Goal: Information Seeking & Learning: Get advice/opinions

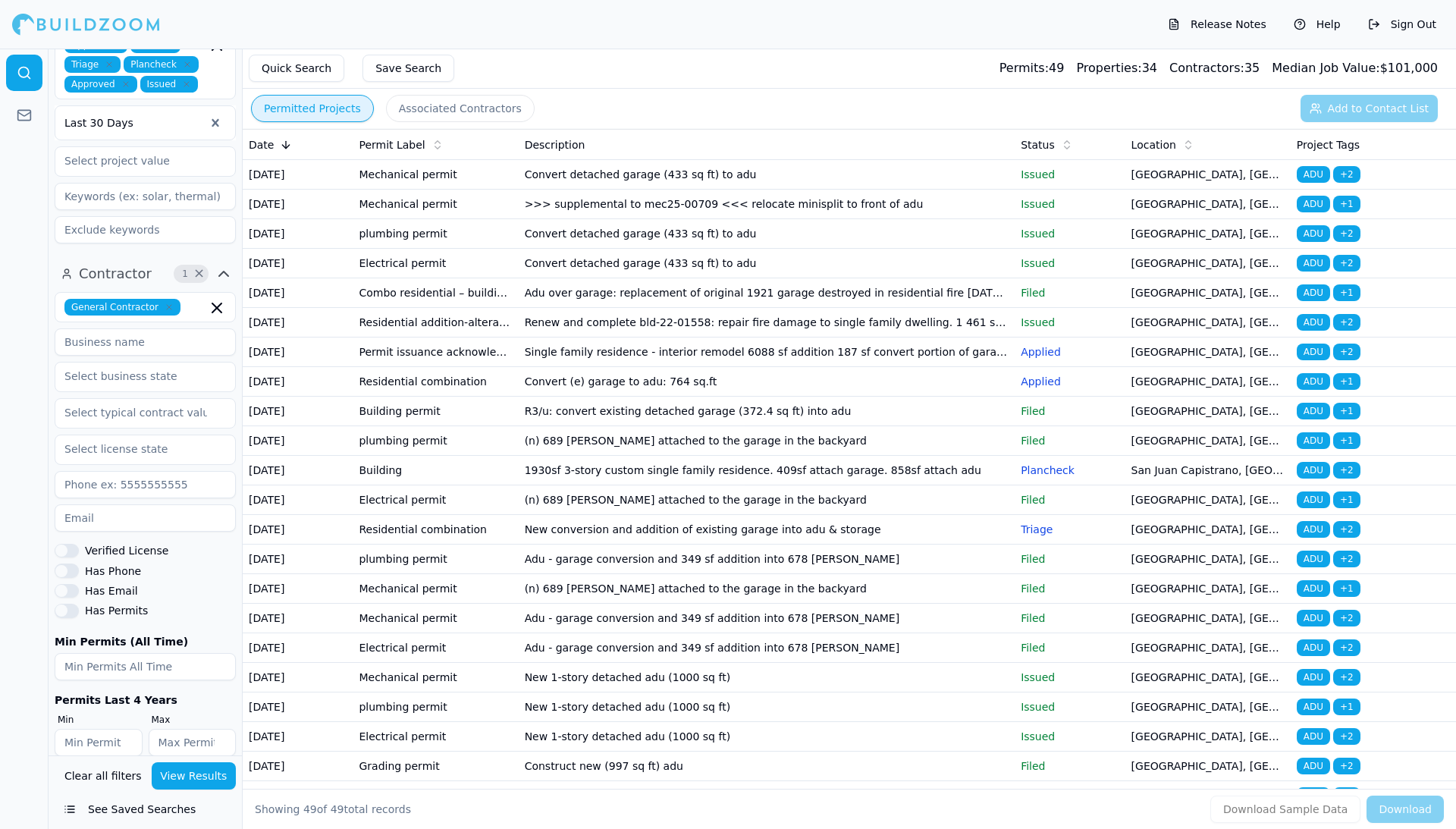
click at [614, 185] on td "Convert detached garage (433 sq ft) to adu" at bounding box center [767, 175] width 497 height 30
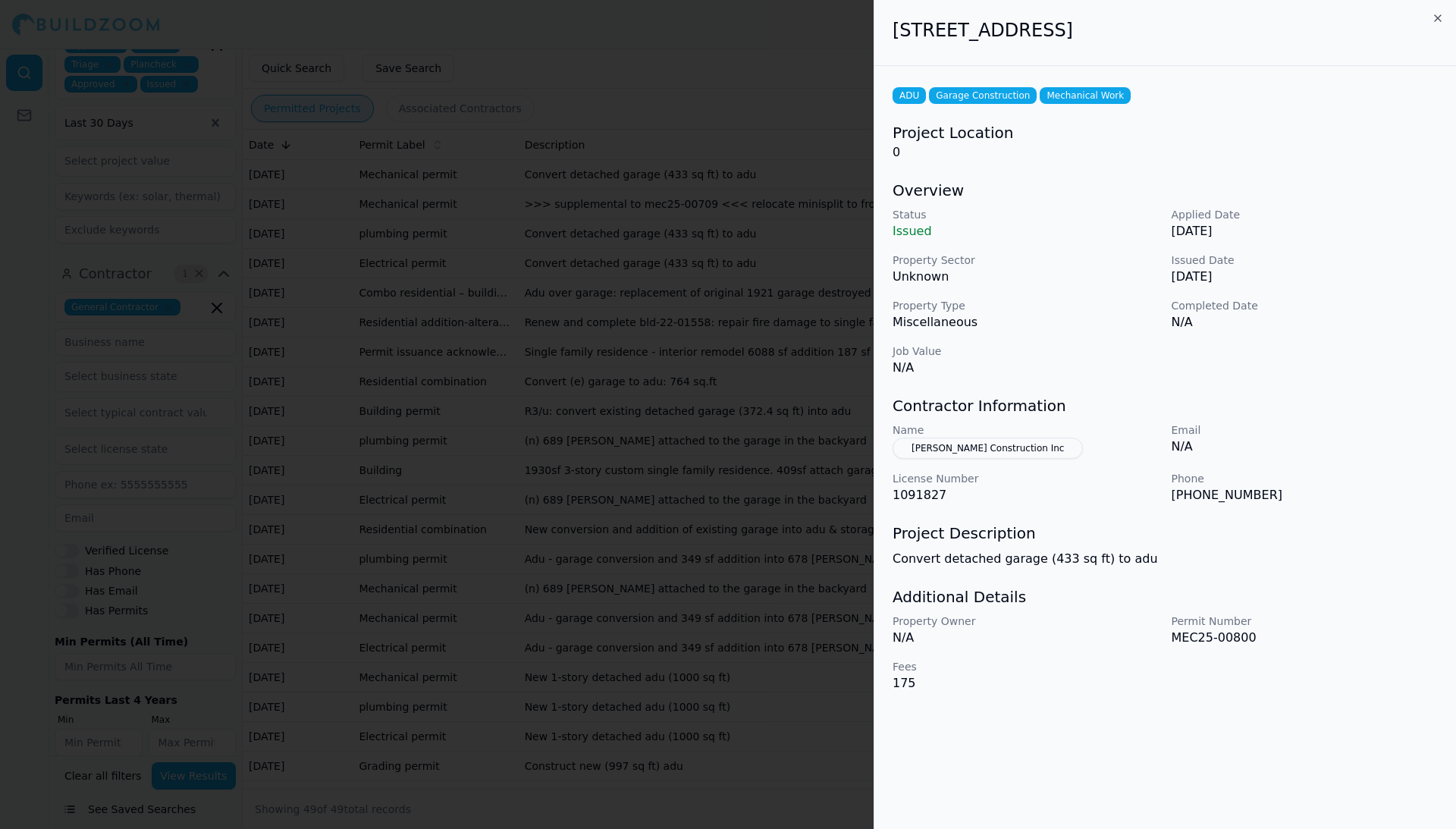
click at [1126, 19] on icon "button" at bounding box center [1437, 18] width 12 height 12
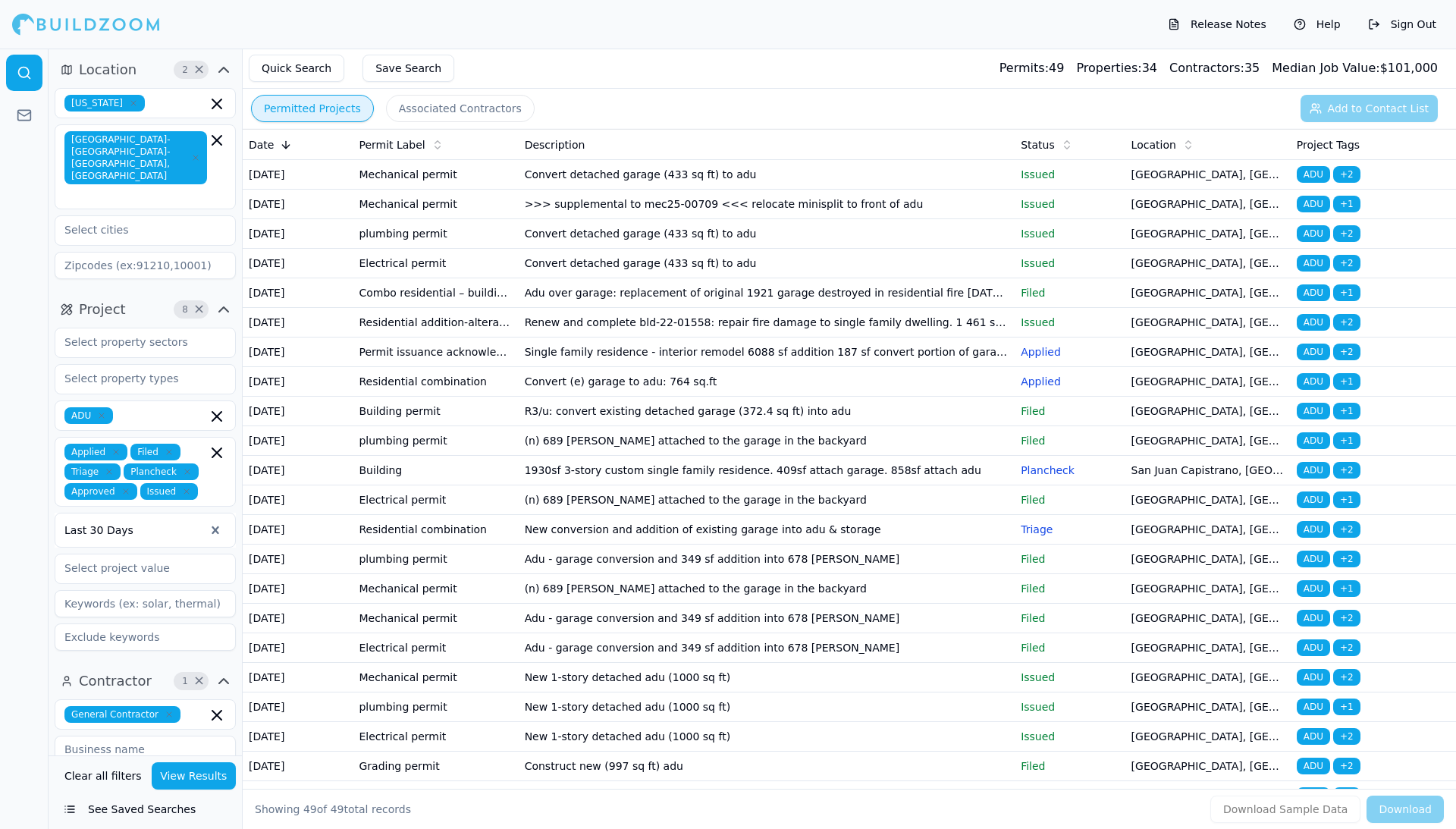
click at [196, 694] on button "View Results" at bounding box center [194, 776] width 85 height 27
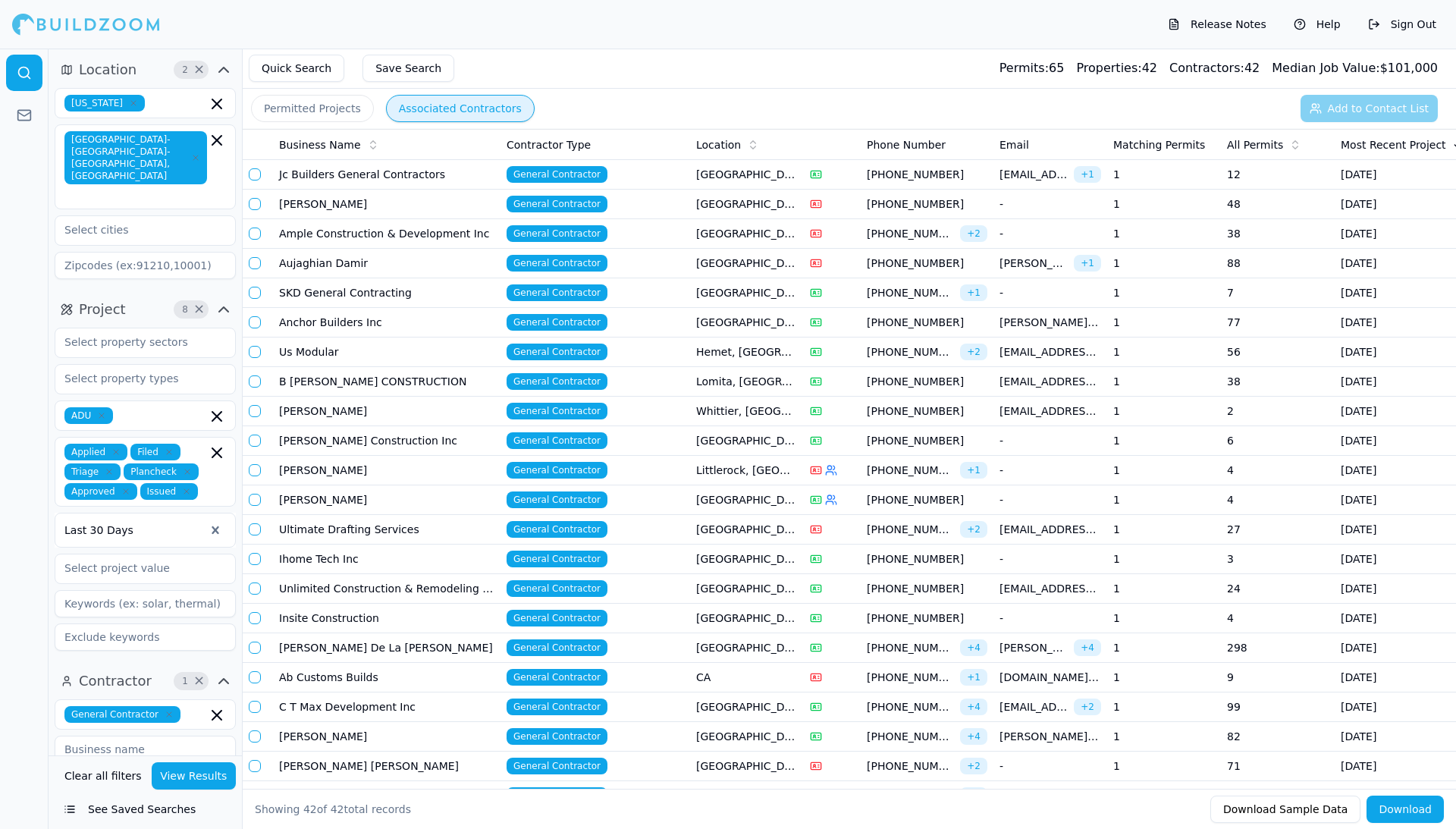
click at [465, 114] on button "Associated Contractors" at bounding box center [461, 108] width 149 height 27
click at [465, 176] on td "Jc Builders General Contractors" at bounding box center [387, 175] width 228 height 30
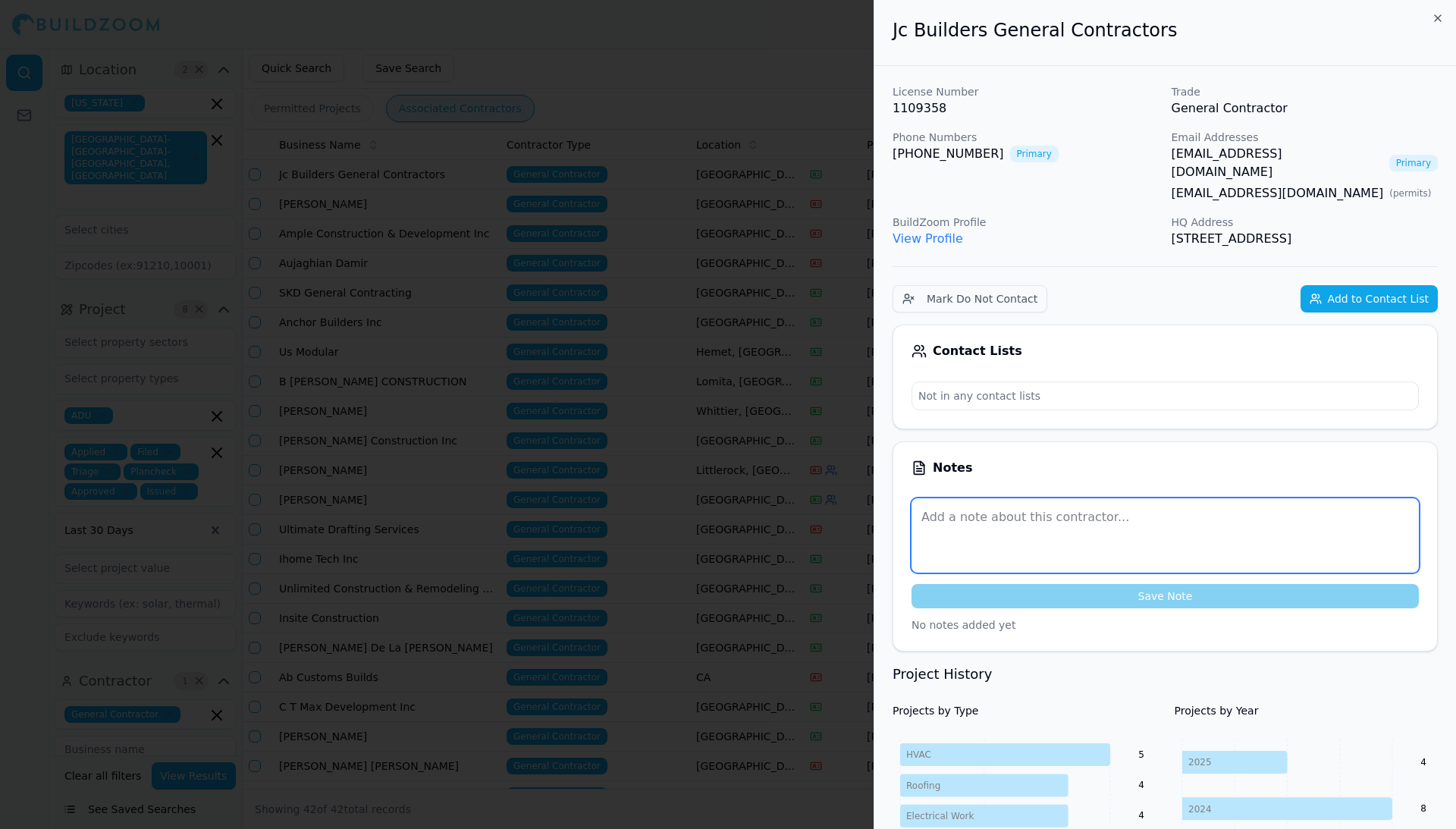
click at [982, 507] on textarea at bounding box center [1165, 536] width 507 height 74
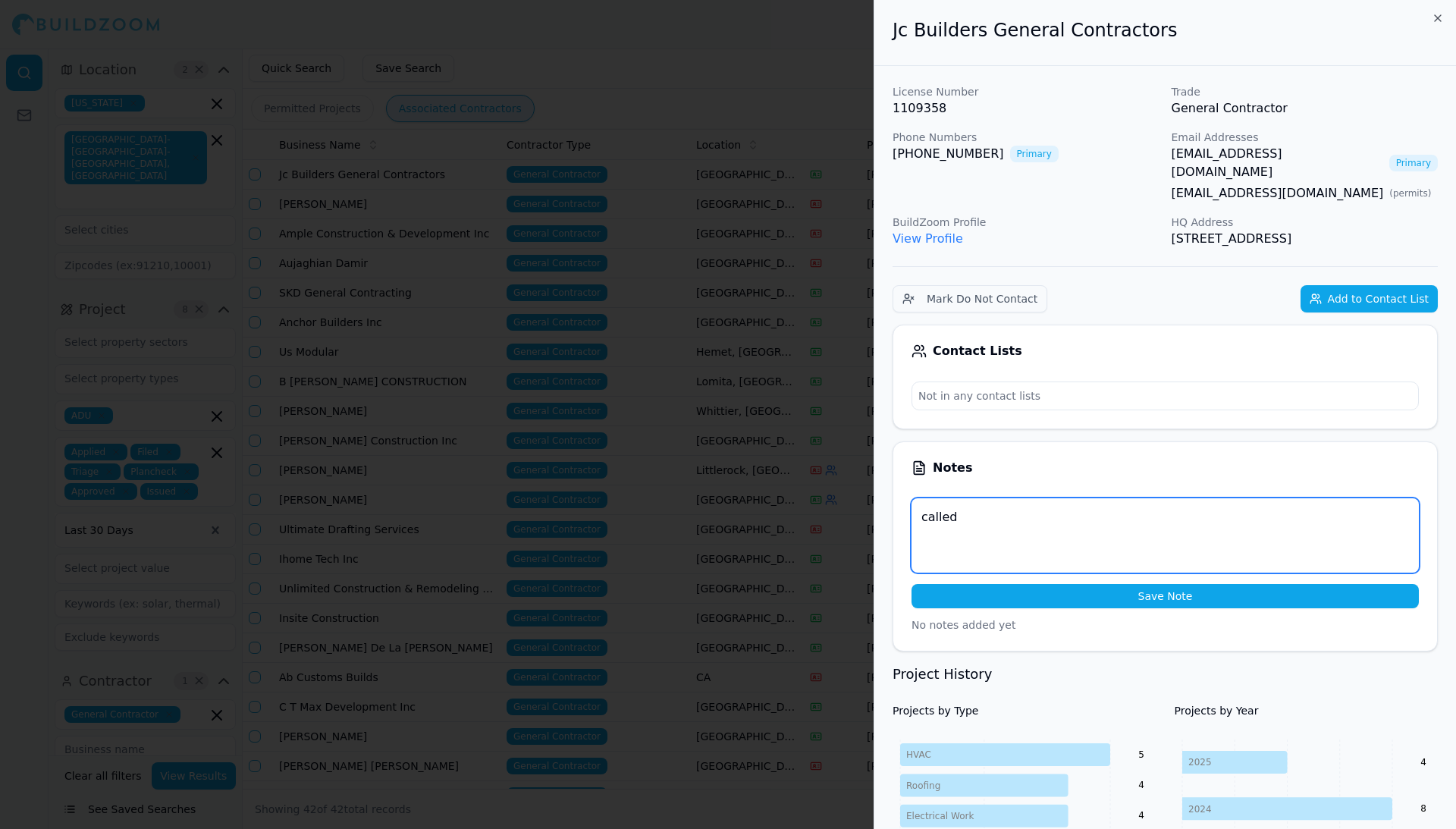
type textarea "called"
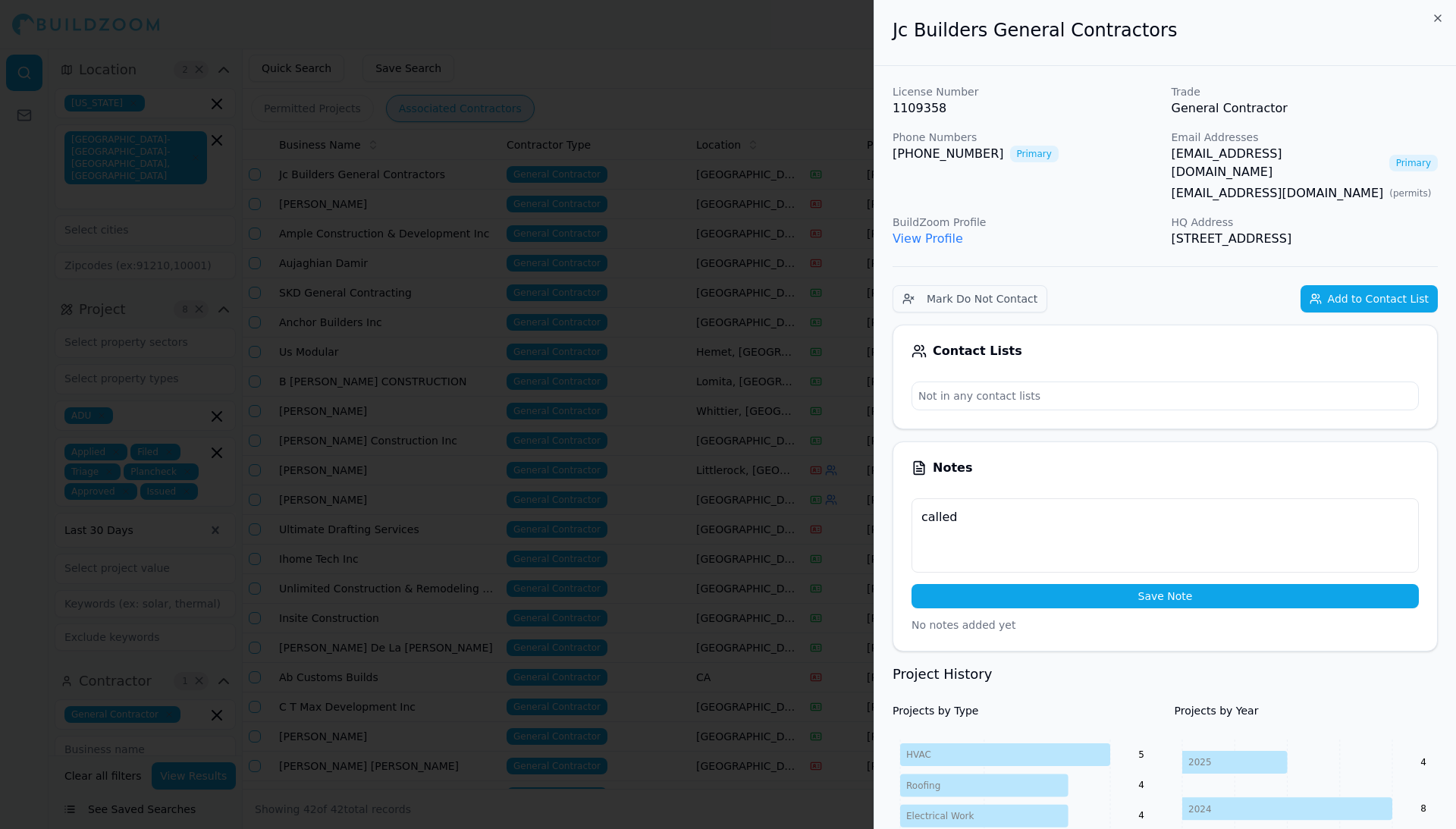
click at [1051, 584] on button "Save Note" at bounding box center [1165, 596] width 507 height 24
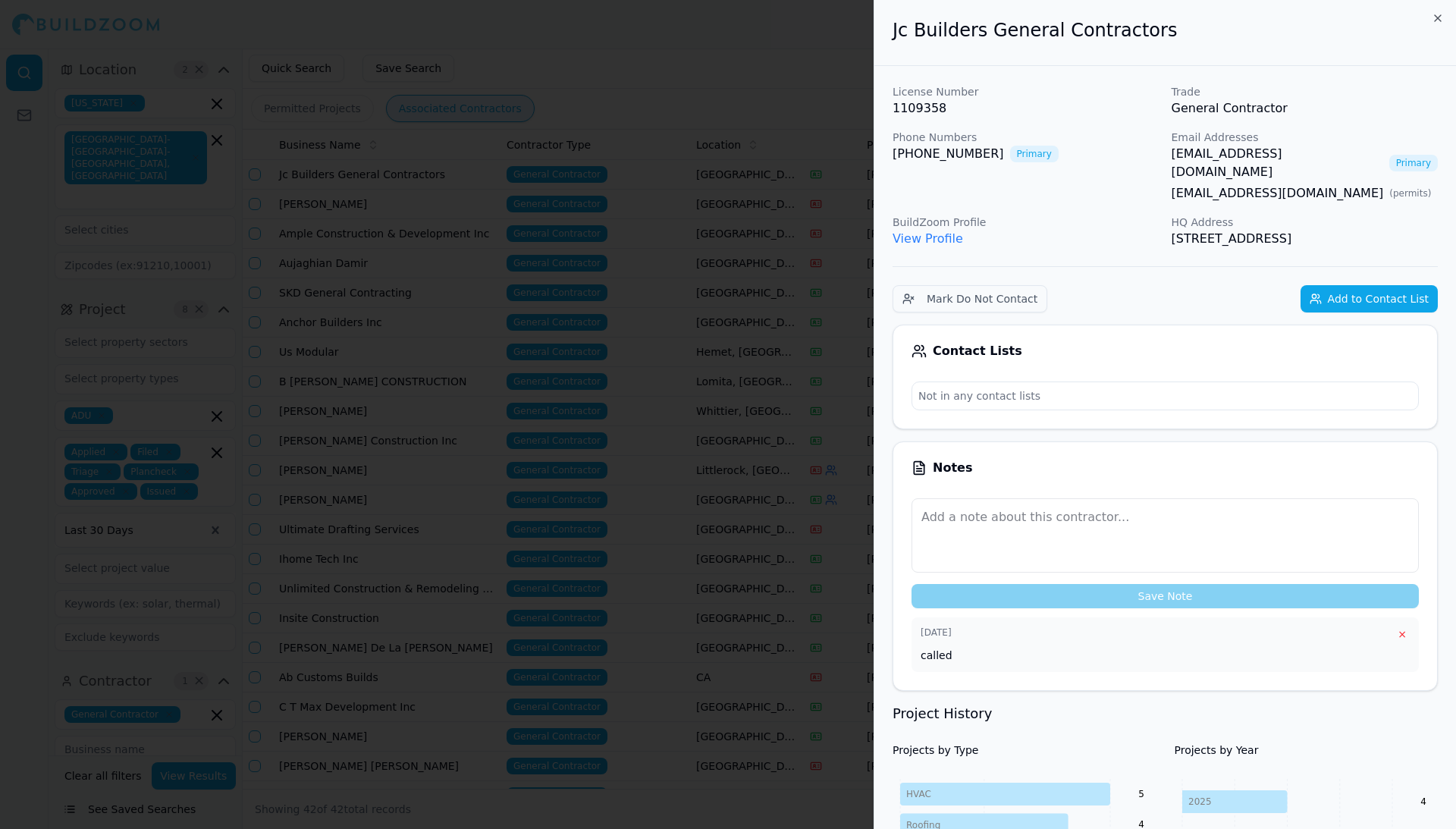
click at [1438, 15] on icon "button" at bounding box center [1437, 18] width 12 height 12
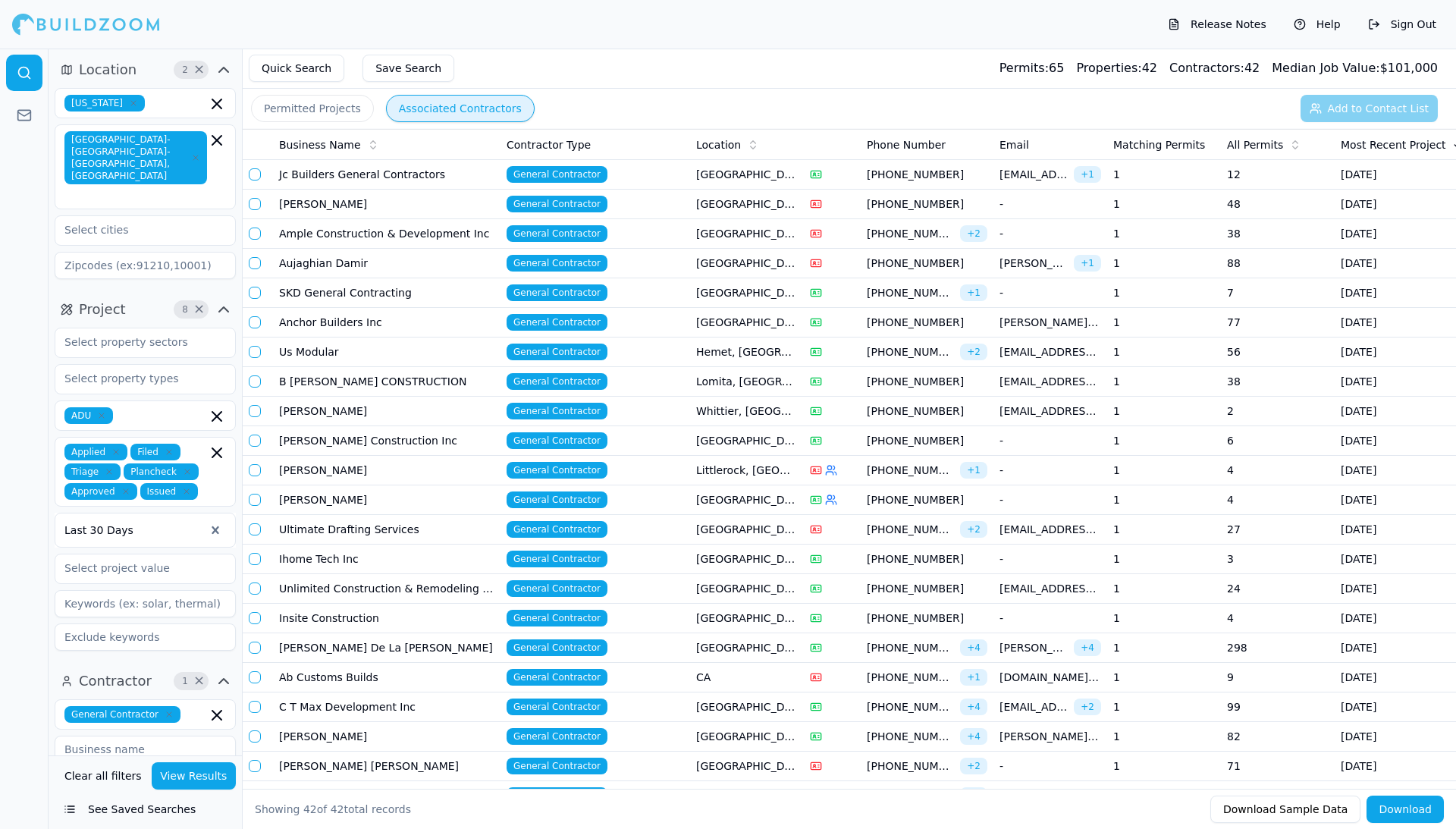
click at [372, 204] on td "[PERSON_NAME]" at bounding box center [387, 204] width 228 height 30
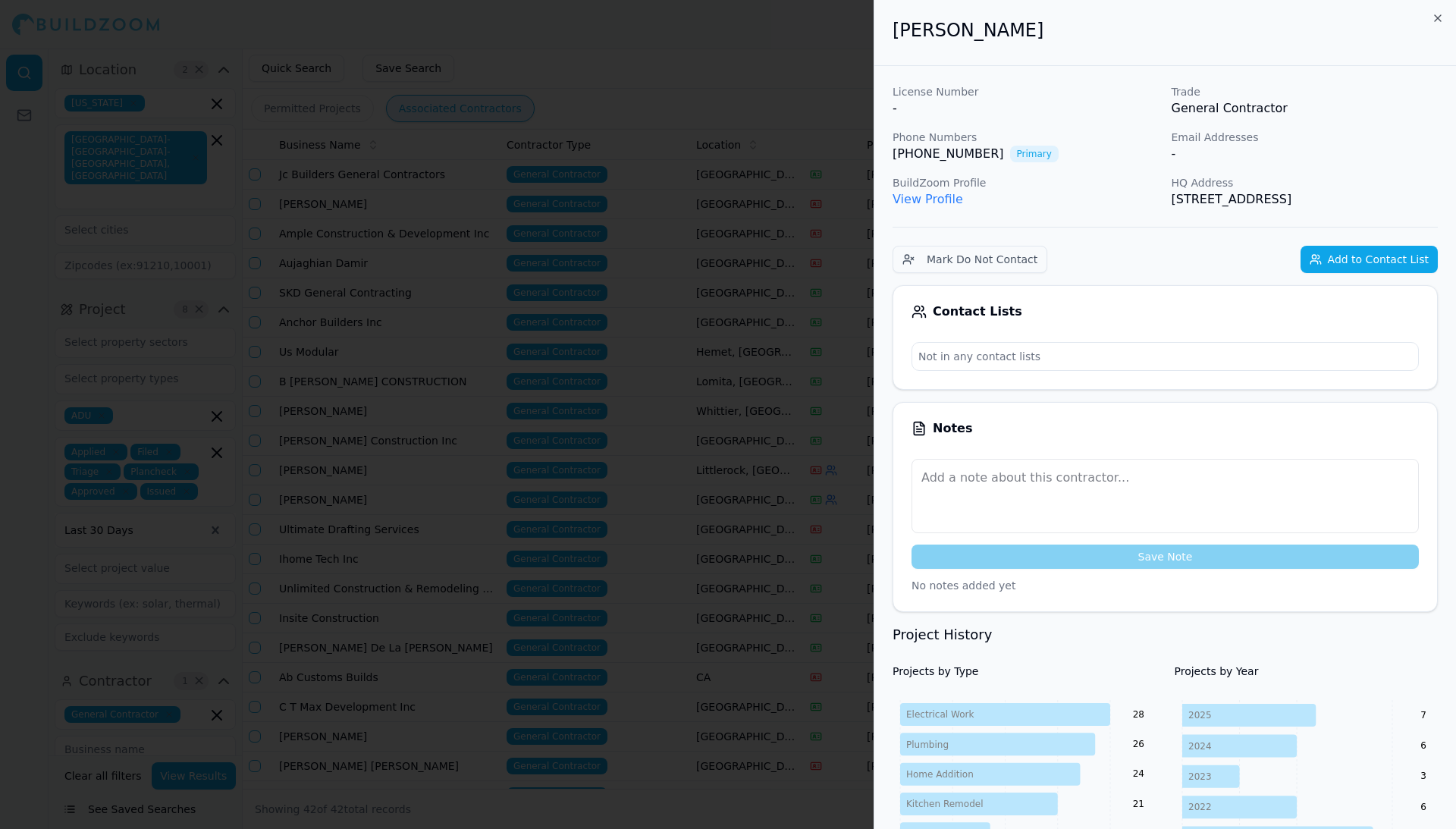
click at [1435, 17] on icon "button" at bounding box center [1437, 18] width 12 height 12
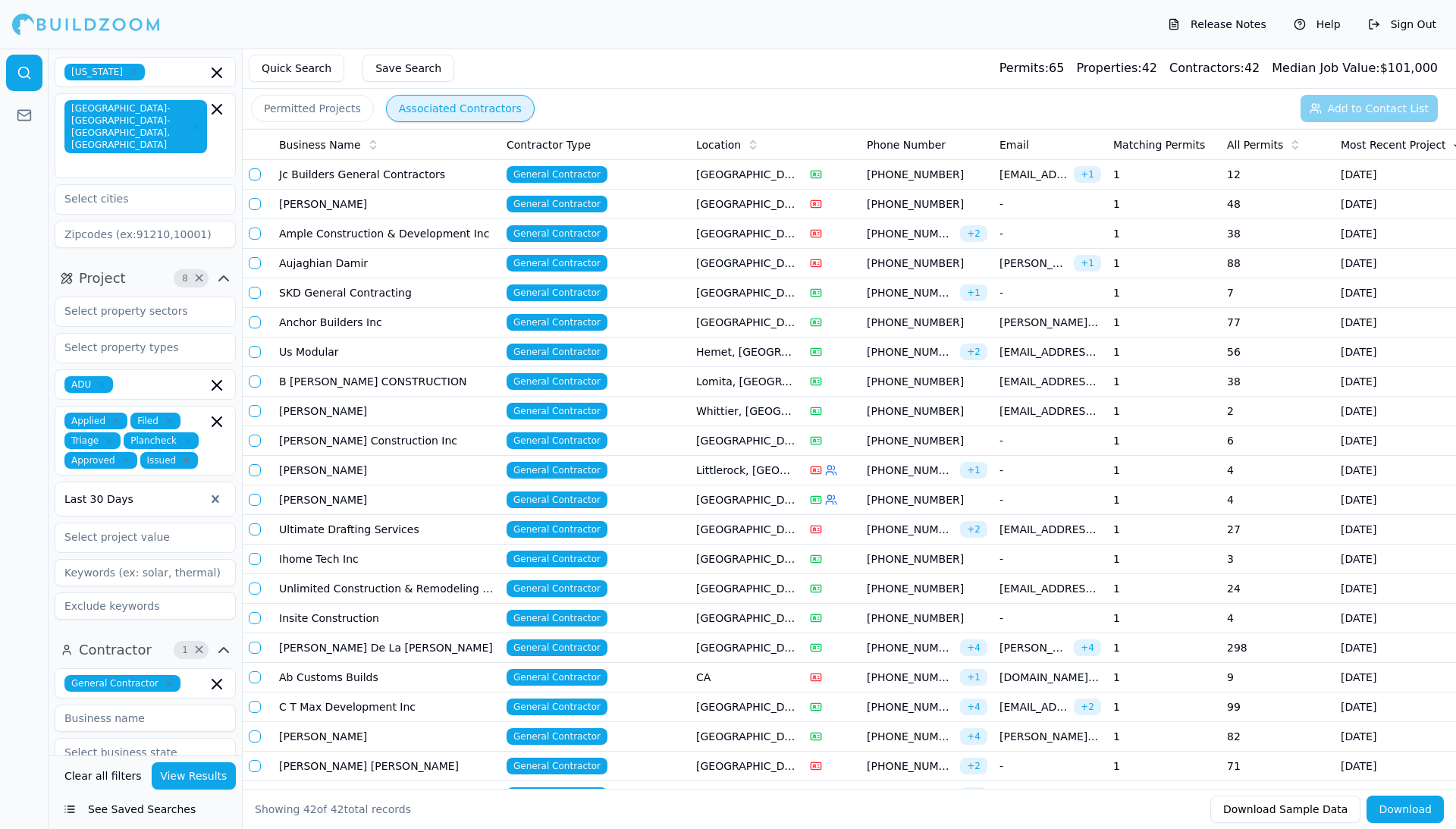
scroll to position [32, 0]
click at [216, 376] on icon "button" at bounding box center [217, 385] width 19 height 19
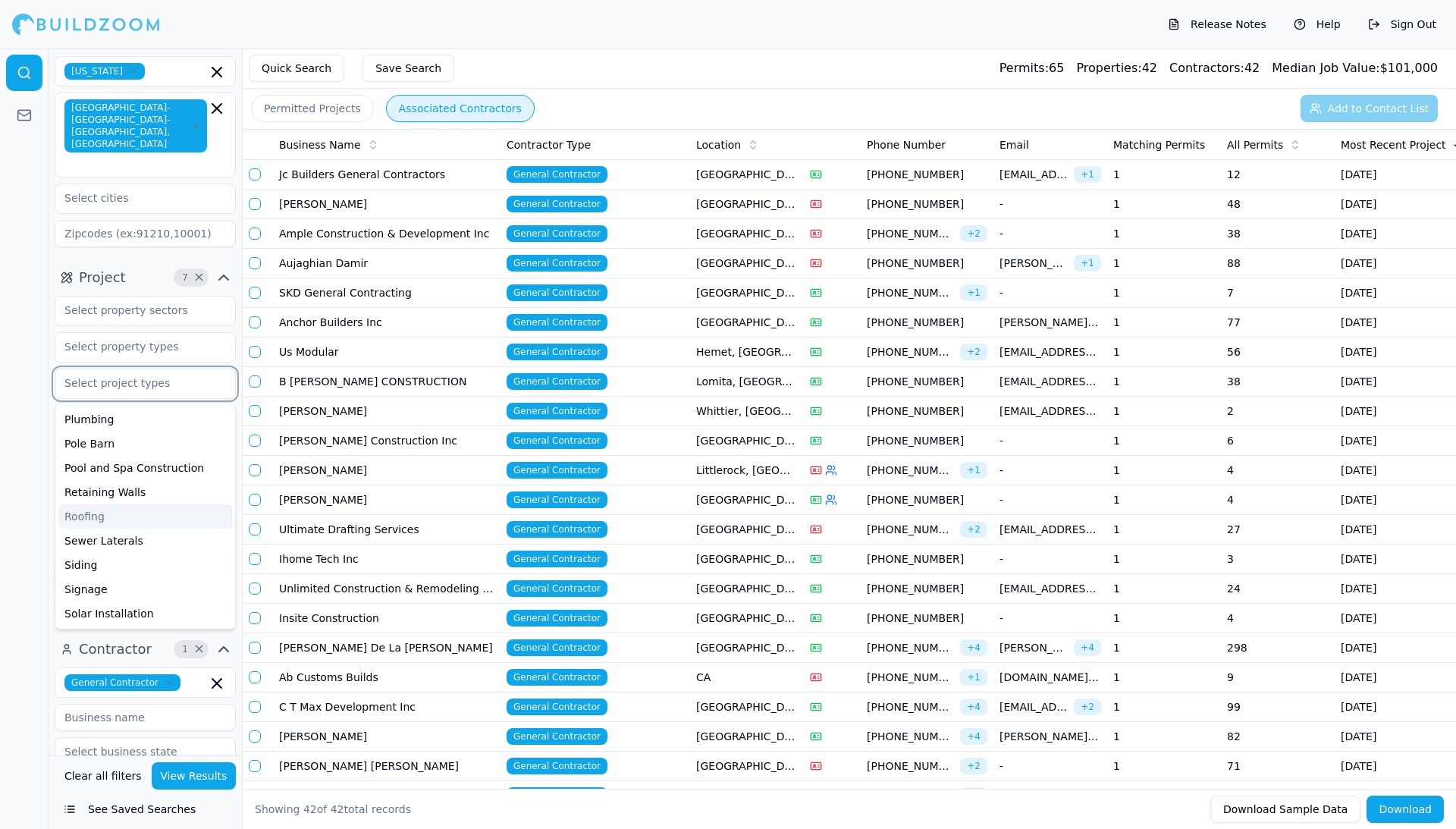
scroll to position [572, 0]
click at [133, 601] on div "Solar Installation" at bounding box center [145, 613] width 174 height 24
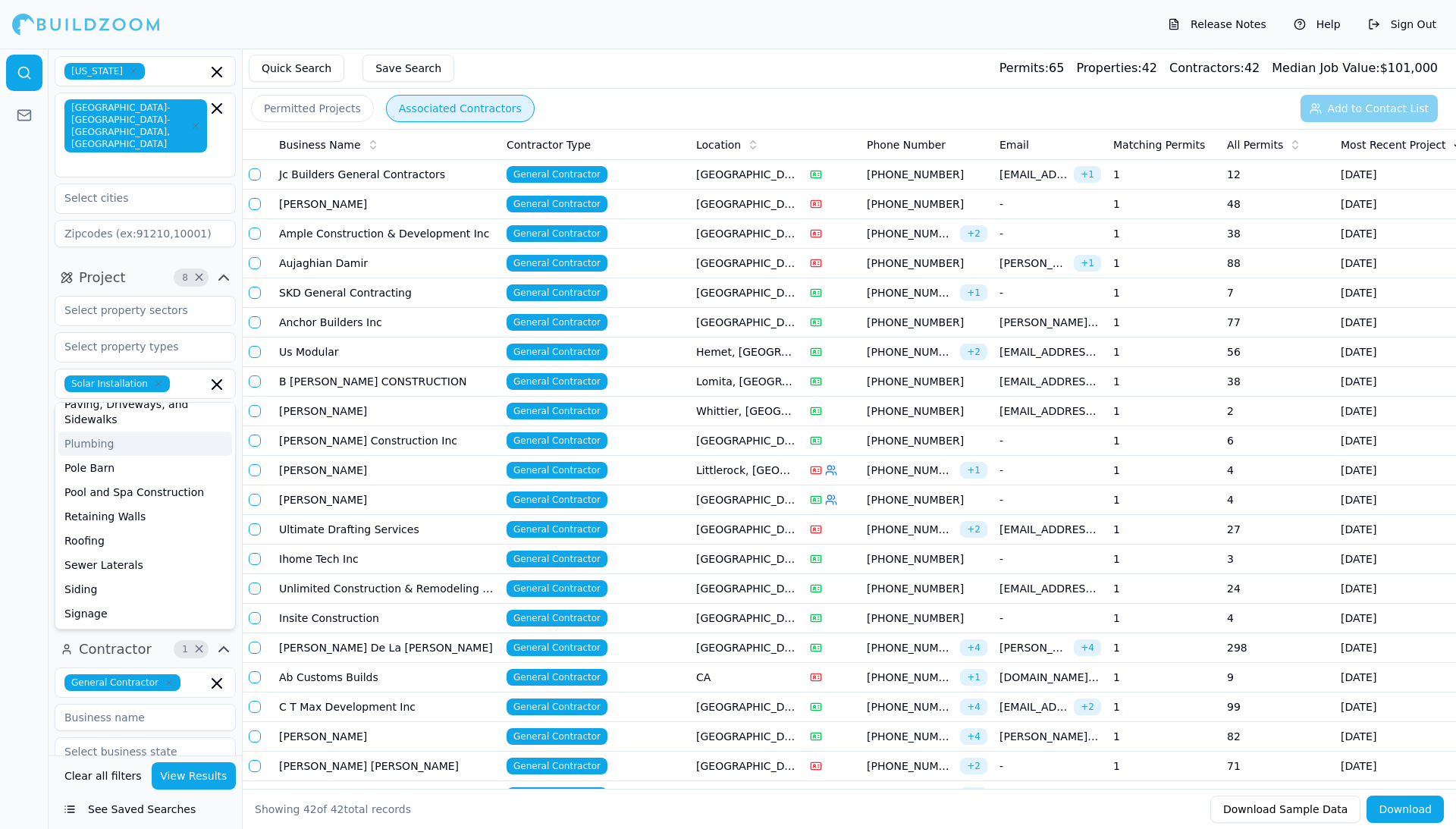
click at [31, 396] on div at bounding box center [24, 439] width 48 height 781
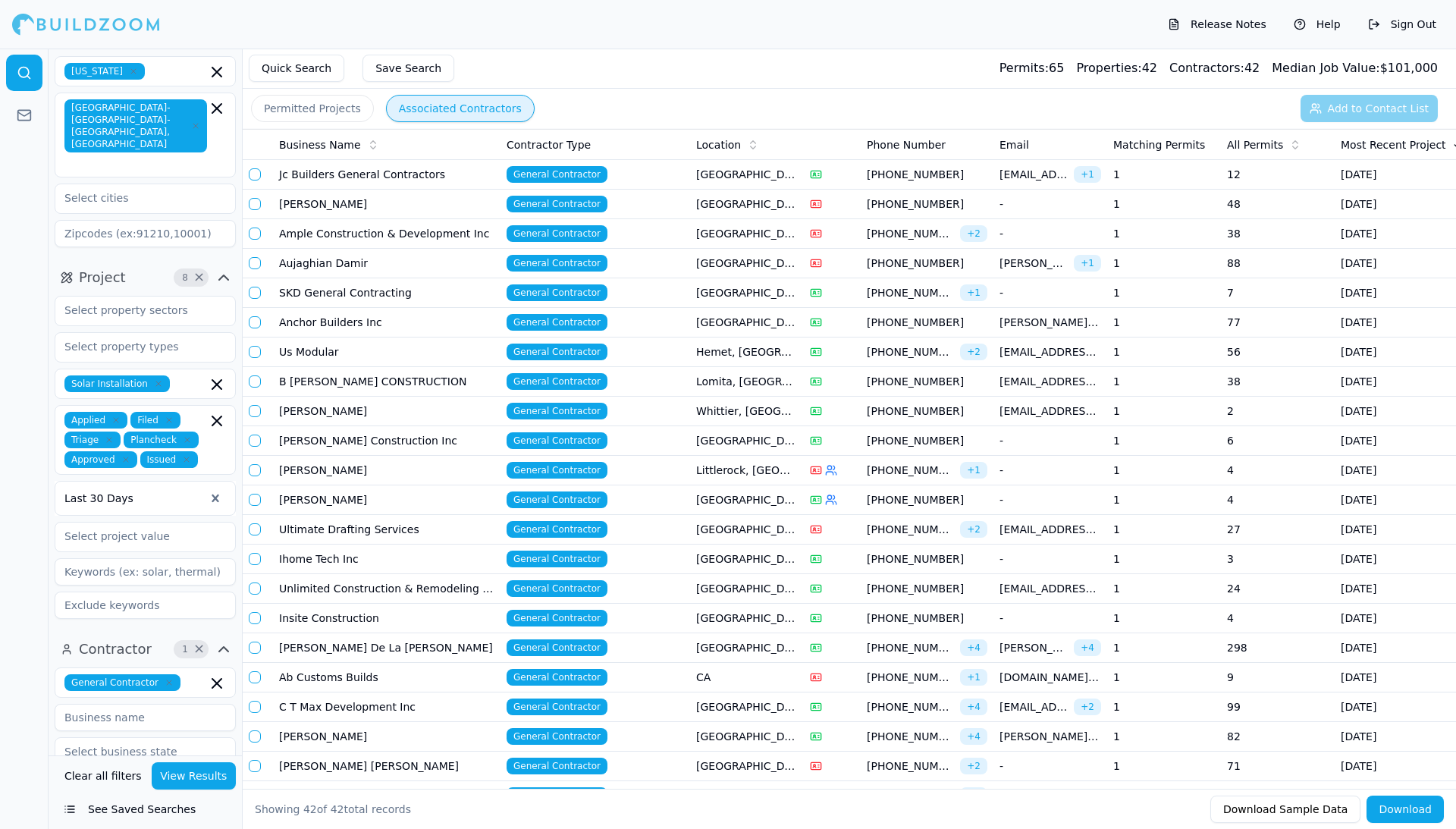
click at [394, 654] on td "[PERSON_NAME] De La [PERSON_NAME]" at bounding box center [387, 648] width 228 height 30
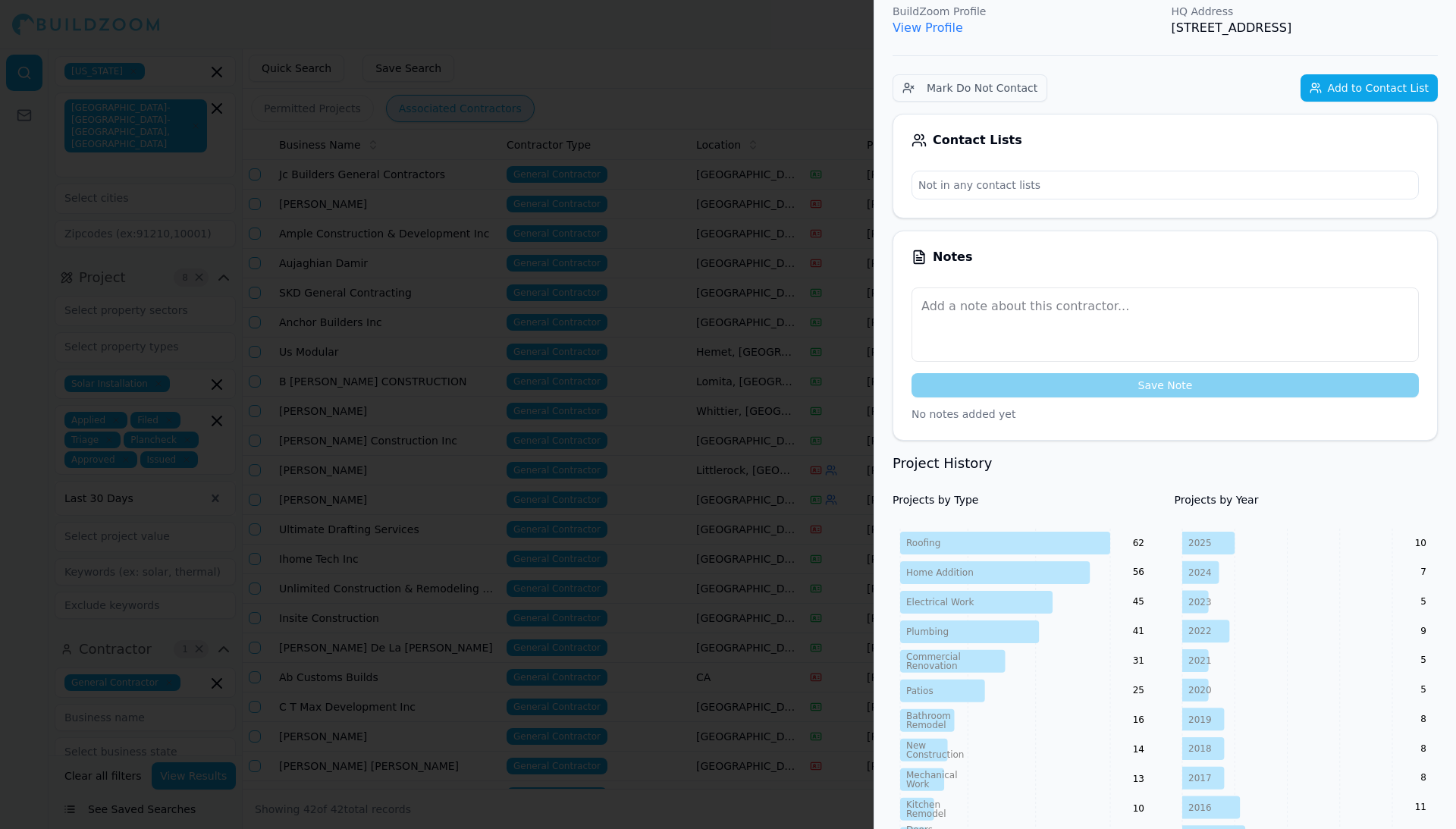
scroll to position [285, 0]
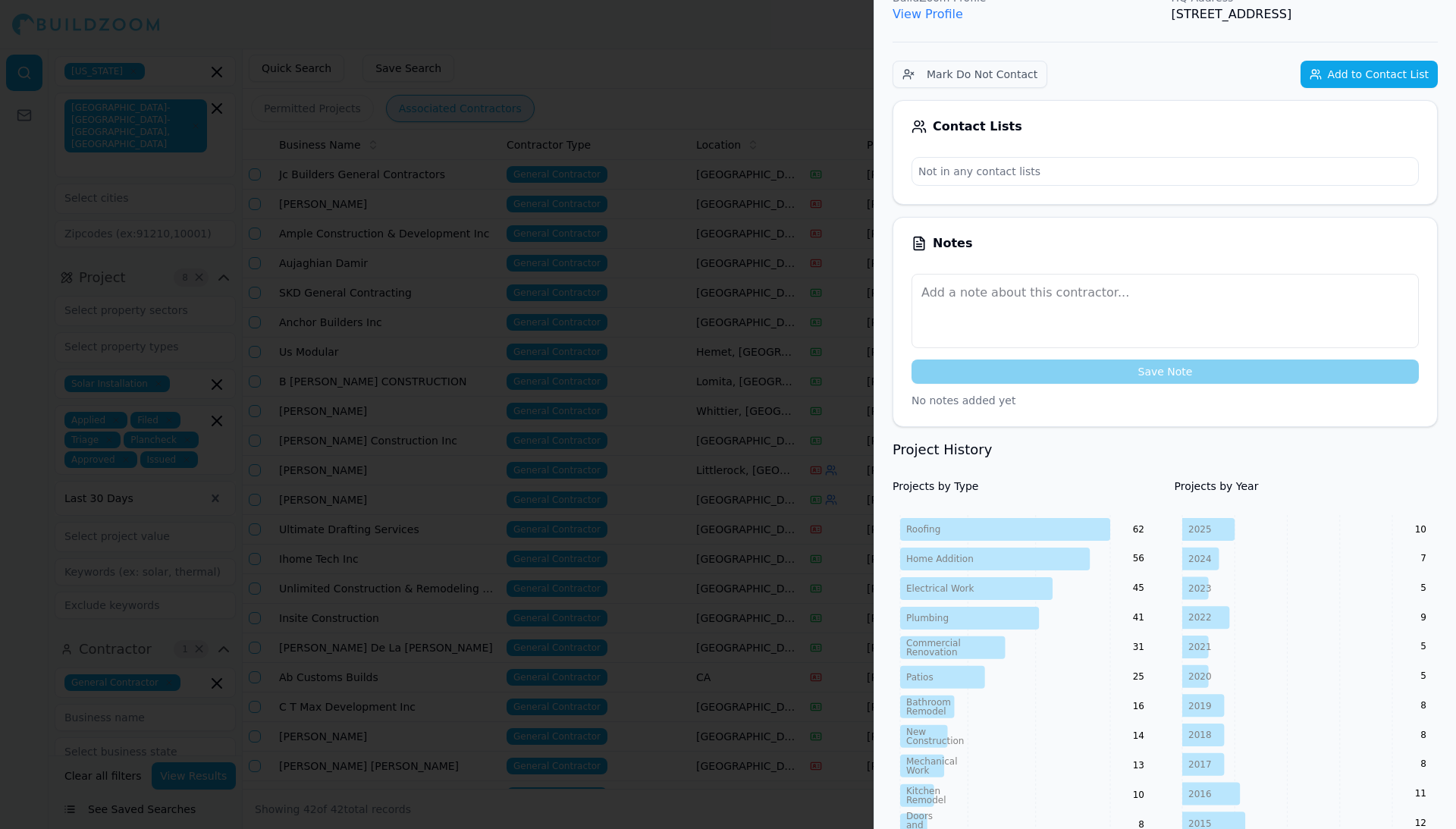
click at [652, 88] on div at bounding box center [728, 414] width 1456 height 829
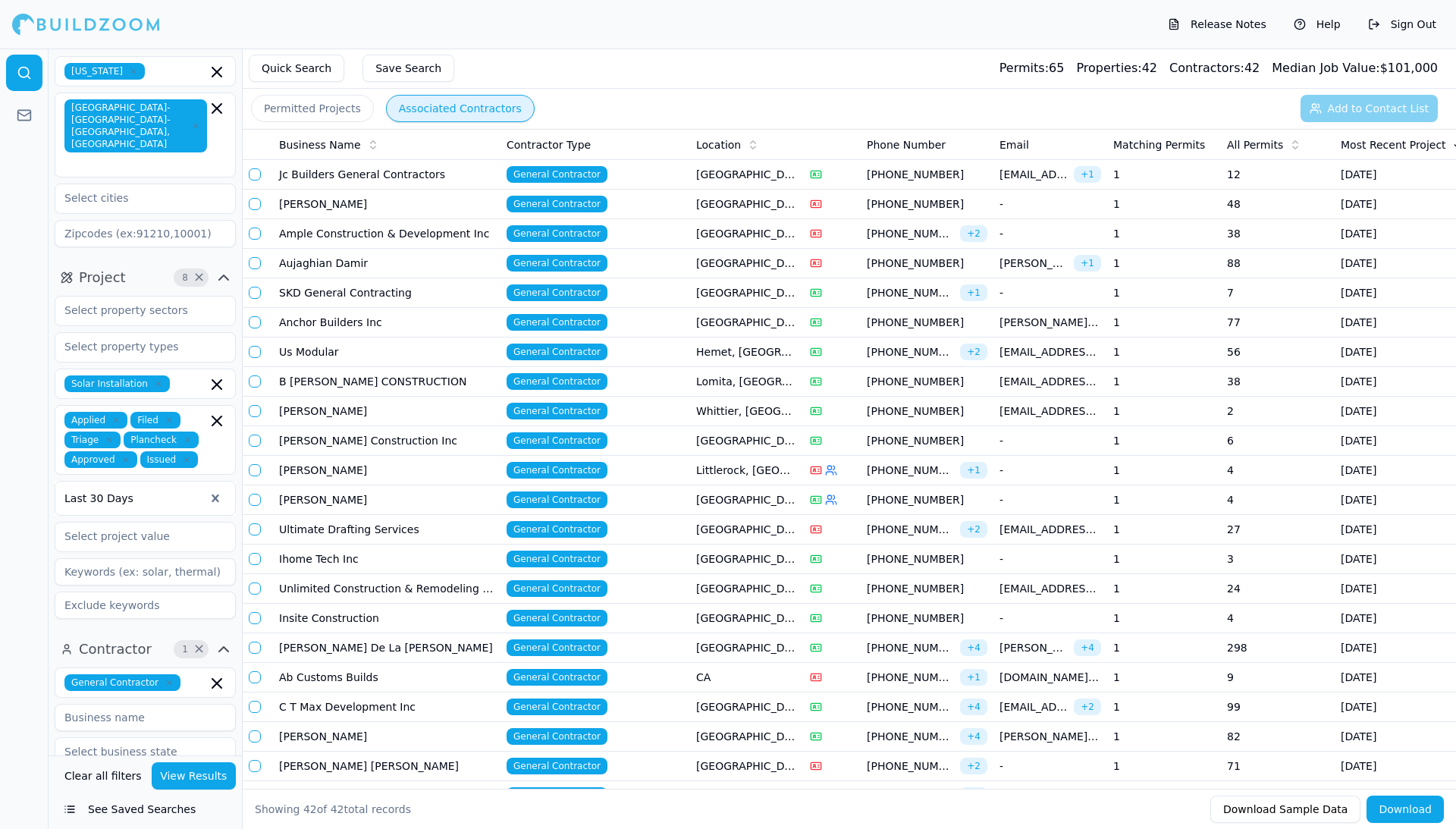
click at [183, 776] on button "View Results" at bounding box center [194, 776] width 85 height 27
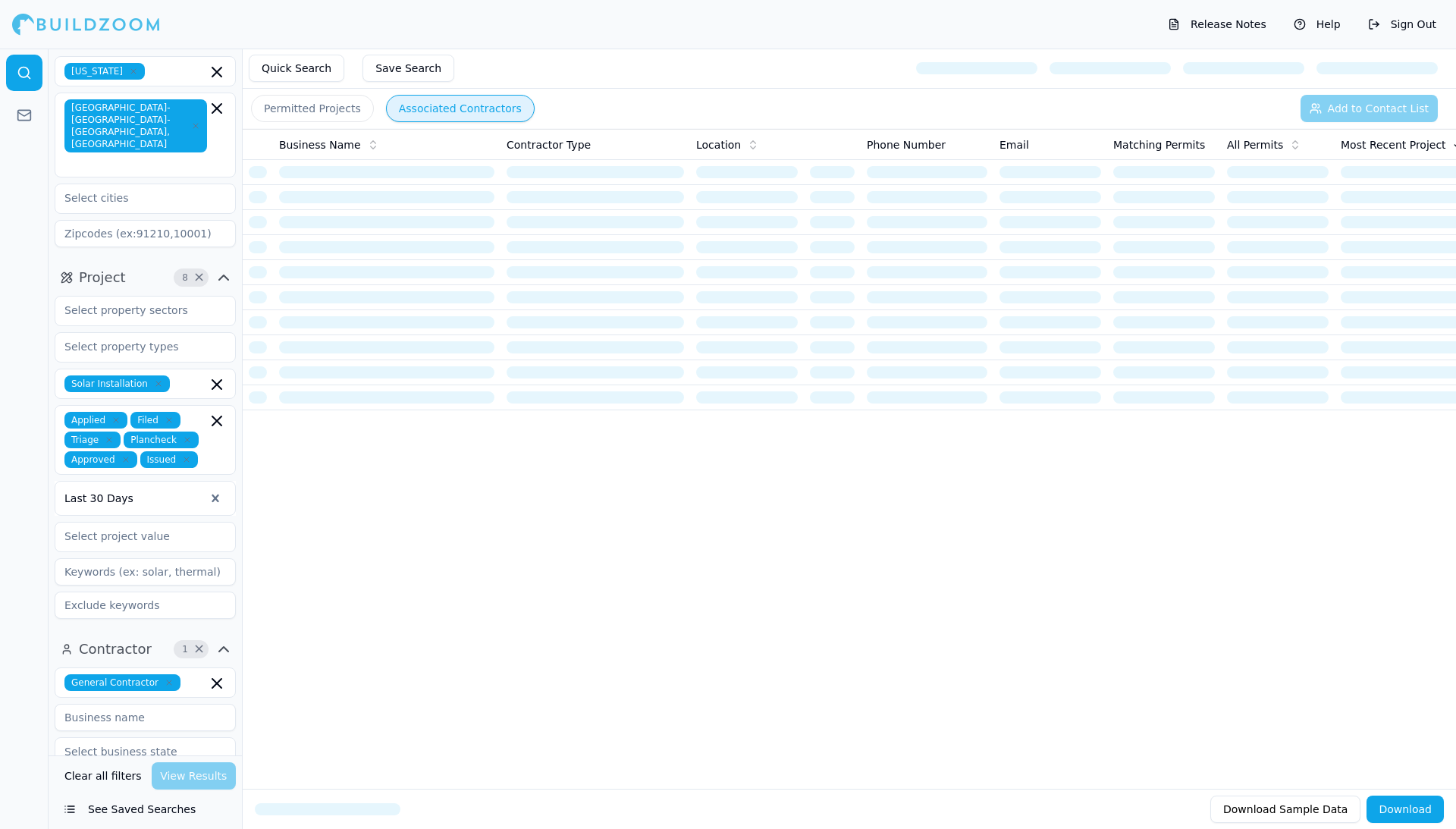
click at [216, 674] on icon "button" at bounding box center [217, 683] width 19 height 19
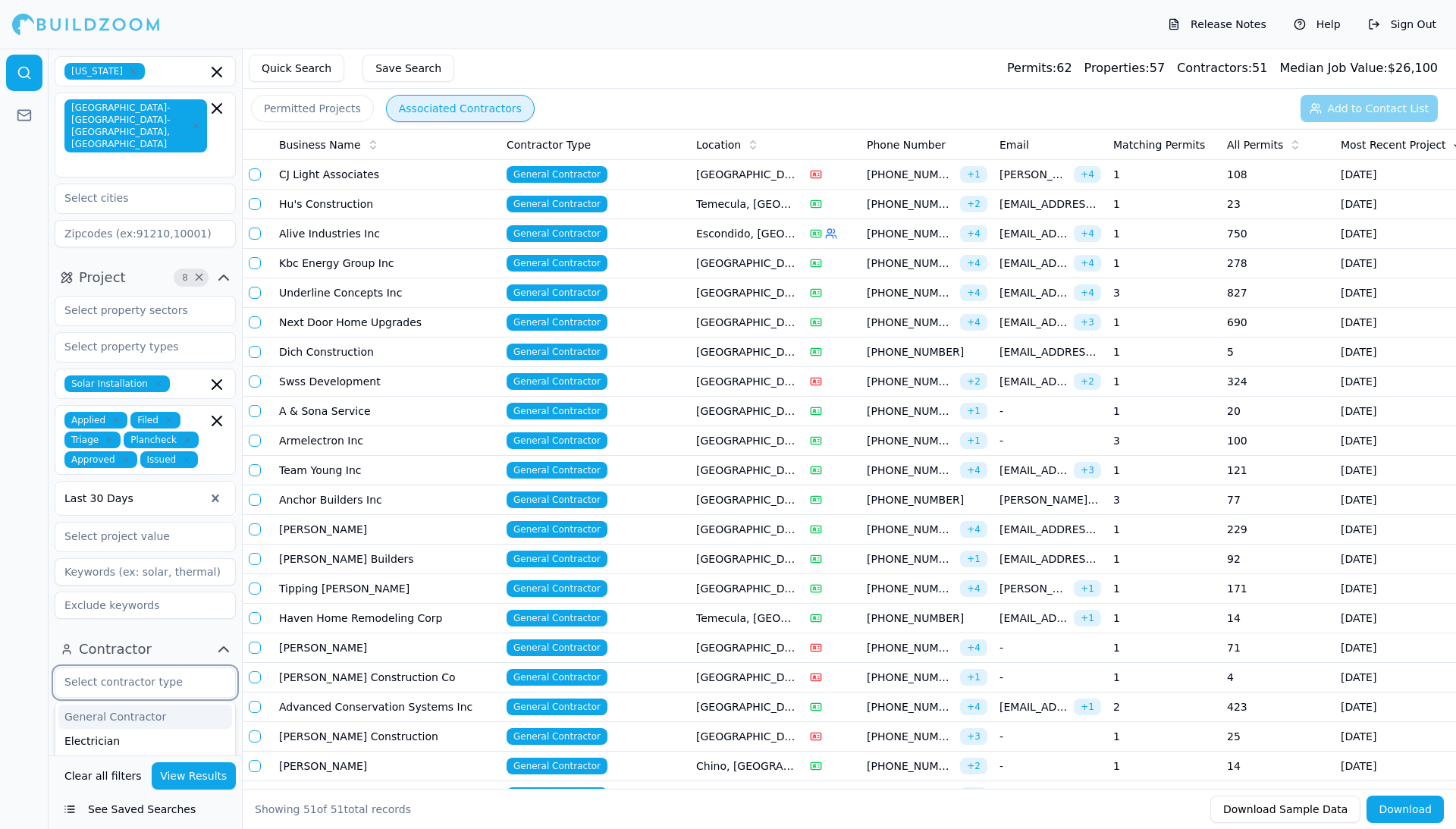
click at [128, 705] on div "General Contractor" at bounding box center [145, 717] width 174 height 24
click at [116, 705] on div "Electrician" at bounding box center [145, 717] width 174 height 24
click at [197, 774] on button "View Results" at bounding box center [194, 776] width 85 height 27
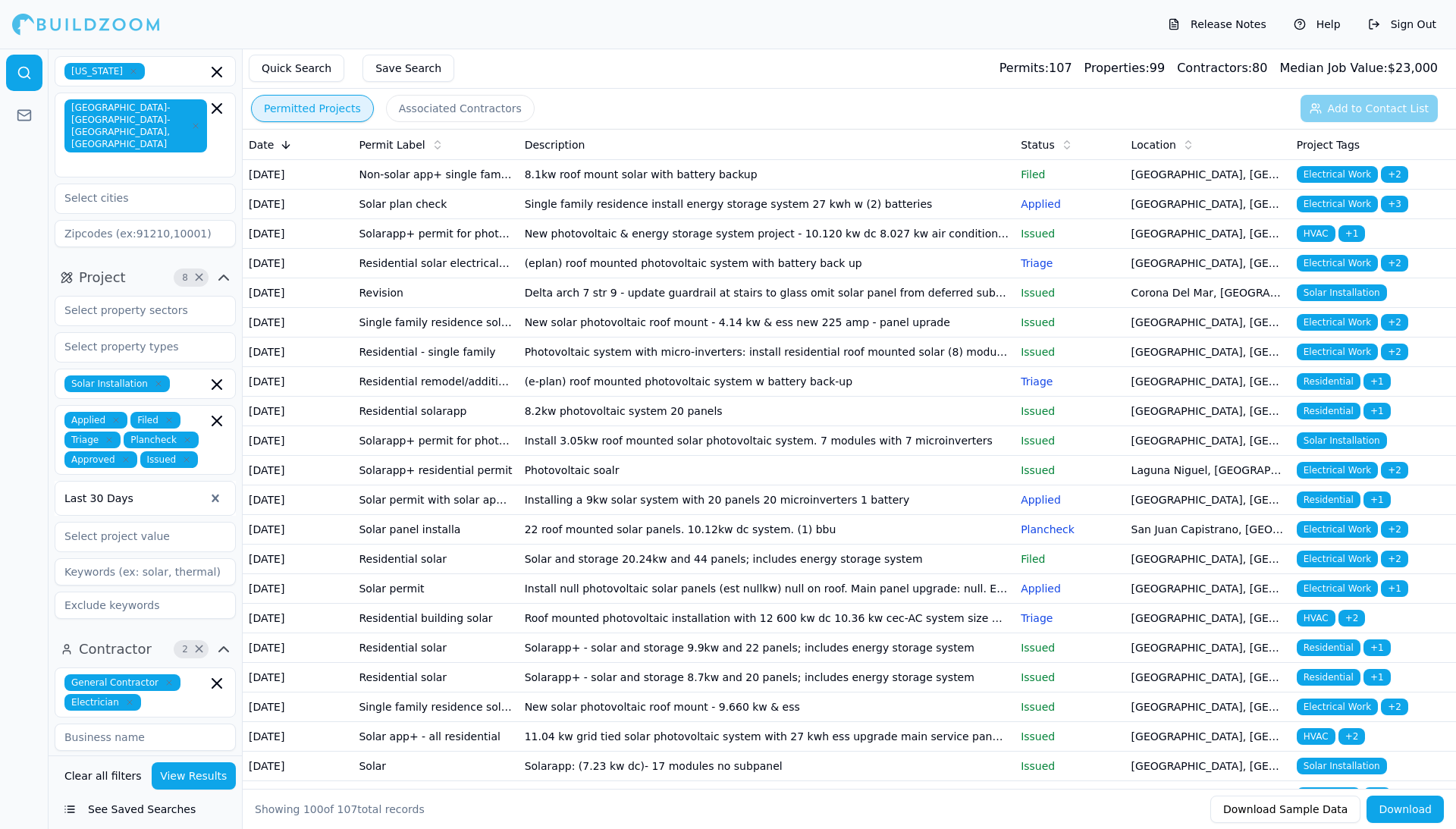
click at [303, 106] on button "Permitted Projects" at bounding box center [313, 108] width 123 height 27
click at [363, 183] on td "Non-solar app+ single family dwelling or duplex residential - solar photovoltai…" at bounding box center [435, 175] width 166 height 30
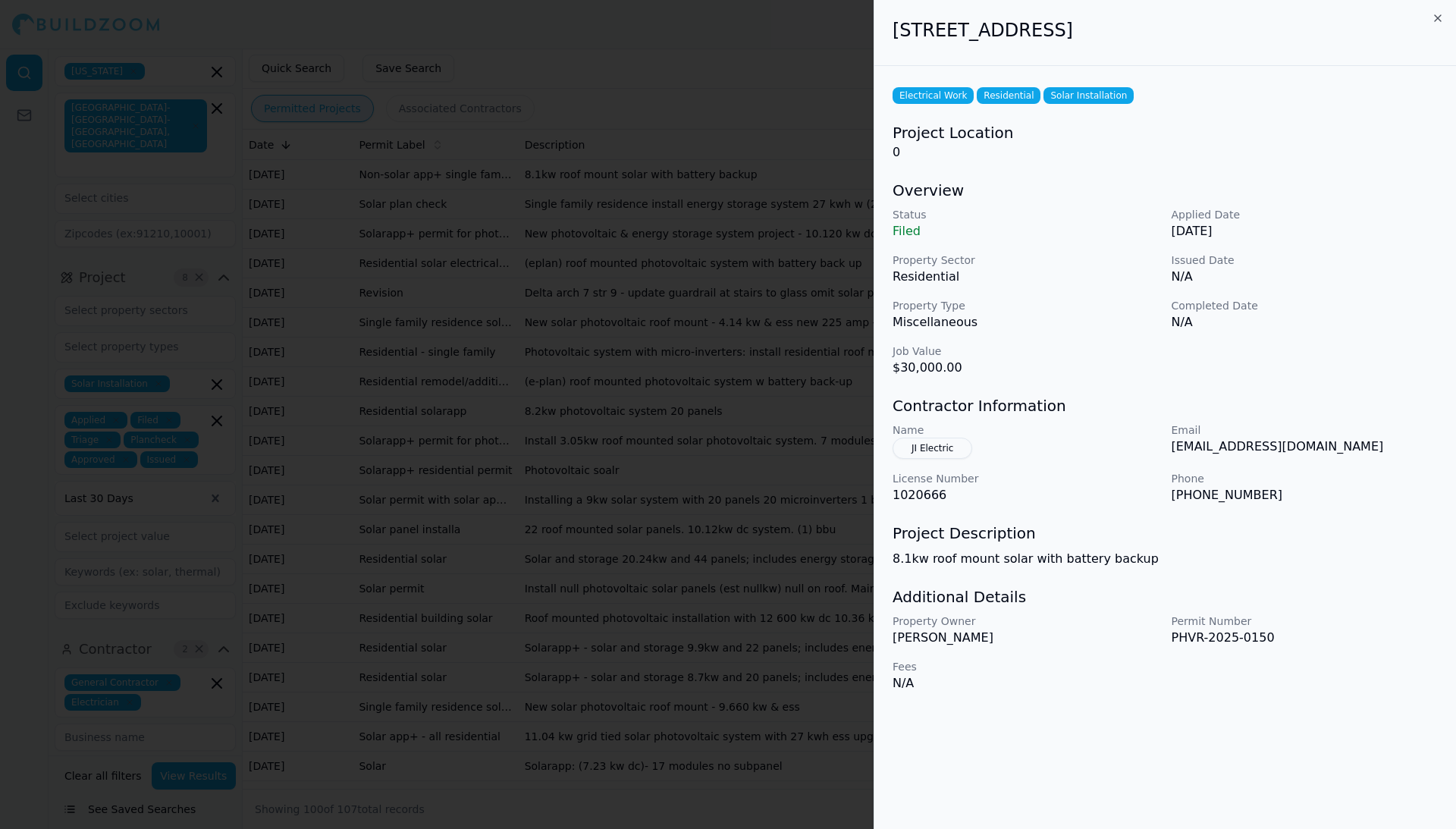
click at [620, 103] on div at bounding box center [728, 414] width 1456 height 829
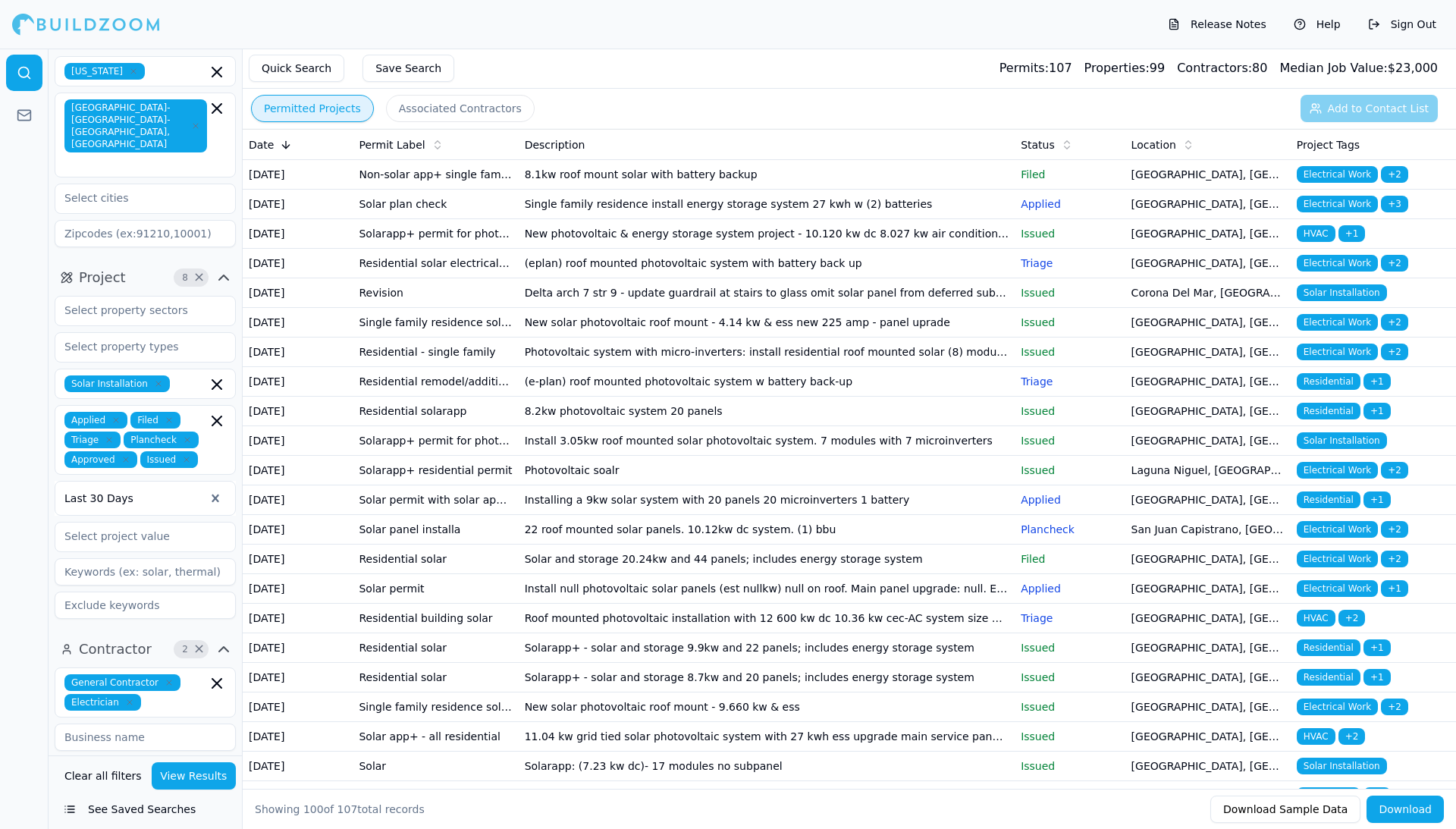
click at [705, 219] on td "Single family residence install energy storage system 27 kwh w (2) batteries" at bounding box center [767, 204] width 497 height 30
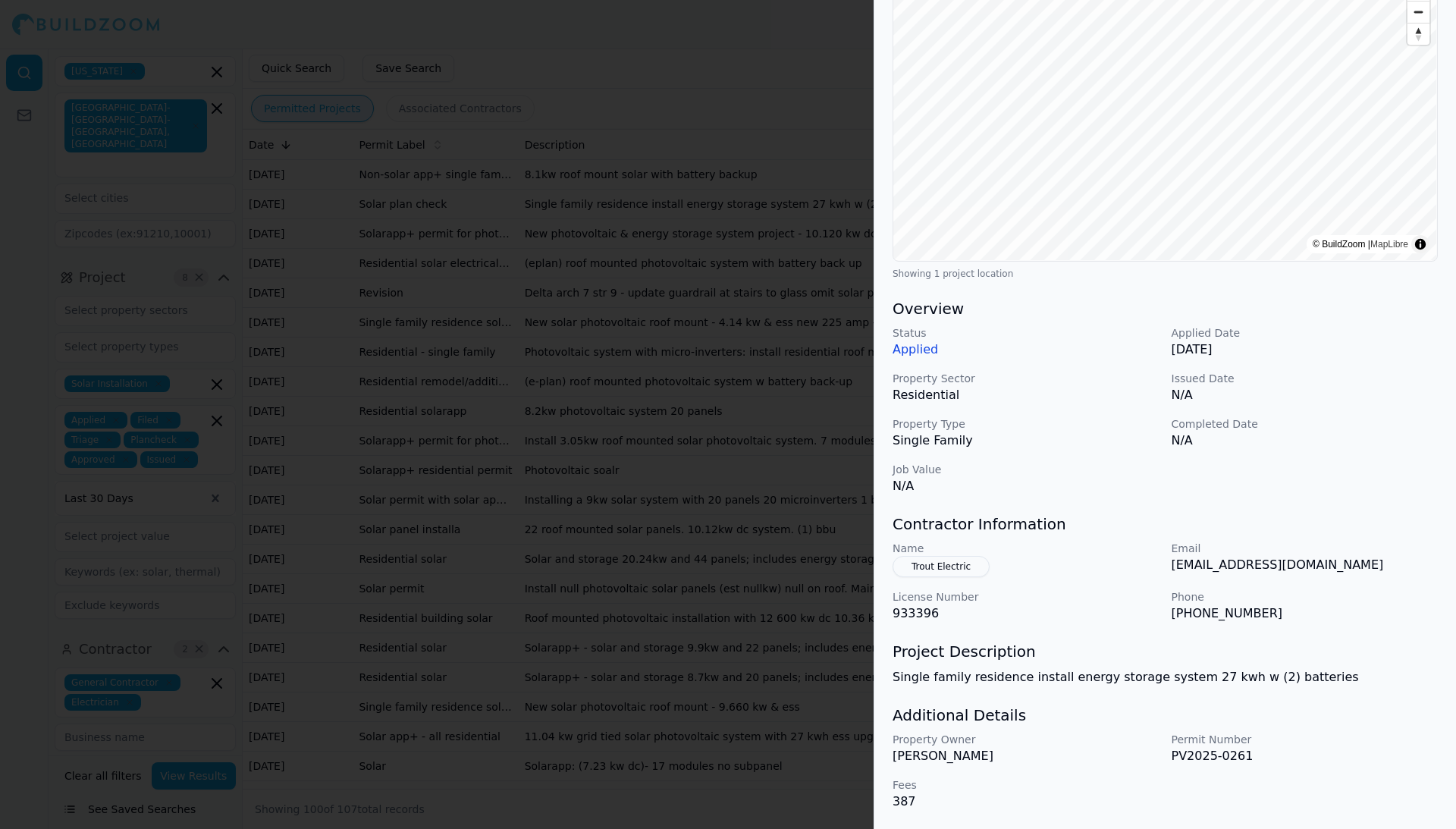
scroll to position [179, 0]
click at [595, 385] on div at bounding box center [728, 414] width 1456 height 829
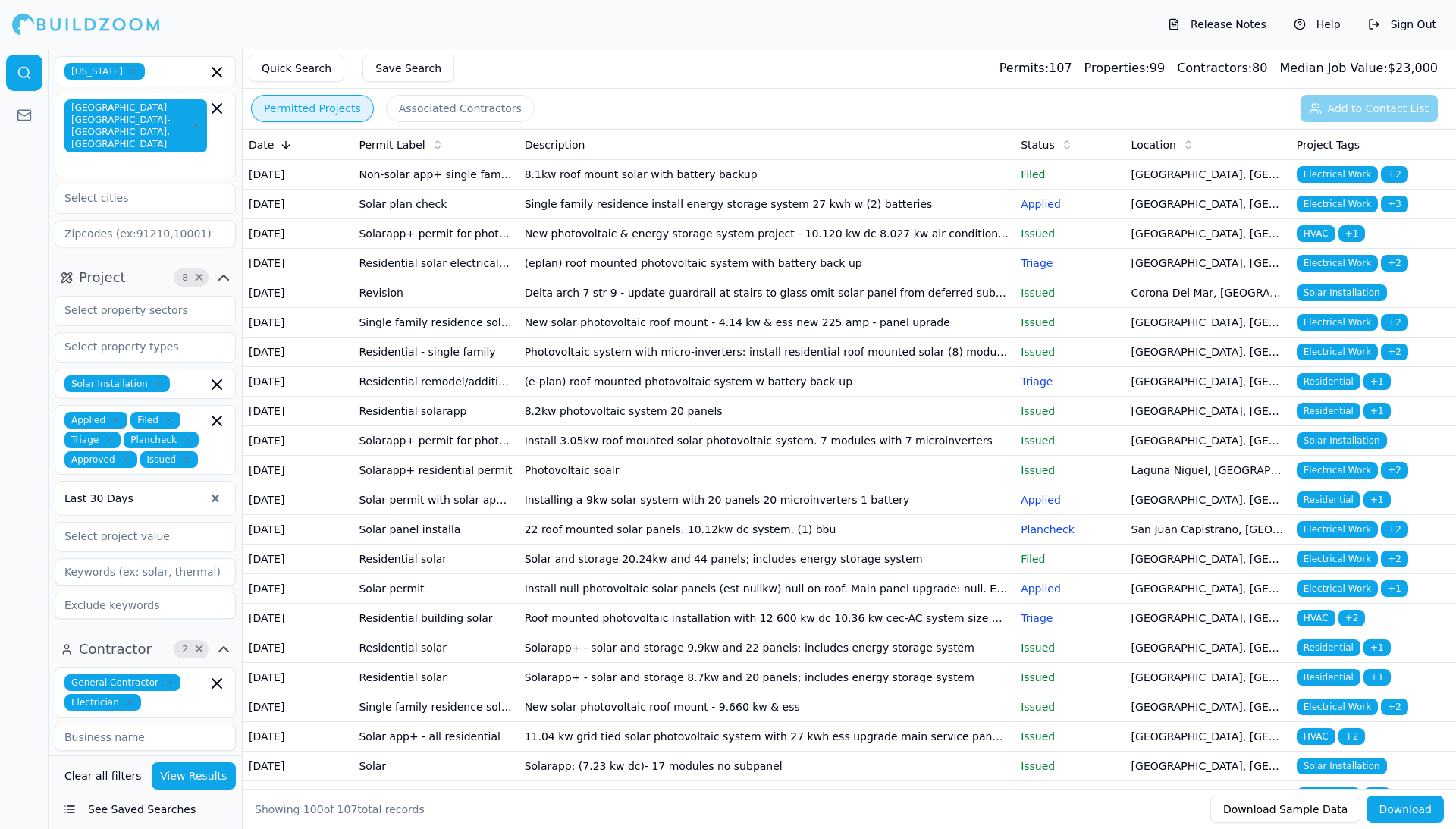
click at [587, 249] on td "New photovoltaic & energy storage system project - 10.120 kw dc 8.027 kw air co…" at bounding box center [767, 234] width 497 height 30
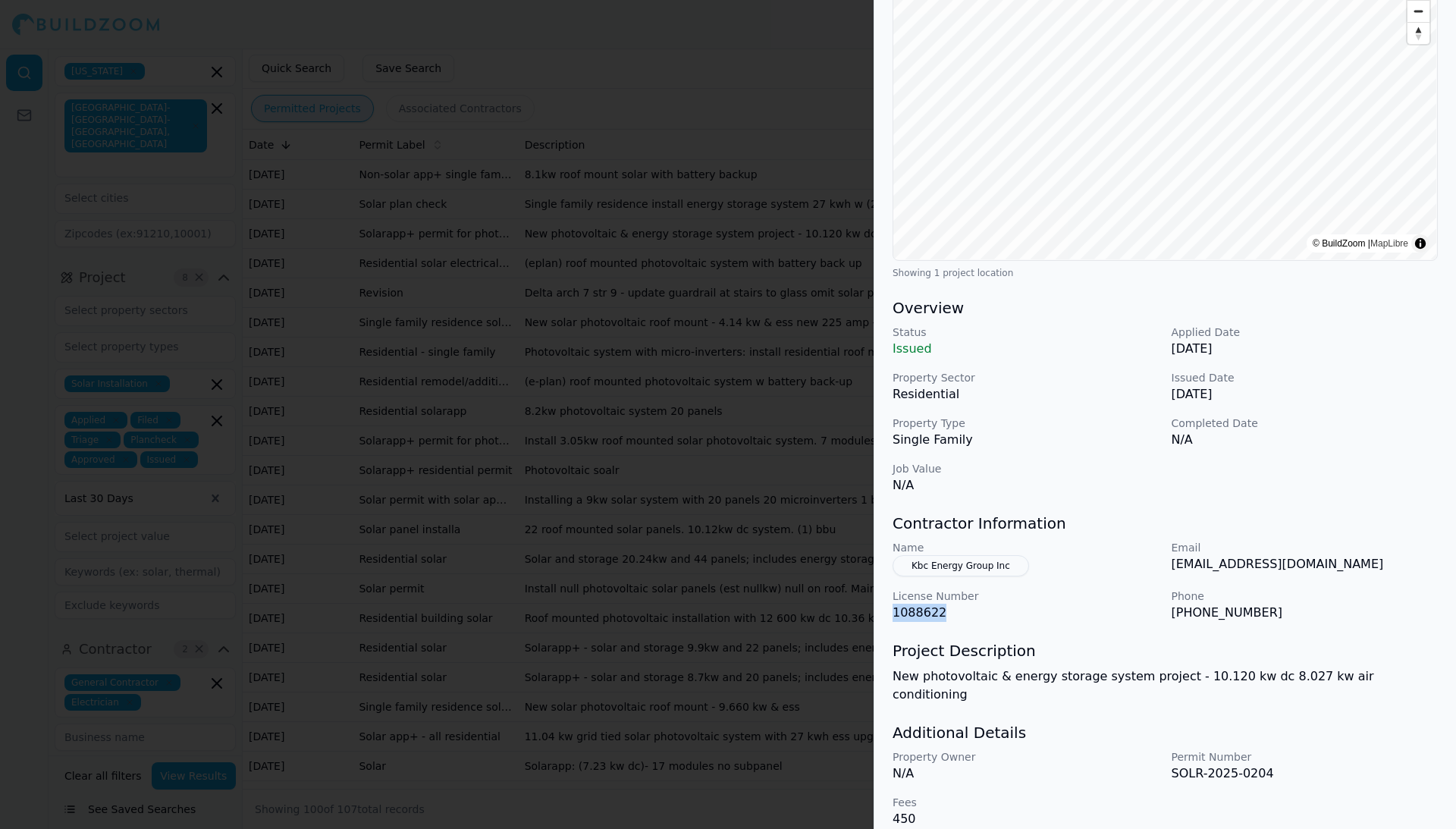
drag, startPoint x: 893, startPoint y: 614, endPoint x: 954, endPoint y: 614, distance: 61.0
click at [954, 614] on p "1088622" at bounding box center [1026, 612] width 267 height 19
copy p "1088622"
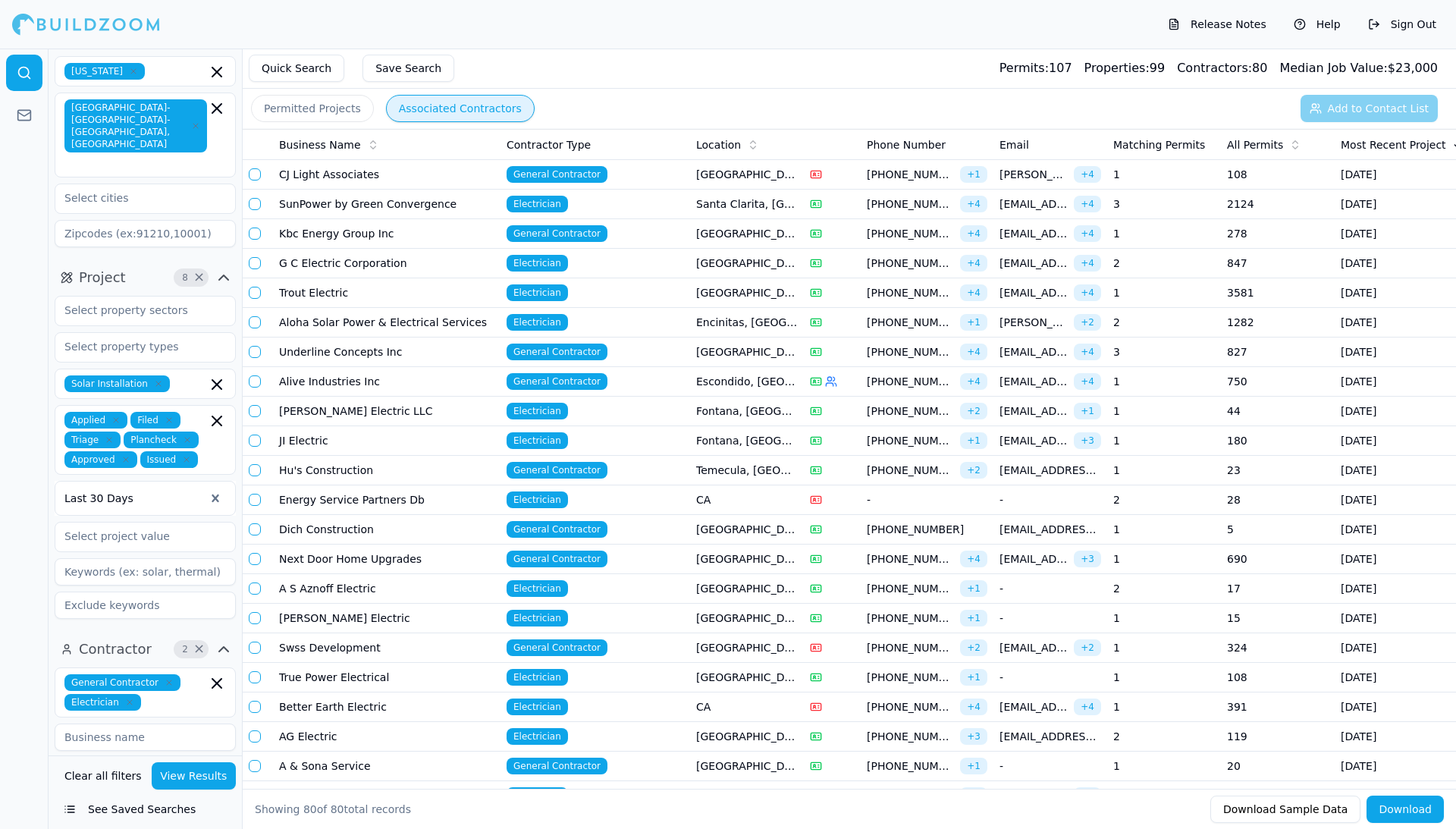
click at [423, 111] on button "Associated Contractors" at bounding box center [461, 108] width 149 height 27
click at [562, 179] on span "General Contractor" at bounding box center [557, 175] width 101 height 17
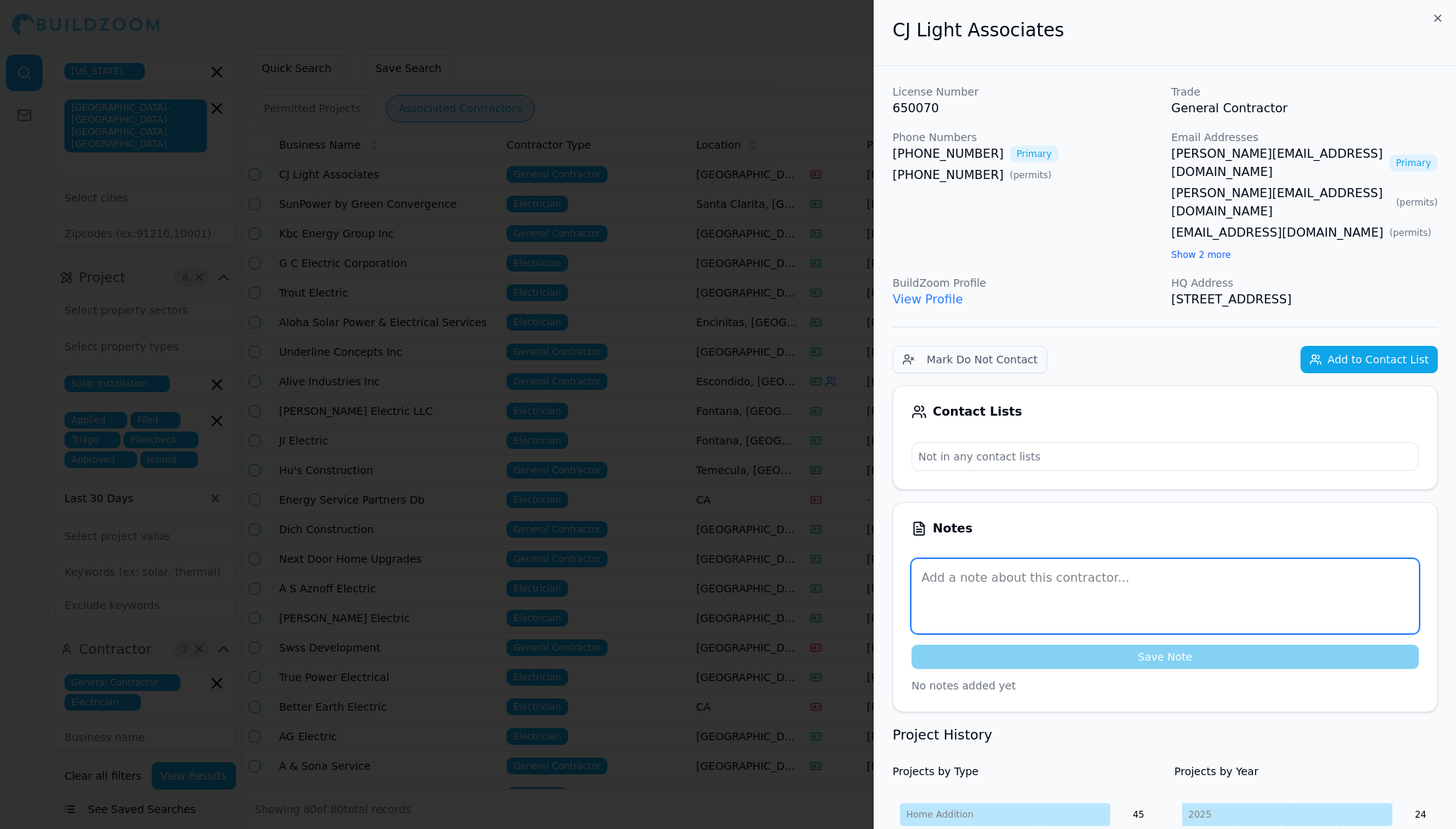
click at [981, 572] on textarea at bounding box center [1165, 596] width 507 height 74
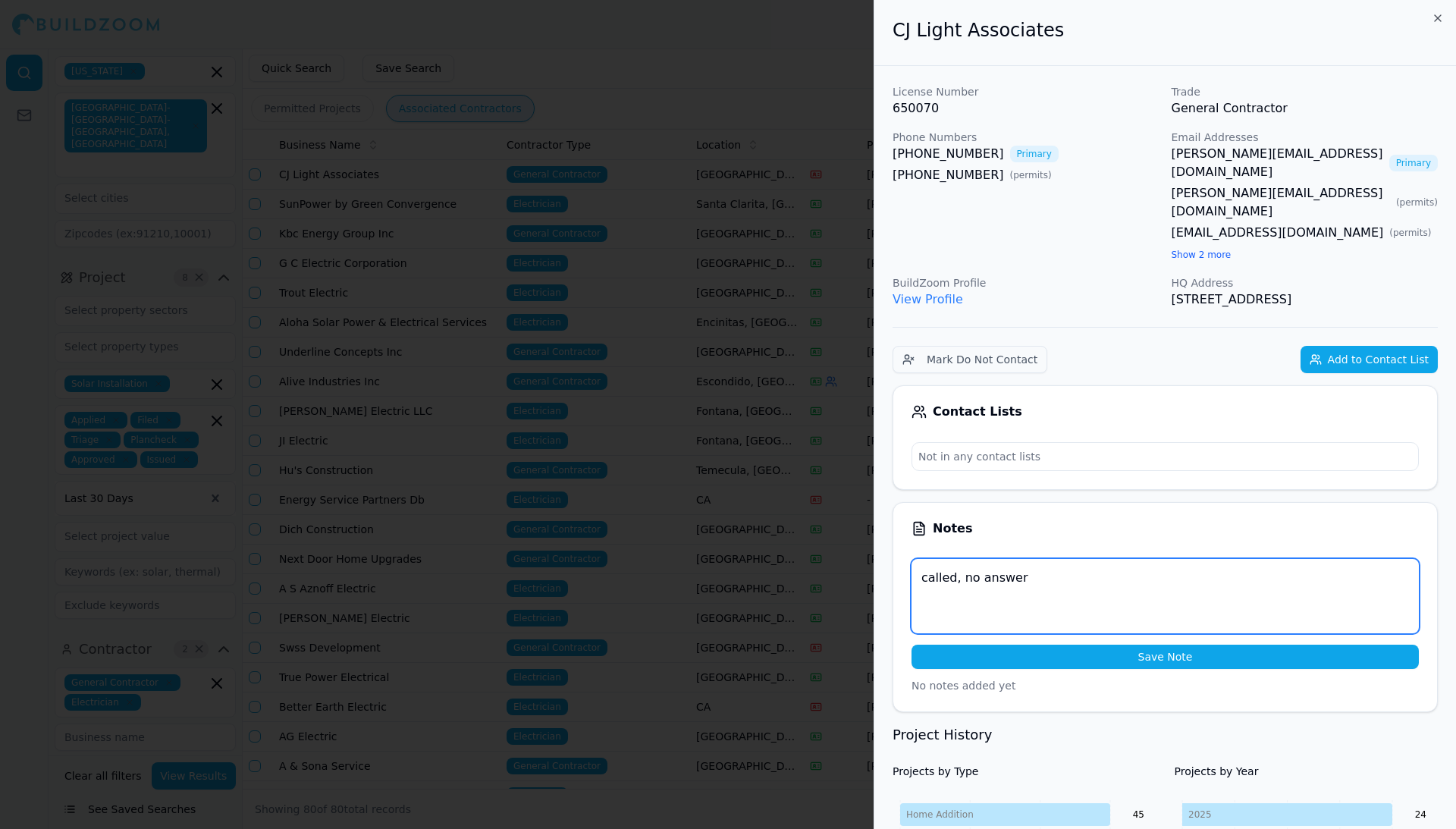
type textarea "called, no answer"
click at [772, 353] on div at bounding box center [728, 414] width 1456 height 829
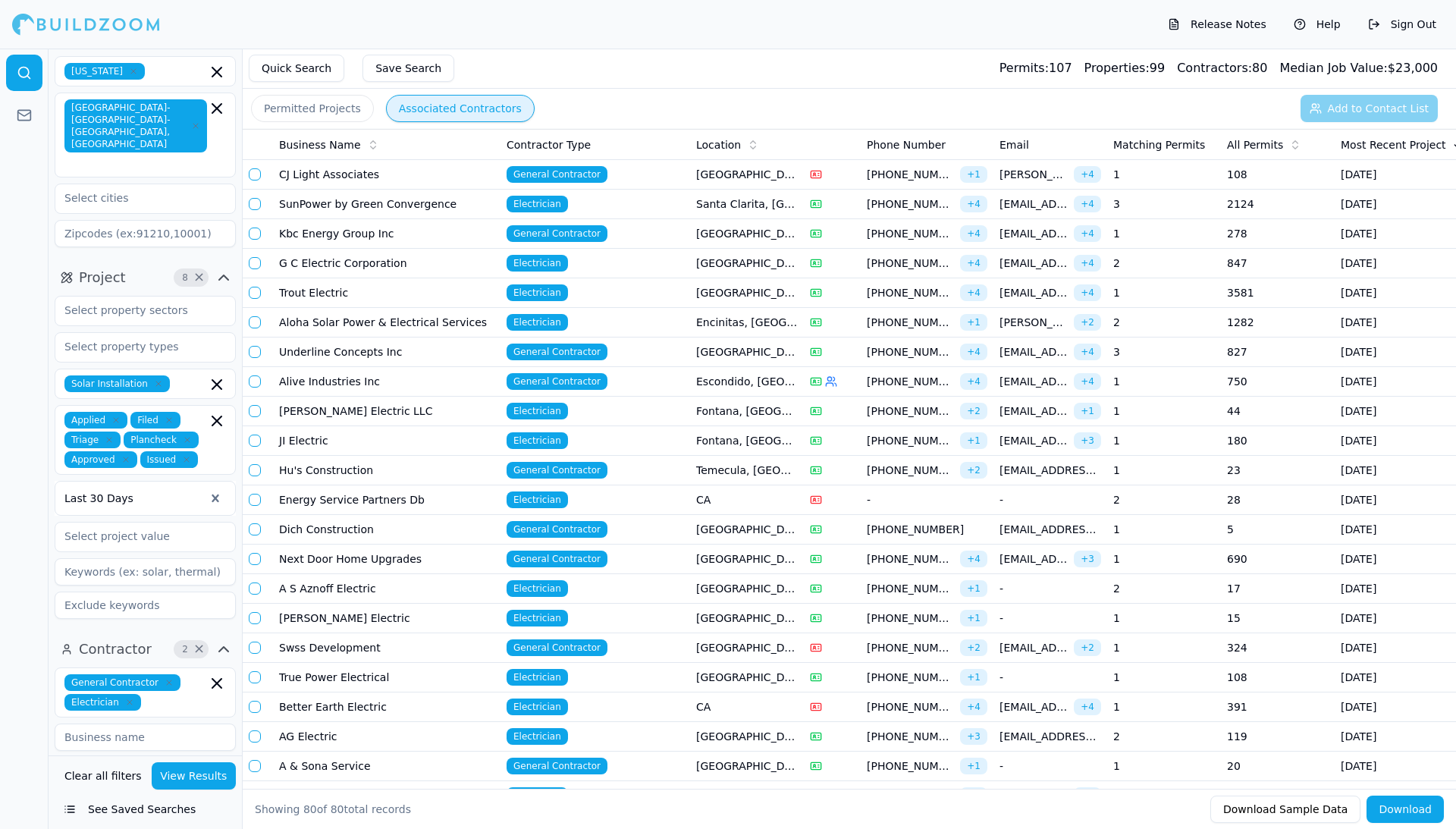
click at [553, 168] on span "General Contractor" at bounding box center [557, 175] width 101 height 17
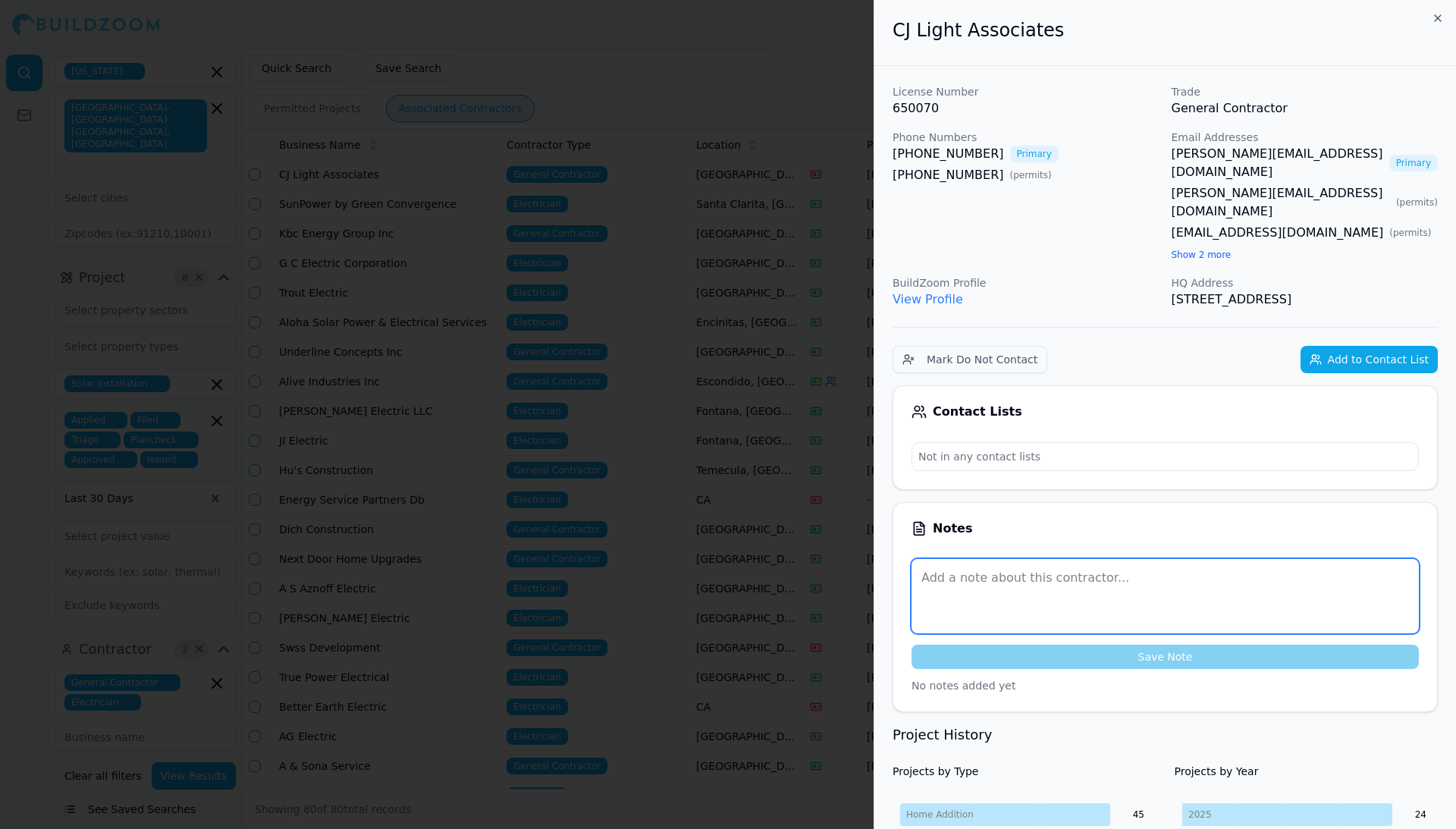
click at [951, 569] on textarea at bounding box center [1165, 596] width 507 height 74
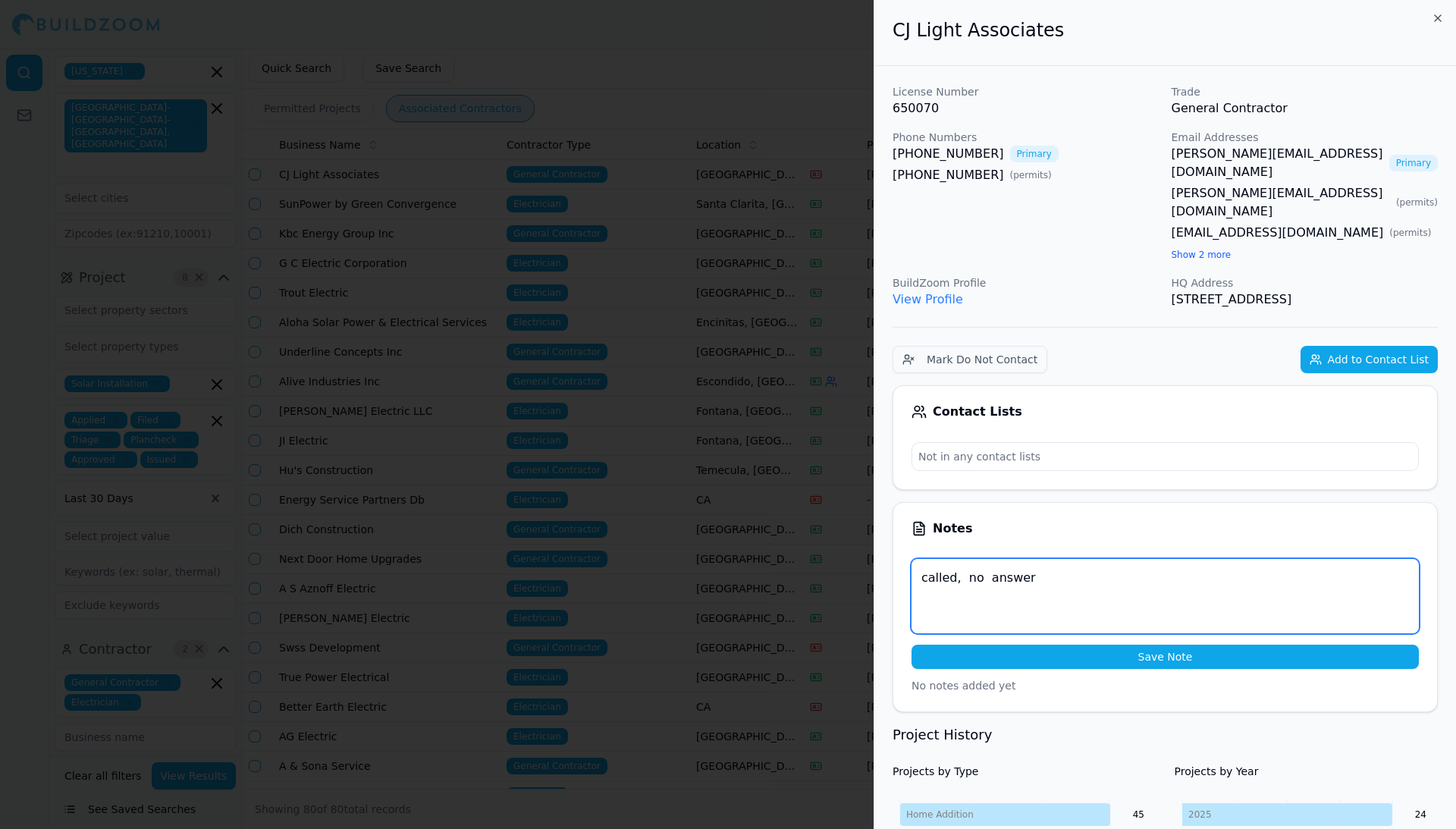
type textarea "called, no answer"
click at [1154, 645] on button "Save Note" at bounding box center [1165, 657] width 507 height 24
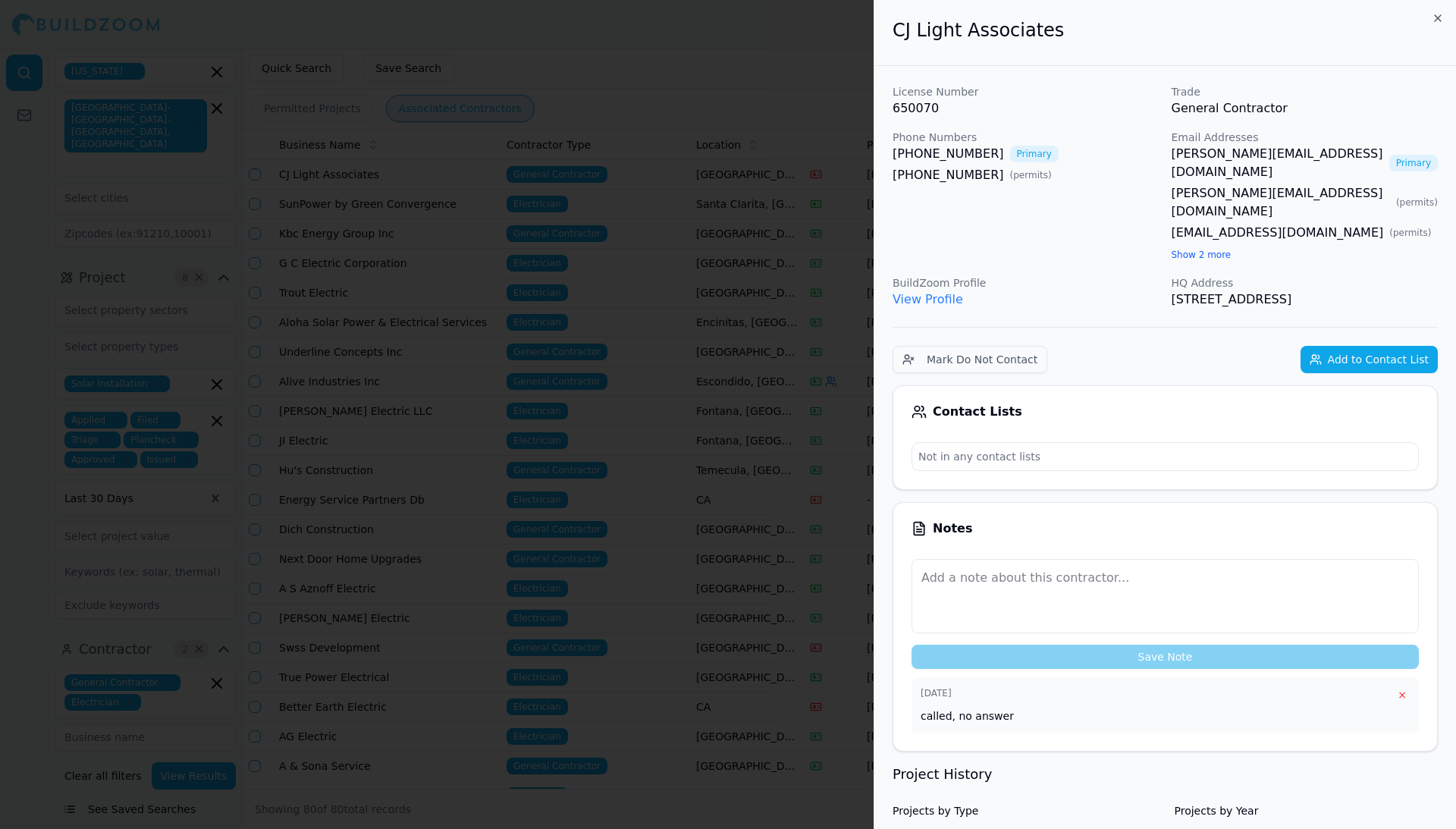
click at [680, 375] on div at bounding box center [728, 414] width 1456 height 829
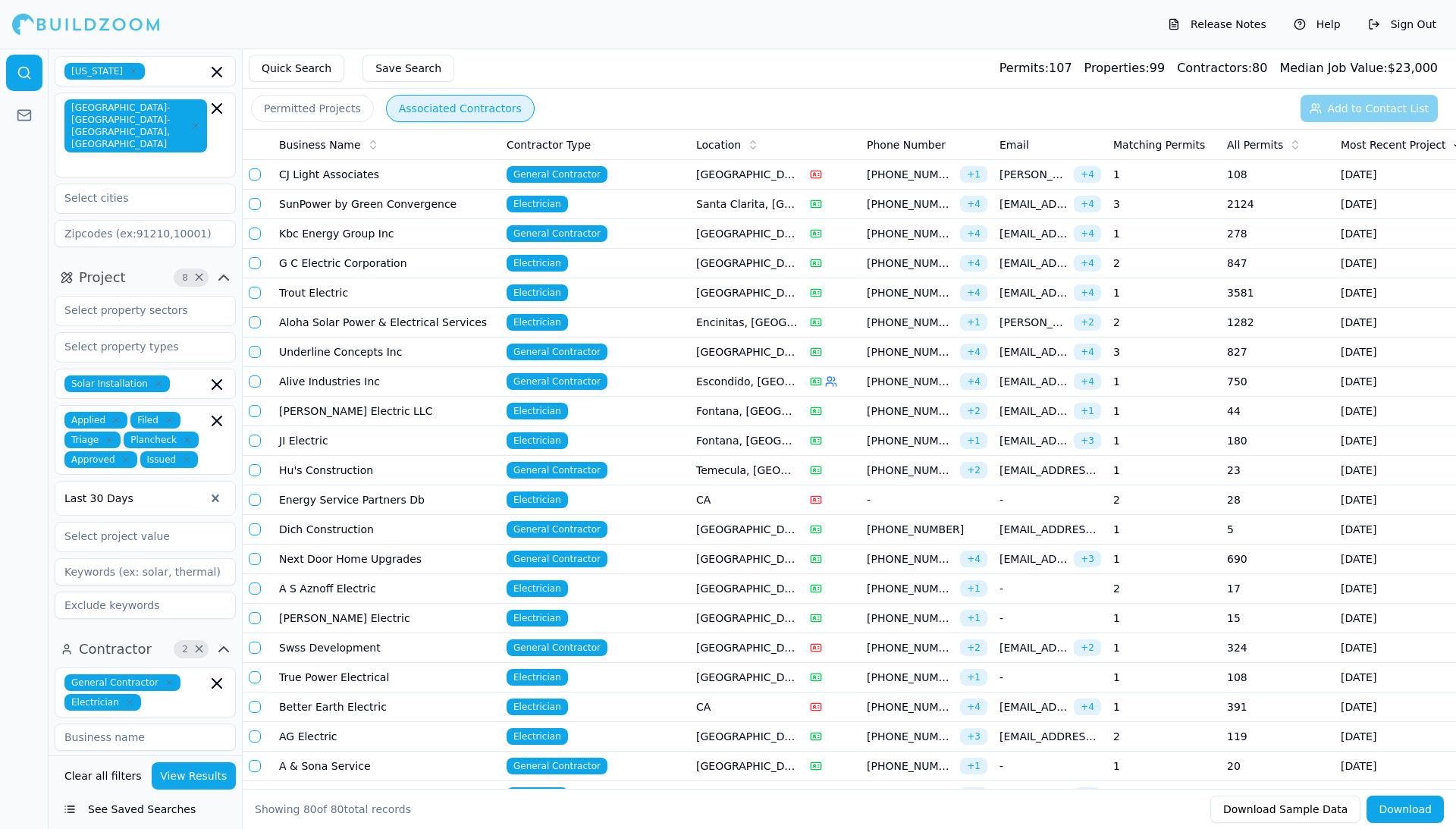
click at [483, 209] on td "SunPower by Green Convergence" at bounding box center [387, 204] width 228 height 30
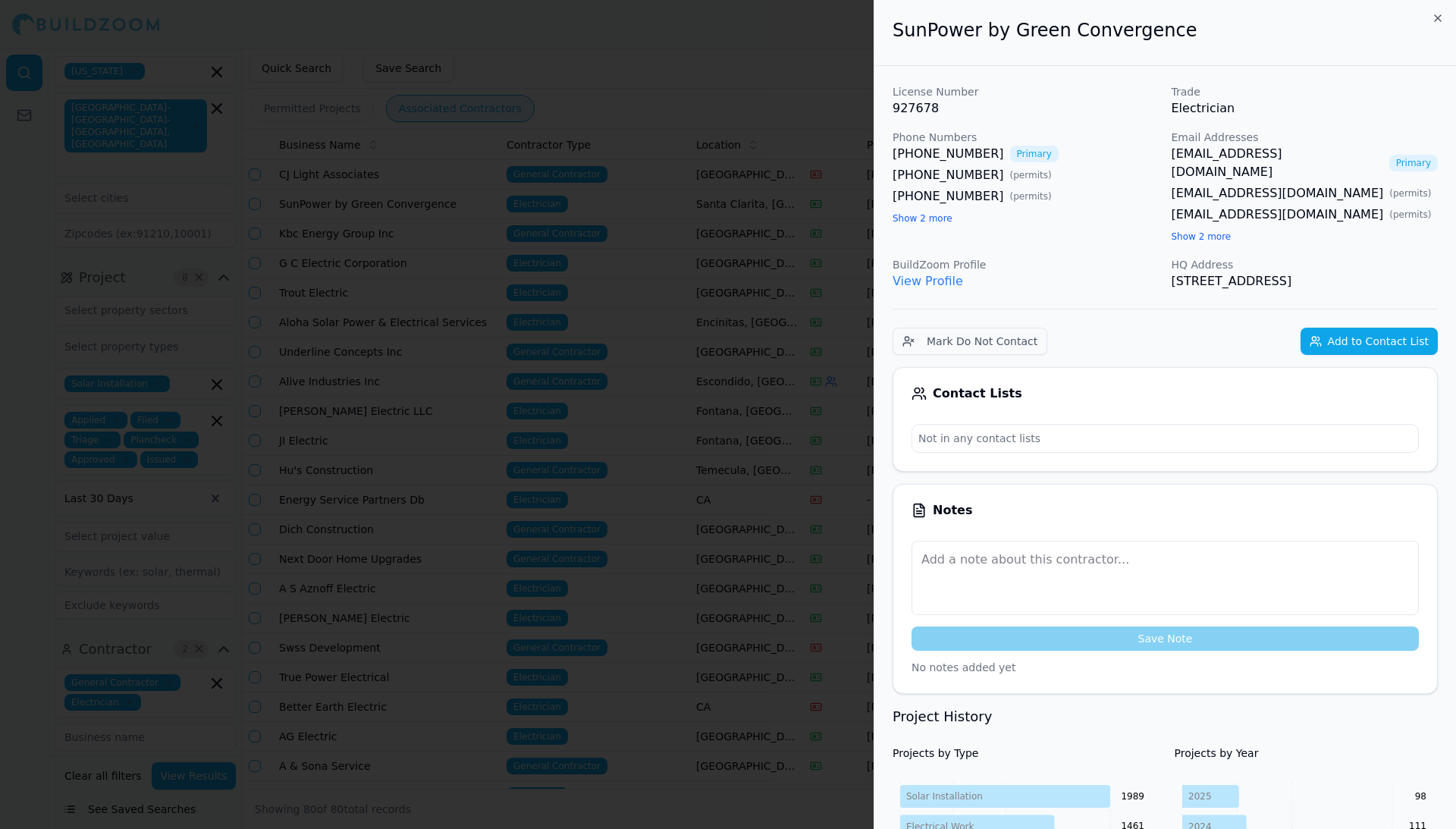
click at [537, 250] on div at bounding box center [728, 414] width 1456 height 829
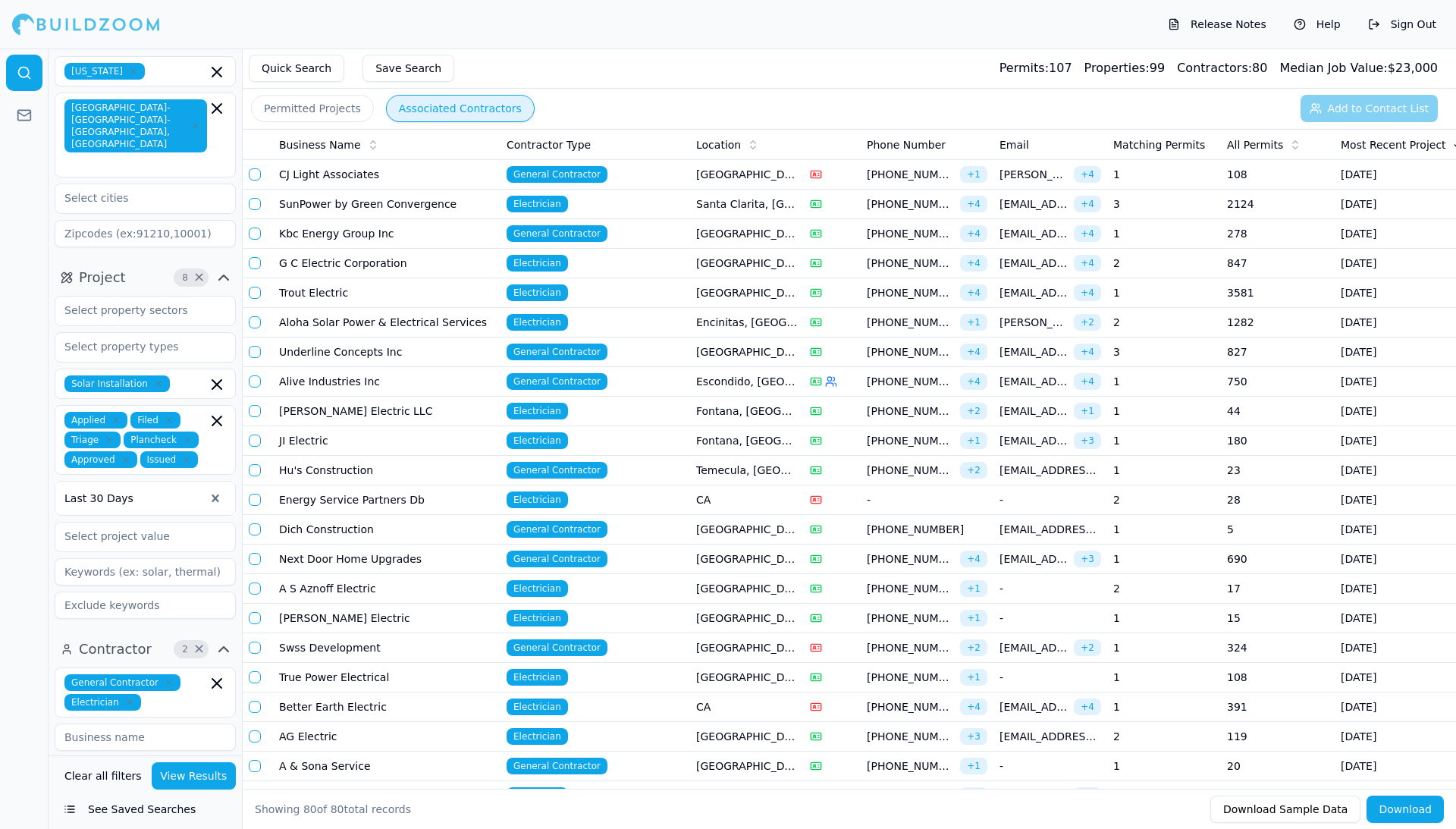
click at [486, 267] on td "G C Electric Corporation" at bounding box center [387, 263] width 228 height 30
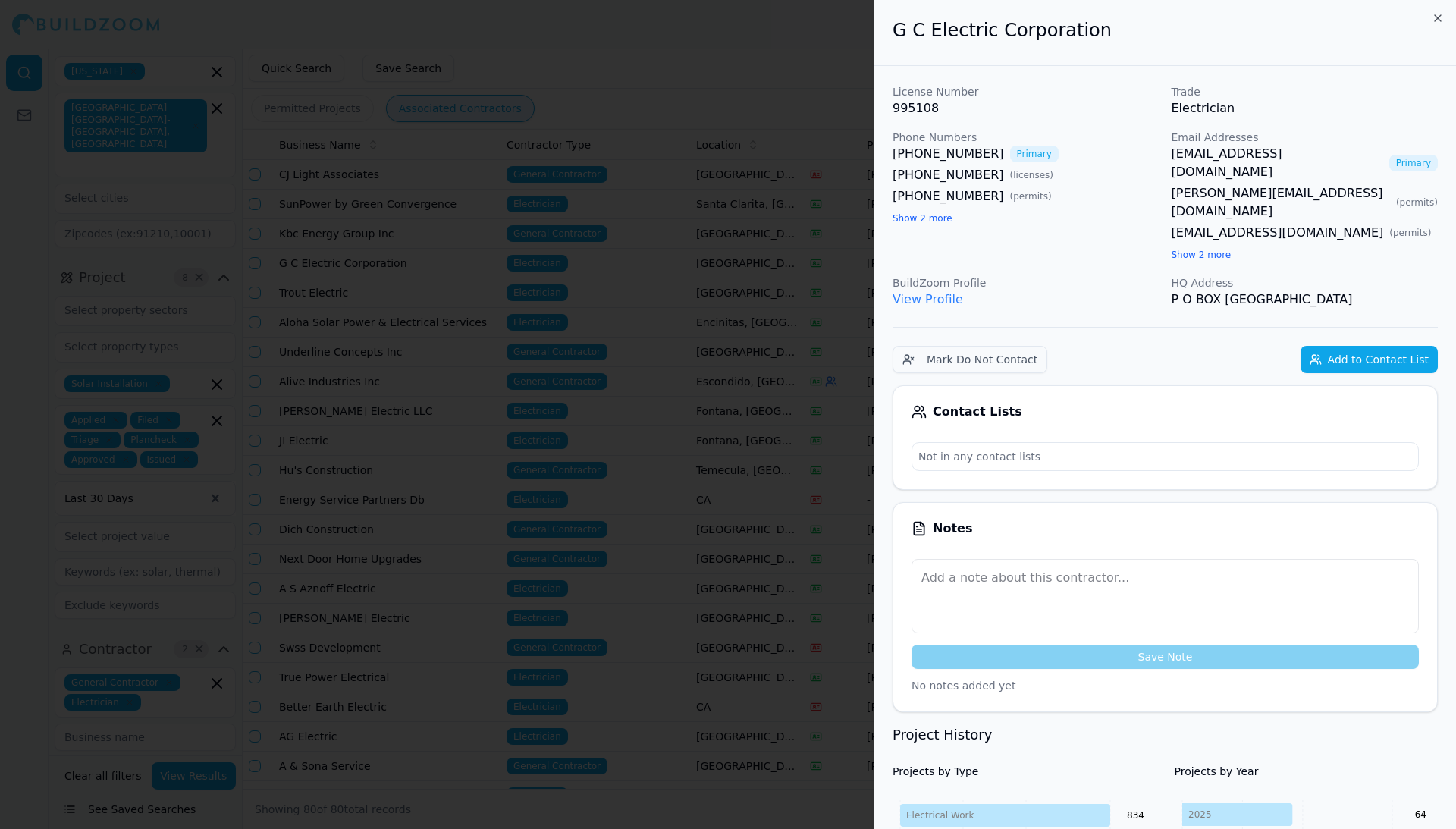
click at [446, 480] on div at bounding box center [728, 414] width 1456 height 829
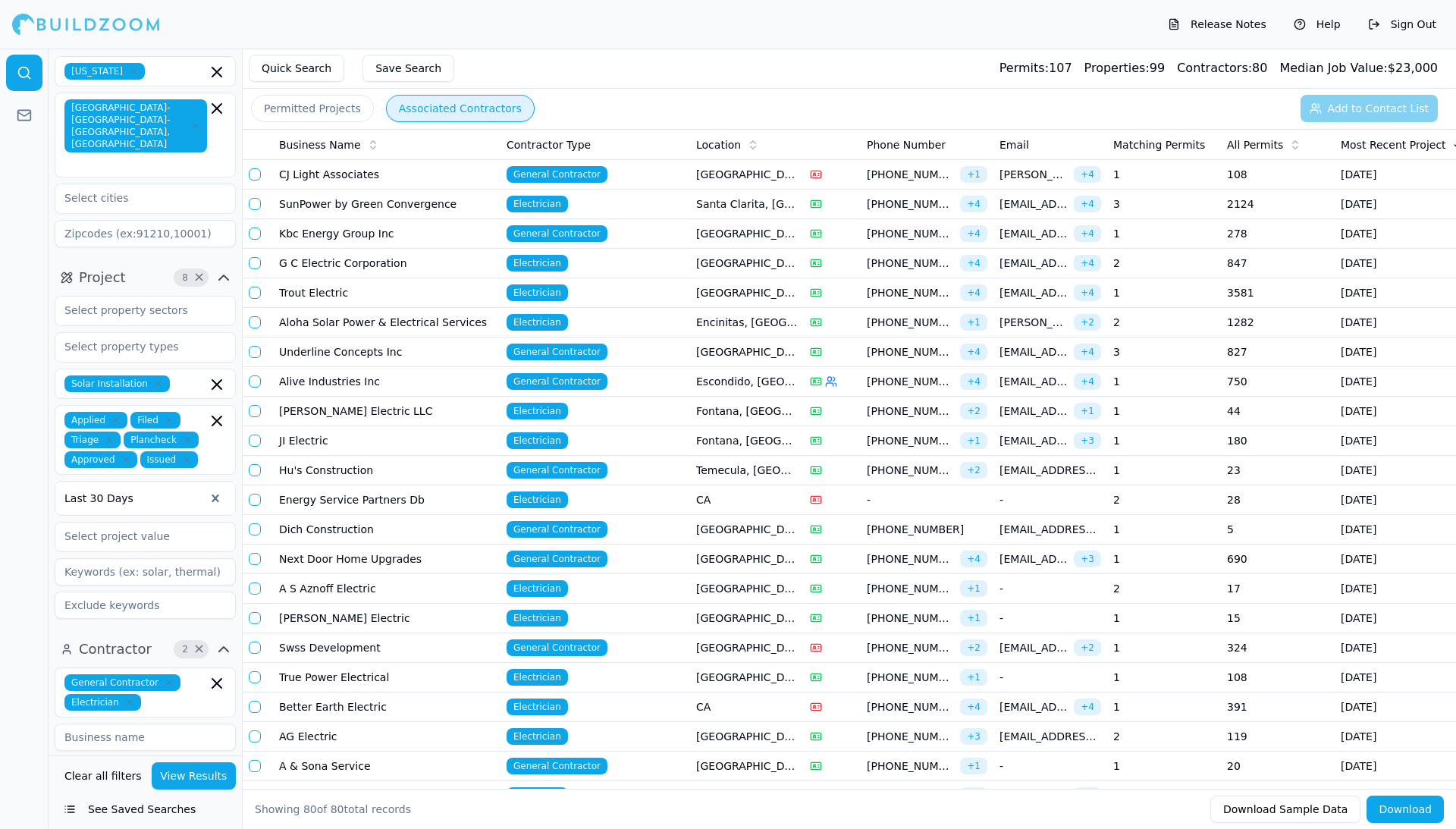
click at [483, 294] on td "Trout Electric" at bounding box center [387, 292] width 228 height 30
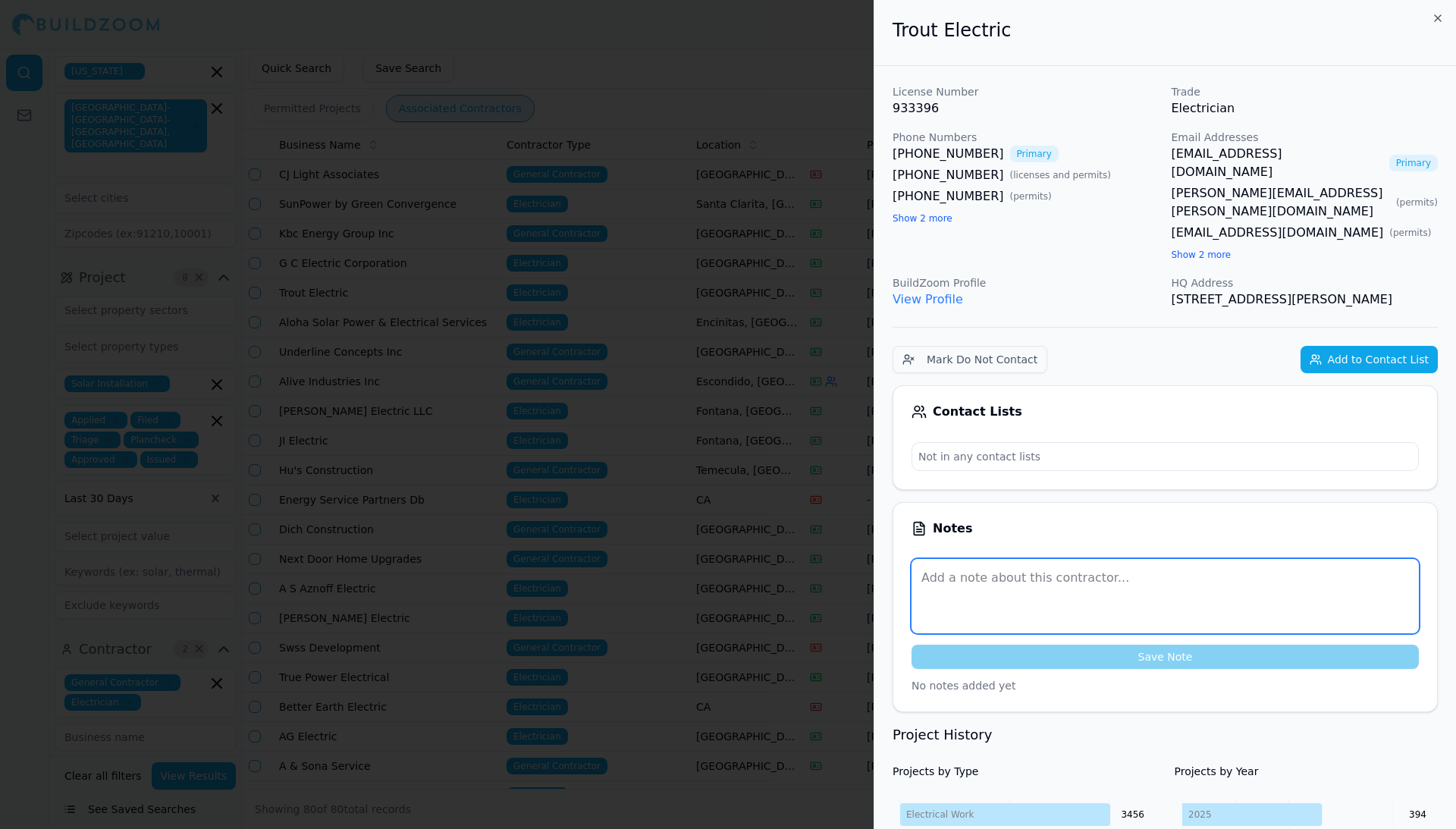
click at [962, 568] on textarea at bounding box center [1165, 596] width 507 height 74
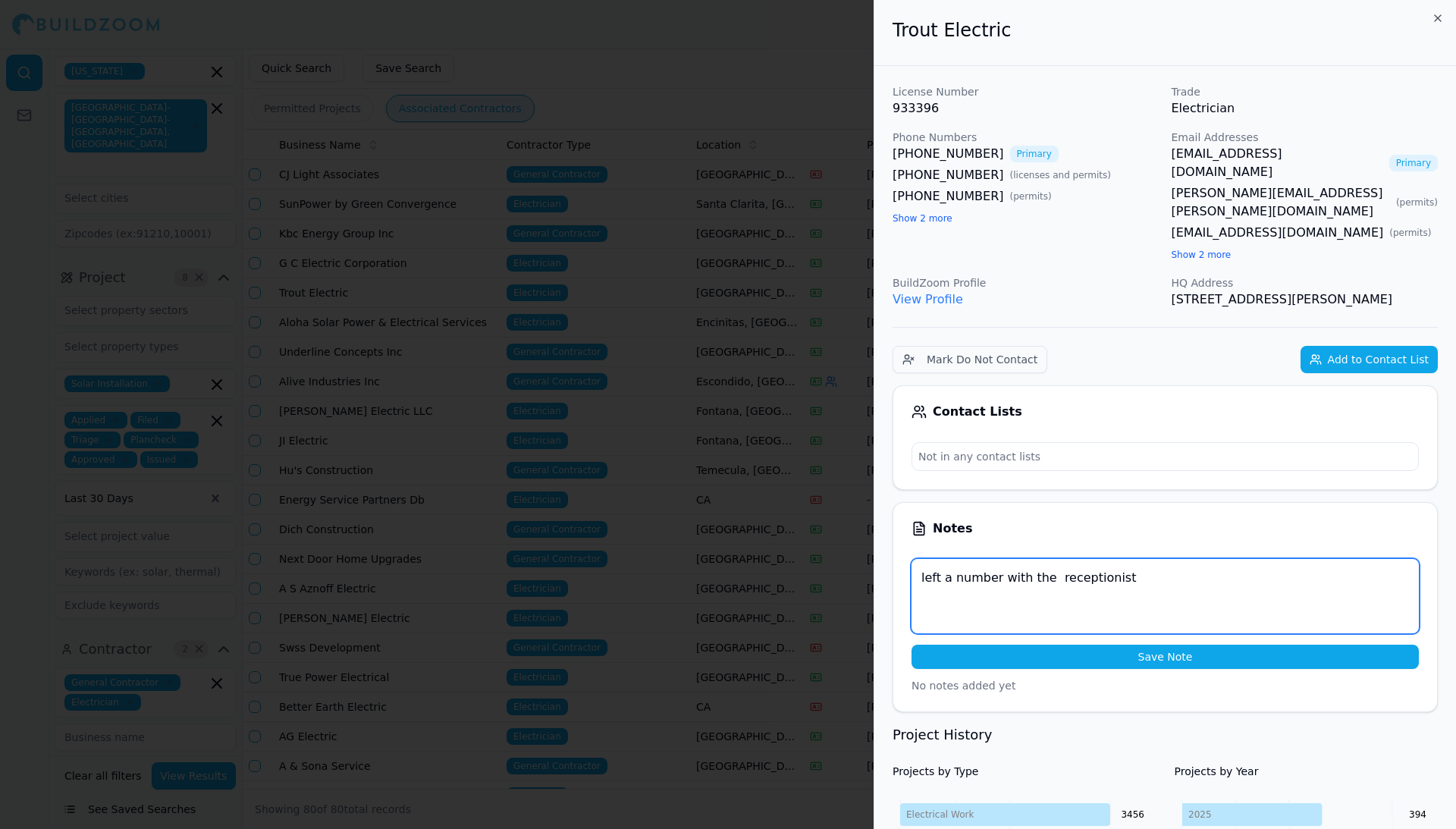
type textarea "left a number with the receptionist"
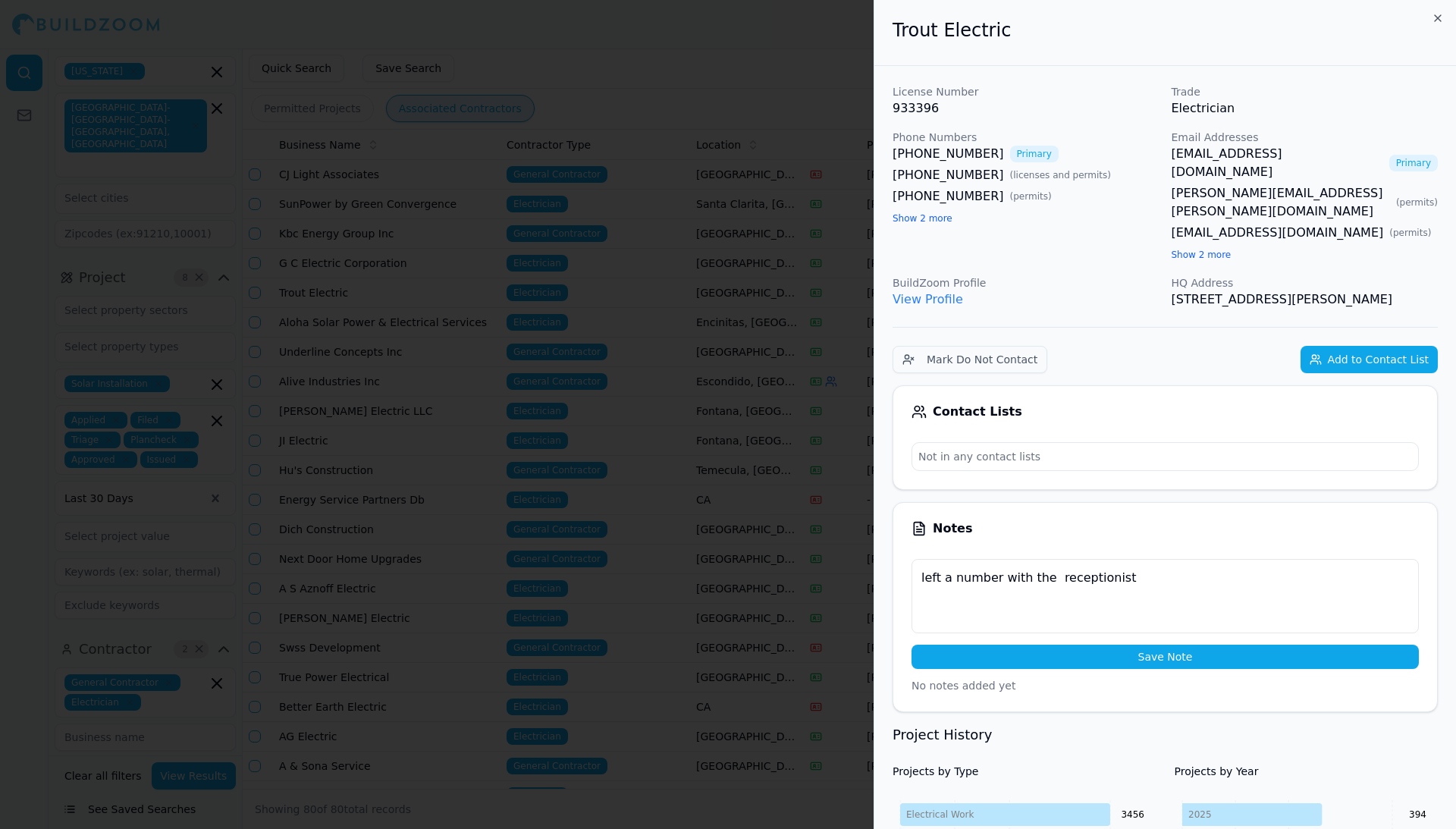
click at [1151, 645] on button "Save Note" at bounding box center [1165, 657] width 507 height 24
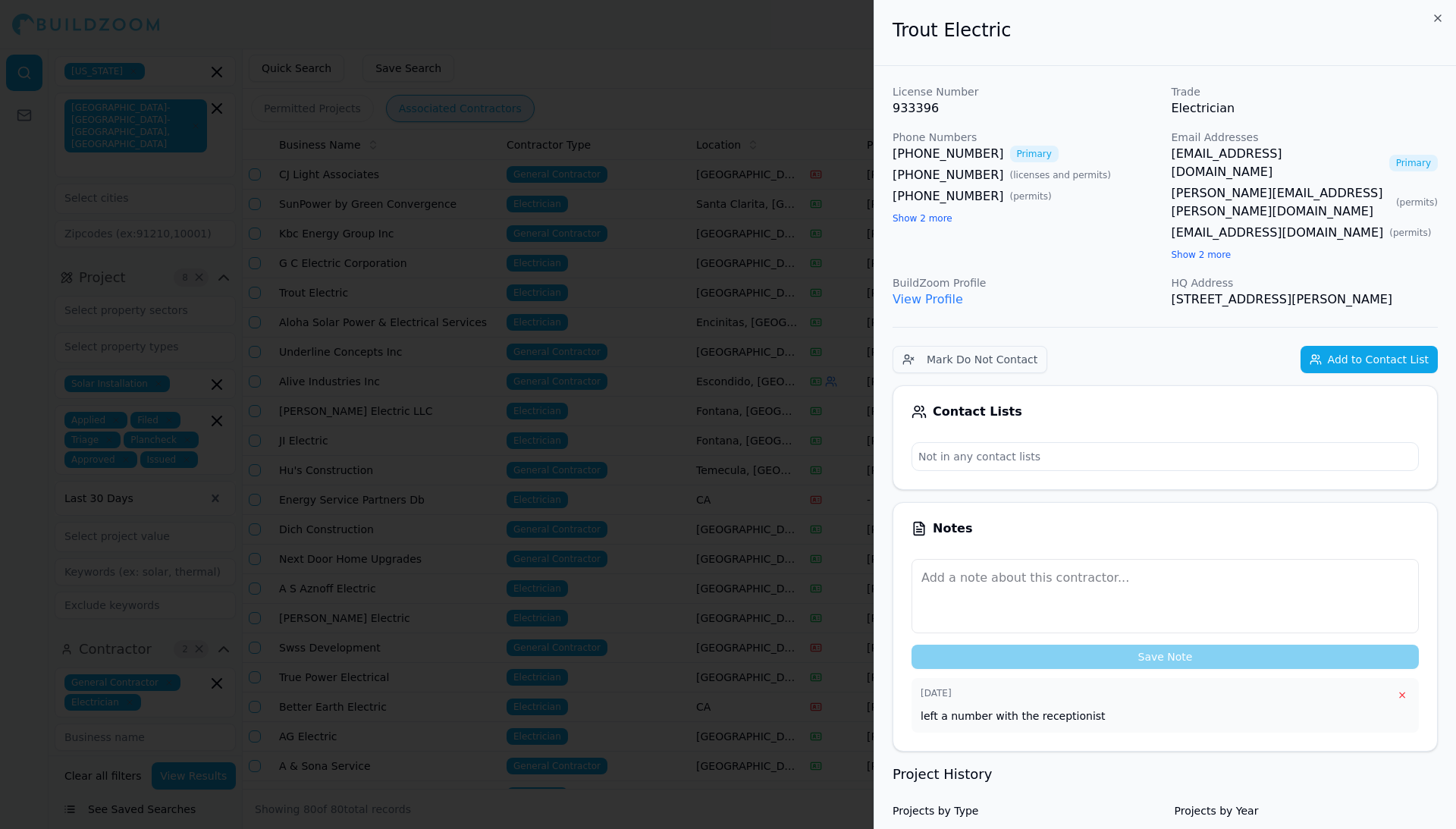
click at [661, 314] on div at bounding box center [728, 414] width 1456 height 829
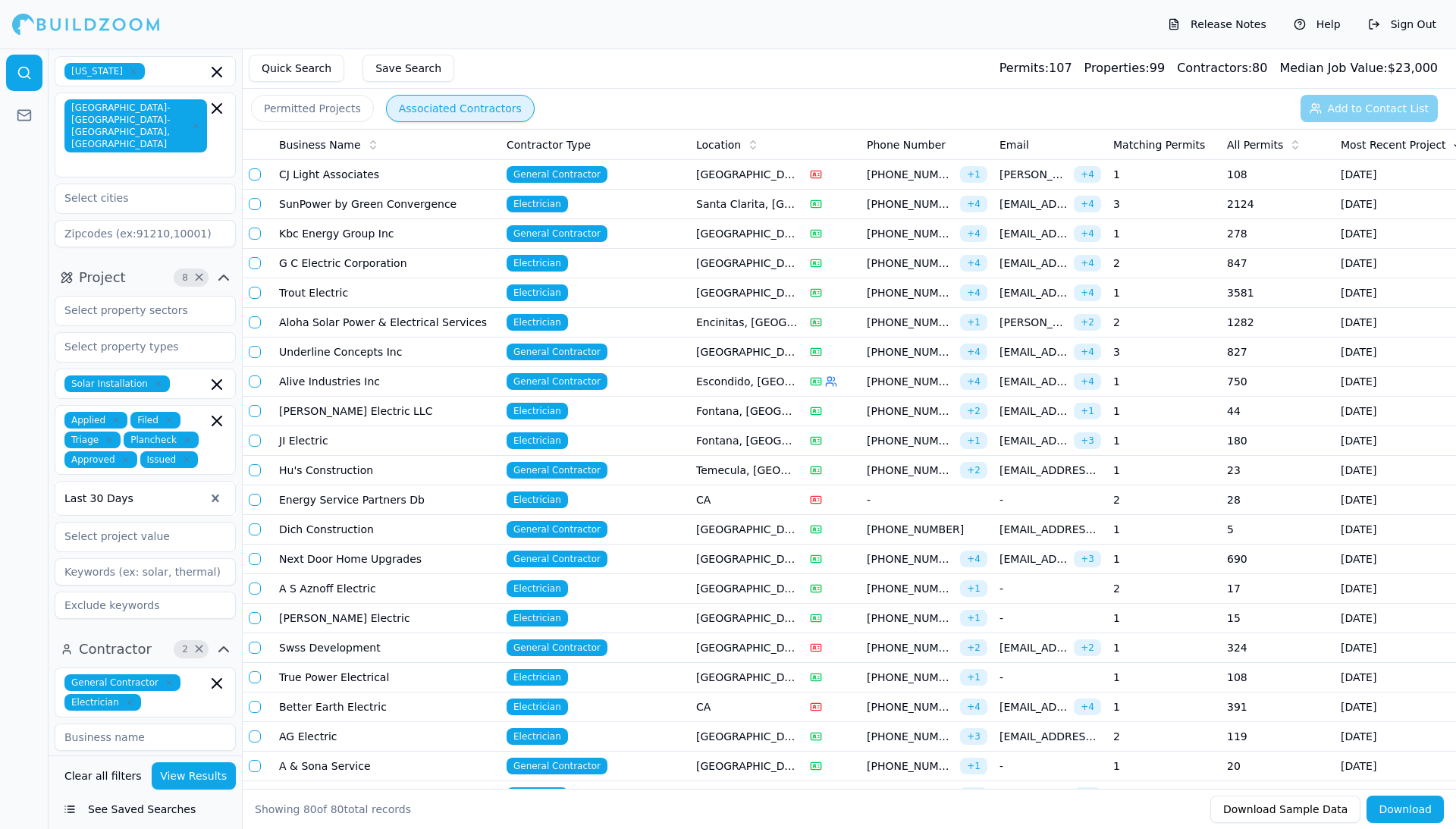
click at [562, 330] on span "Electrician" at bounding box center [537, 322] width 61 height 17
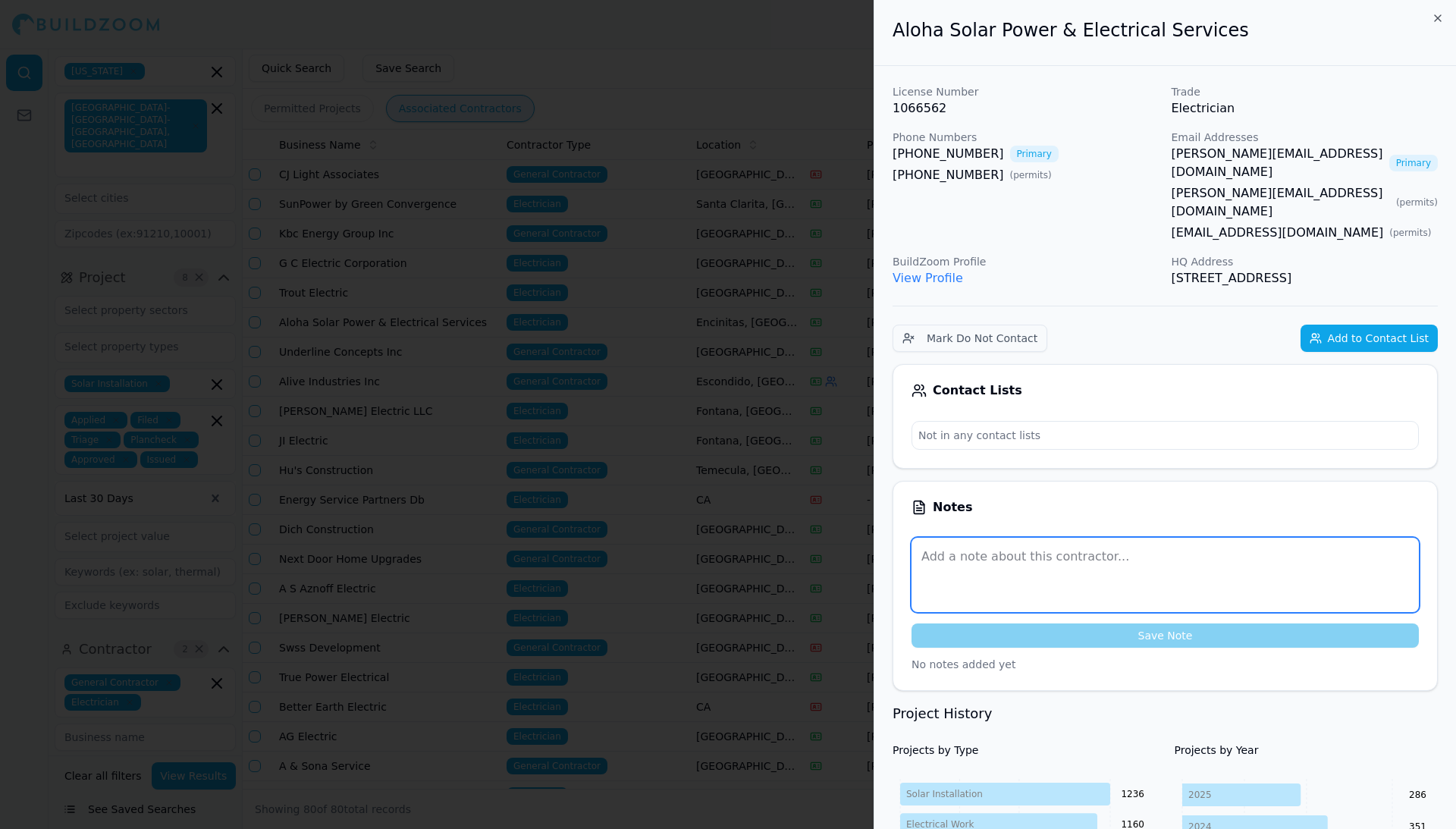
click at [962, 537] on textarea at bounding box center [1165, 574] width 507 height 74
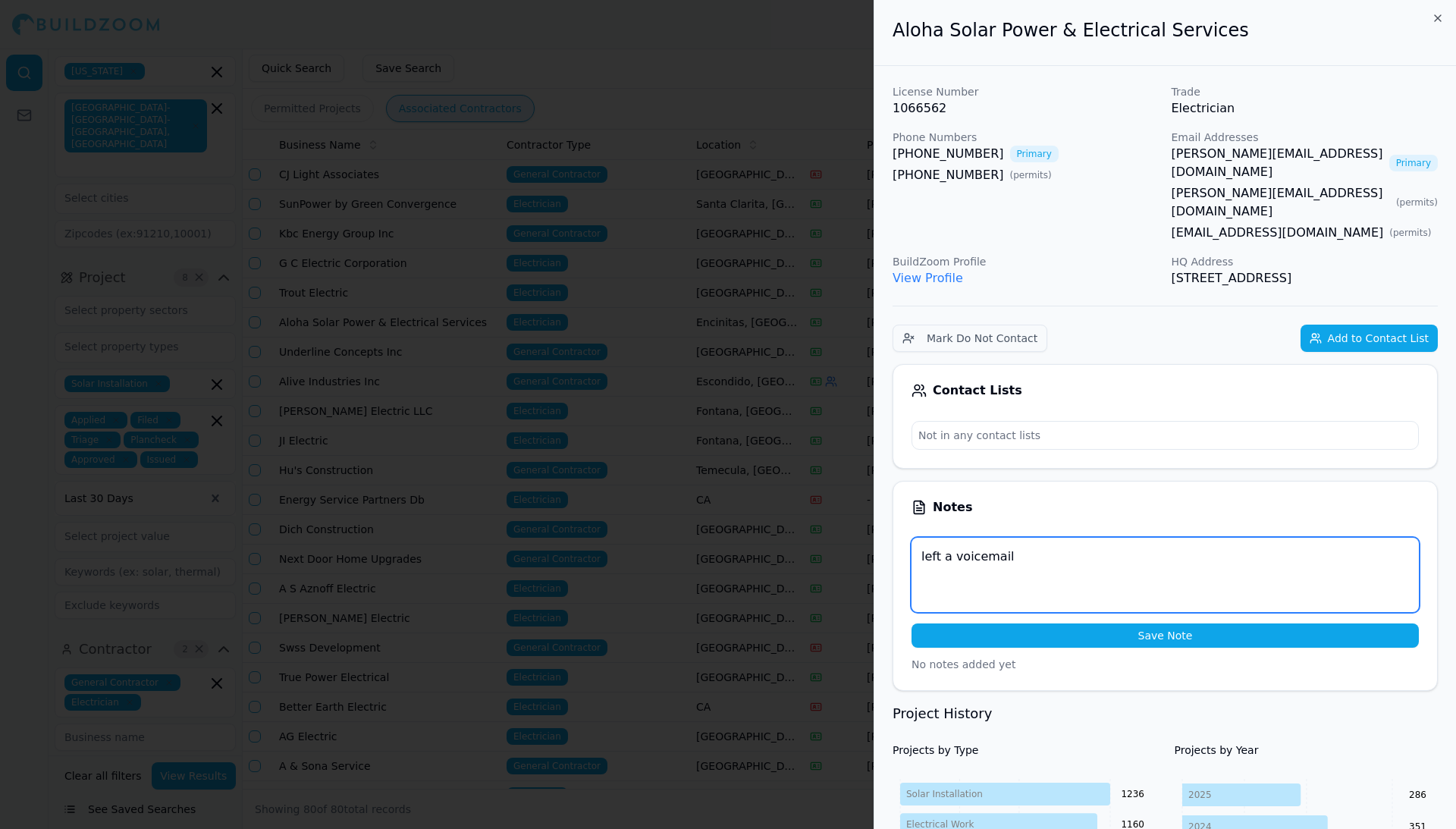
type textarea "left a voicemail"
click at [1168, 624] on button "Save Note" at bounding box center [1165, 636] width 507 height 24
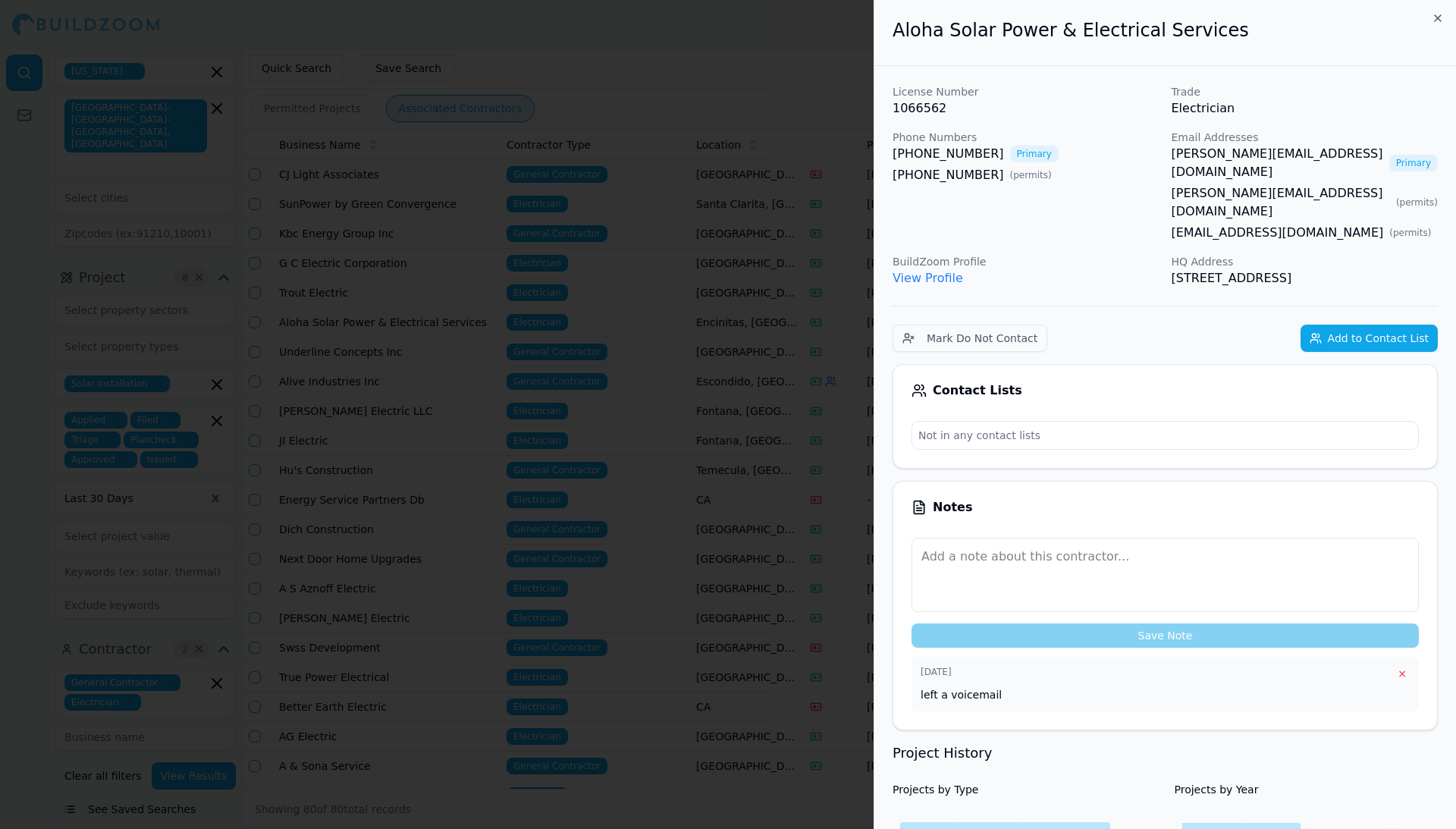
click at [692, 459] on div at bounding box center [728, 414] width 1456 height 829
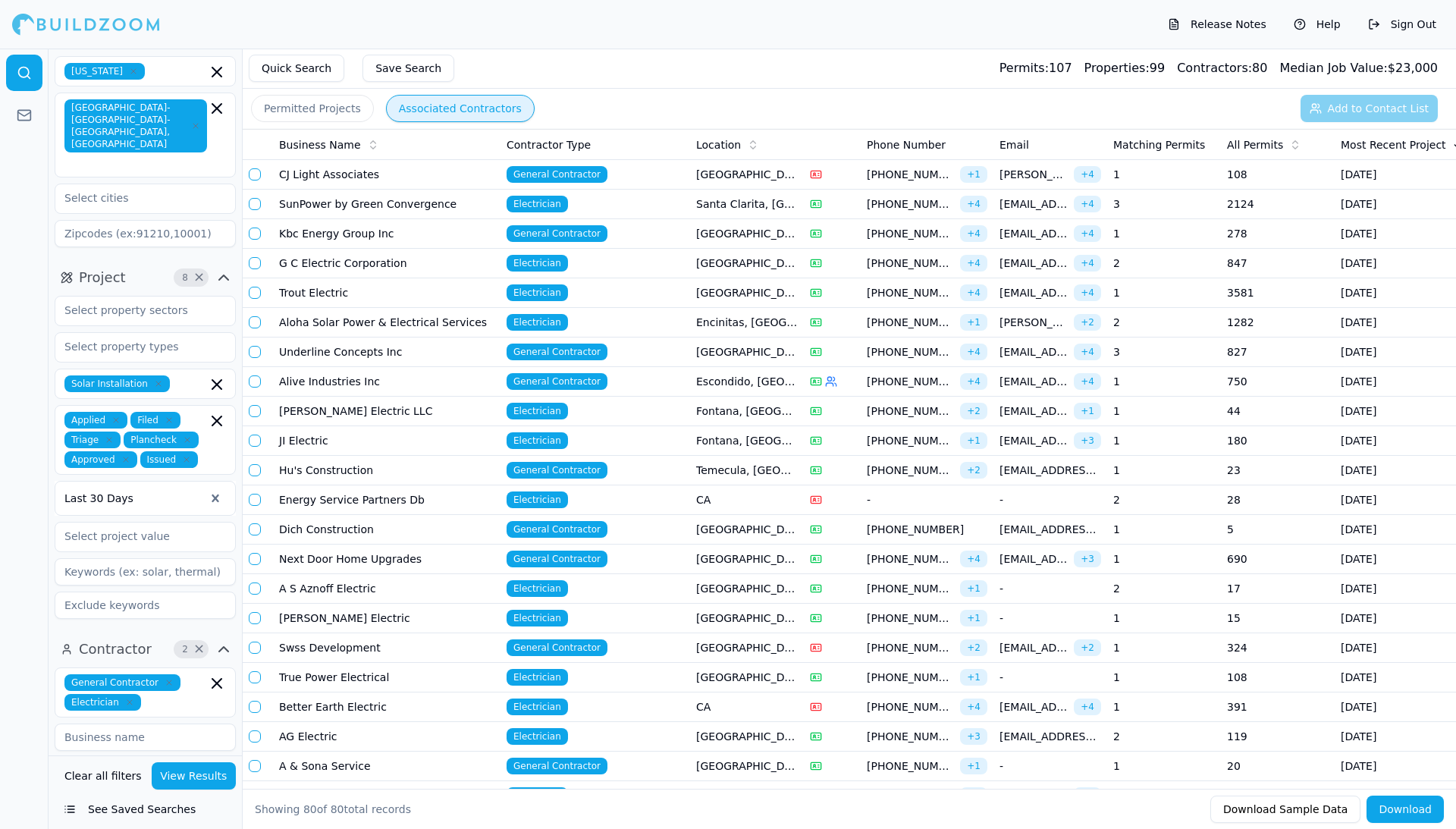
click at [659, 353] on td "General Contractor" at bounding box center [595, 352] width 190 height 30
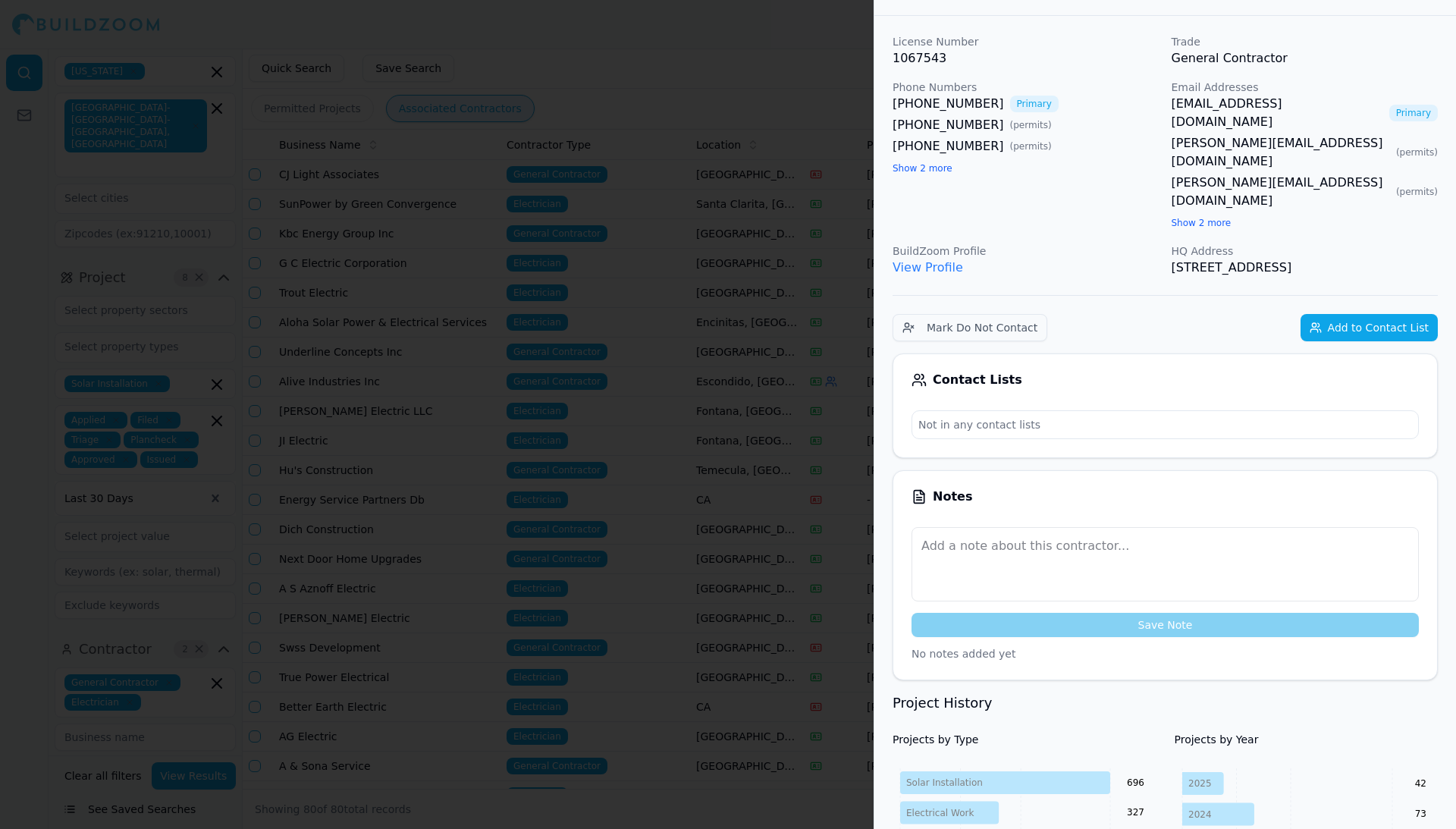
scroll to position [47, 0]
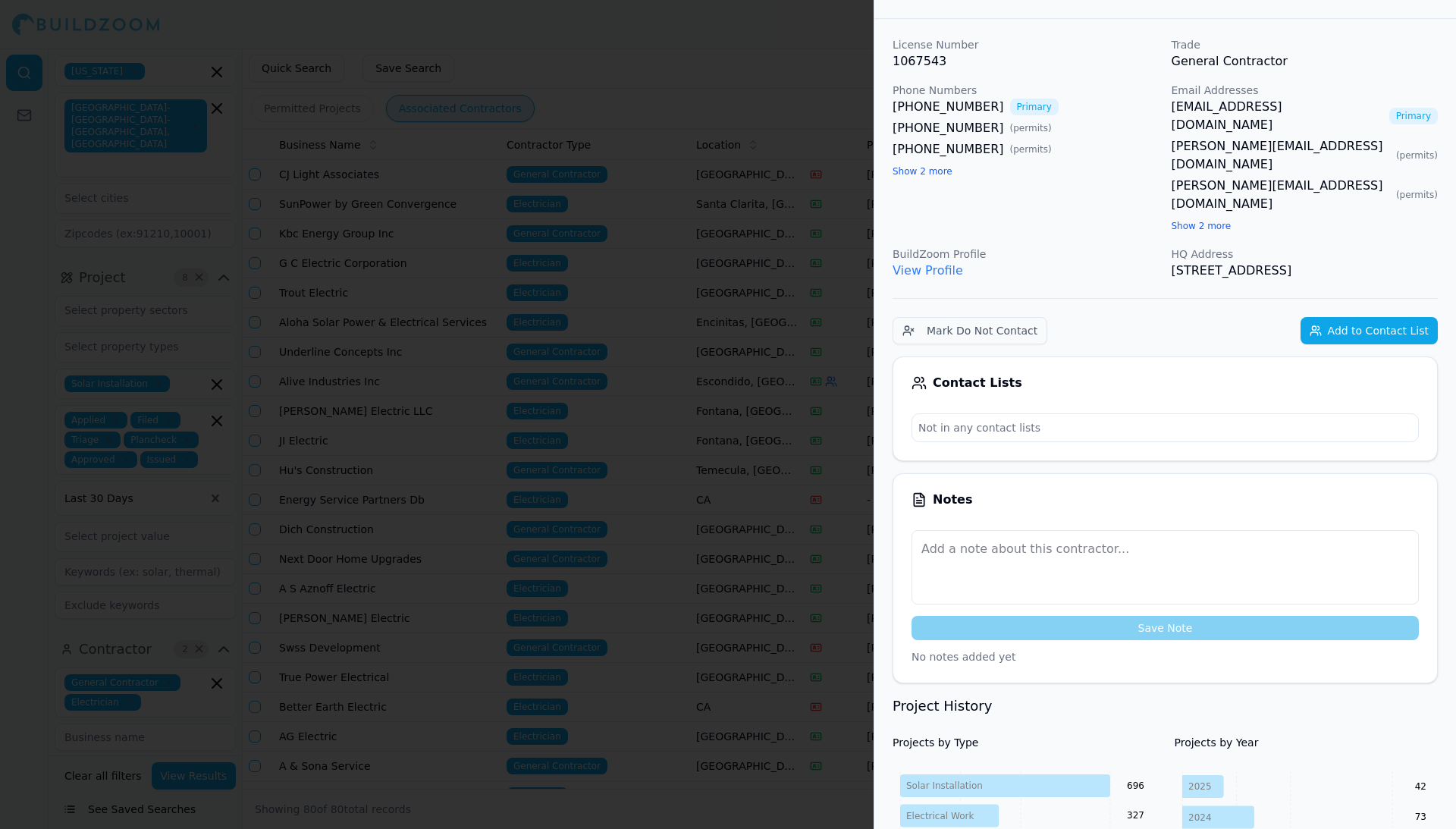
click at [562, 273] on div at bounding box center [728, 414] width 1456 height 829
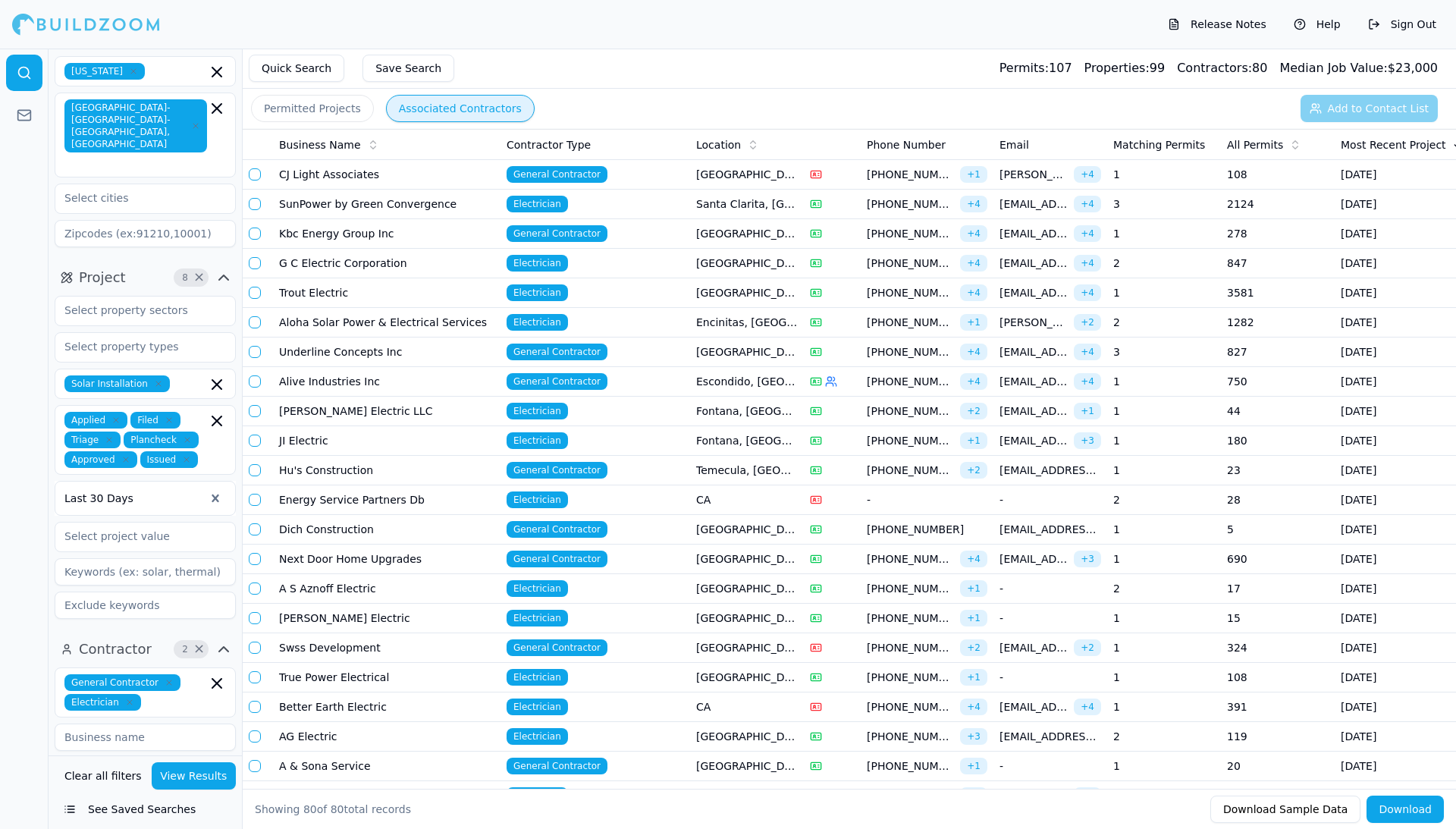
click at [216, 674] on icon "button" at bounding box center [217, 683] width 19 height 19
click at [19, 671] on div at bounding box center [24, 439] width 48 height 781
click at [122, 668] on input "text" at bounding box center [136, 682] width 161 height 27
click at [90, 729] on div "Electrician" at bounding box center [145, 741] width 174 height 24
click at [182, 773] on button "View Results" at bounding box center [194, 776] width 85 height 27
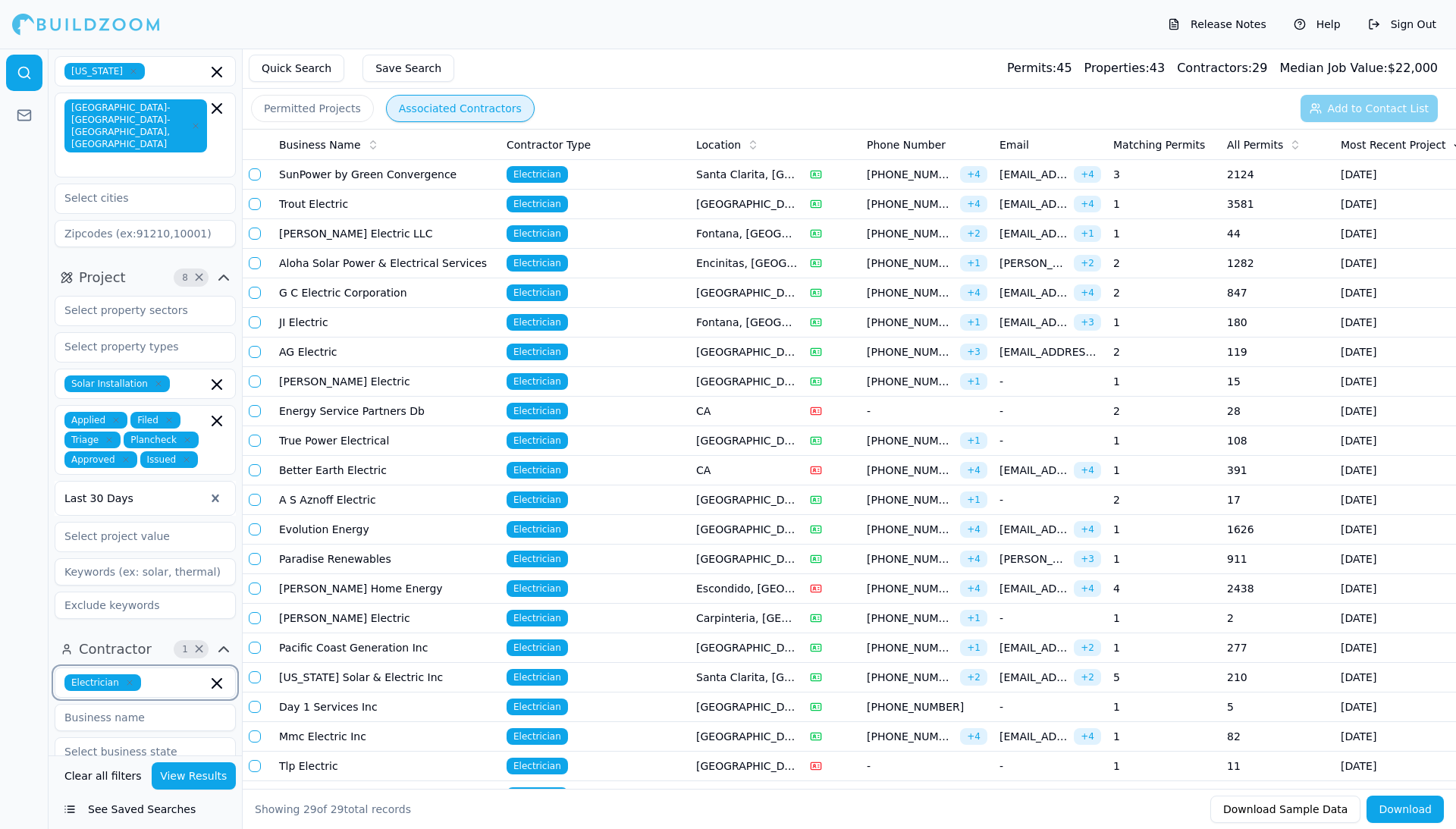
click at [180, 674] on input "text" at bounding box center [177, 682] width 60 height 17
click at [132, 678] on icon "button" at bounding box center [129, 682] width 9 height 9
click at [170, 765] on div "Solar Contractor" at bounding box center [145, 777] width 174 height 24
click at [188, 780] on button "View Results" at bounding box center [194, 776] width 85 height 27
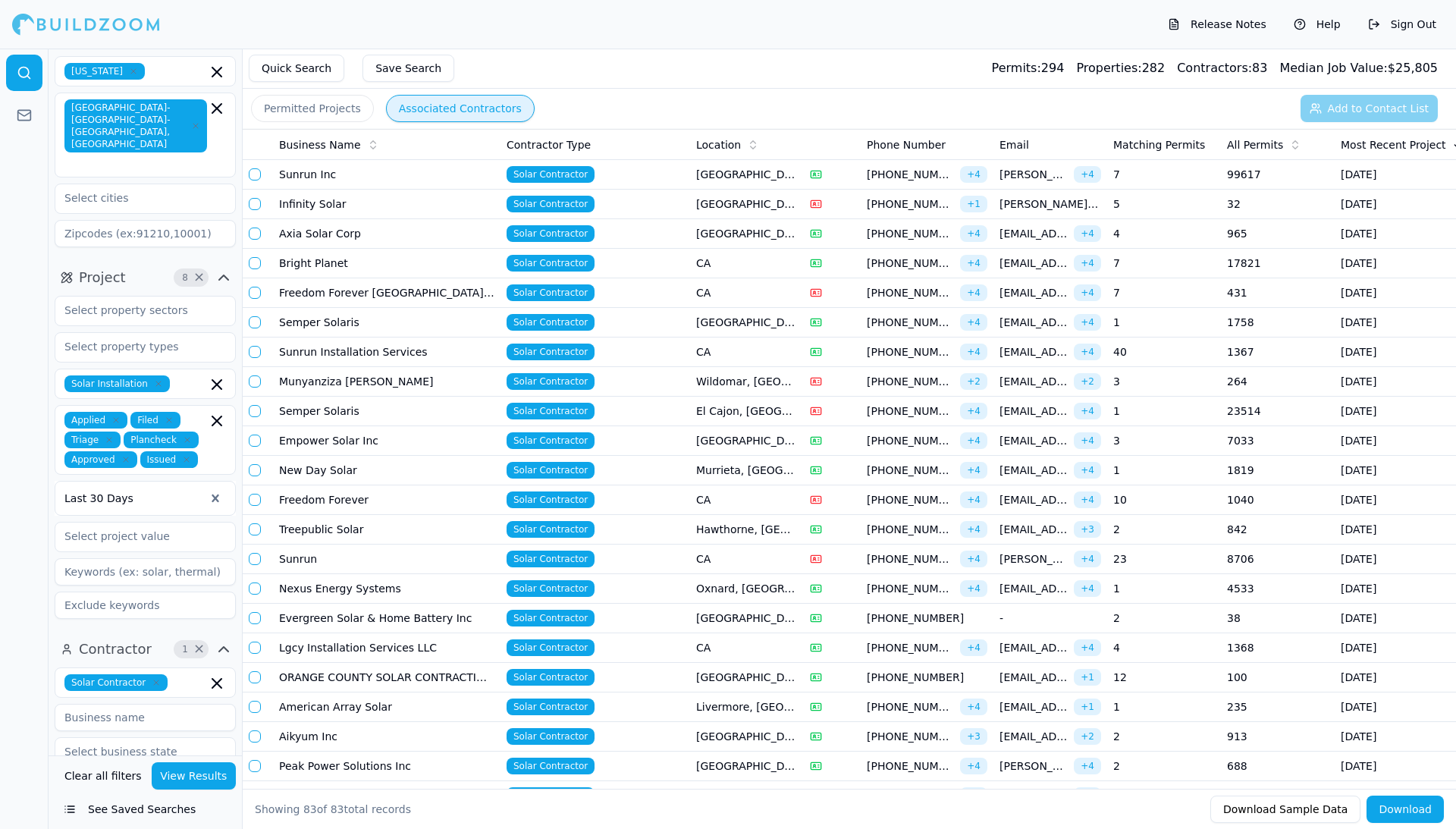
click at [402, 179] on td "Sunrun Inc" at bounding box center [387, 175] width 228 height 30
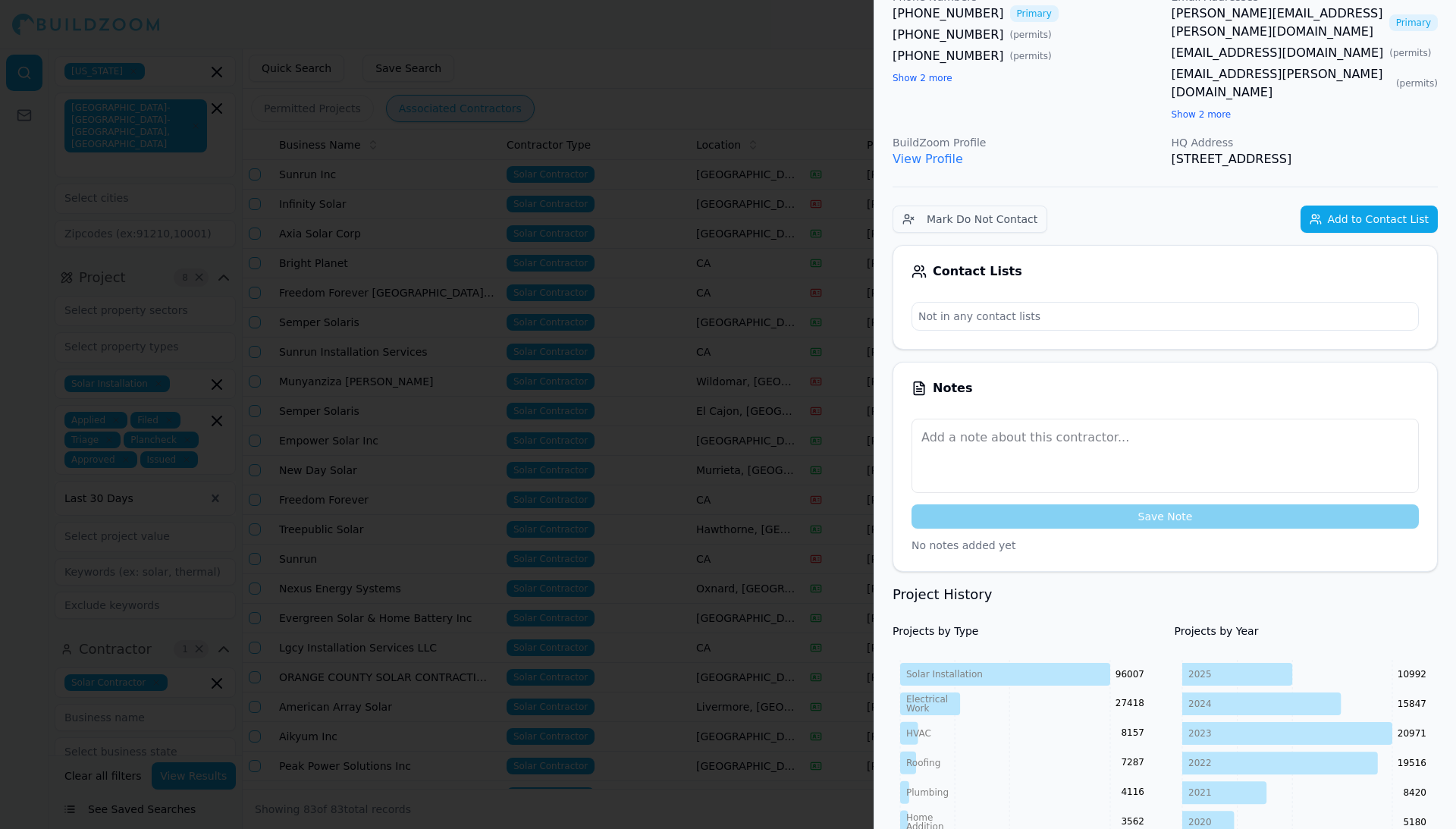
scroll to position [110, 0]
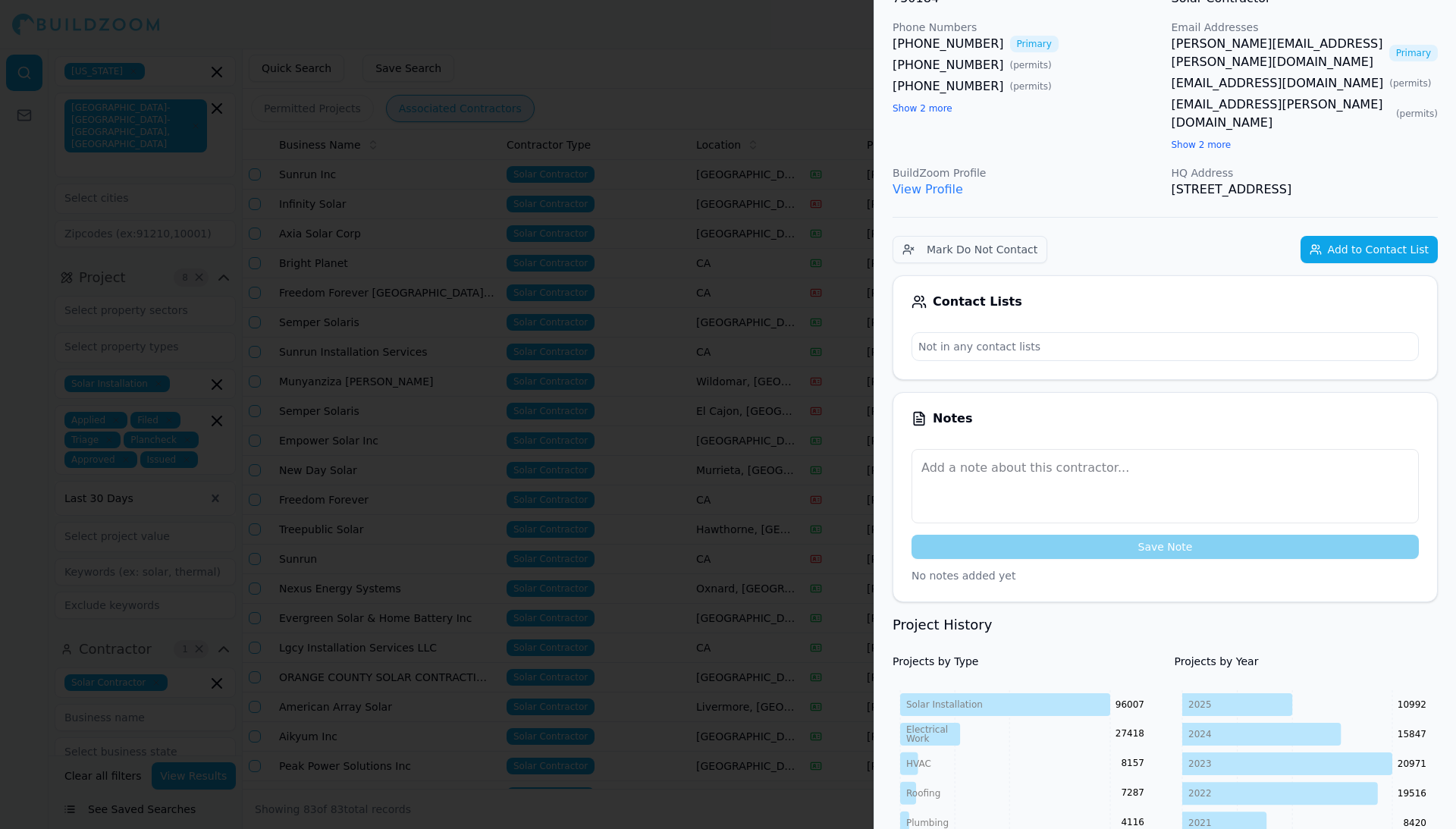
click at [588, 347] on div at bounding box center [728, 414] width 1456 height 829
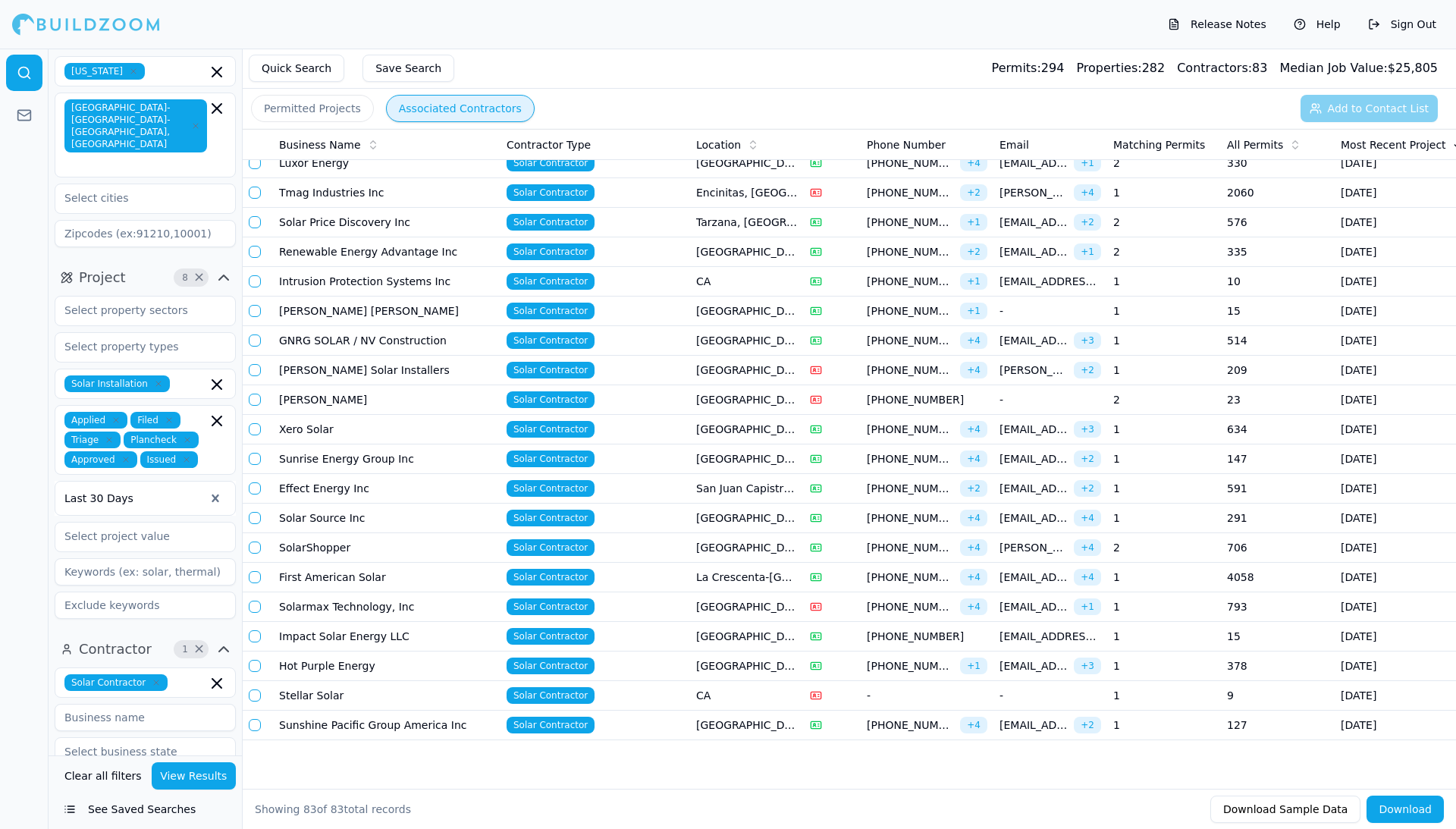
scroll to position [1954, 0]
click at [392, 562] on td "First American Solar" at bounding box center [387, 577] width 228 height 30
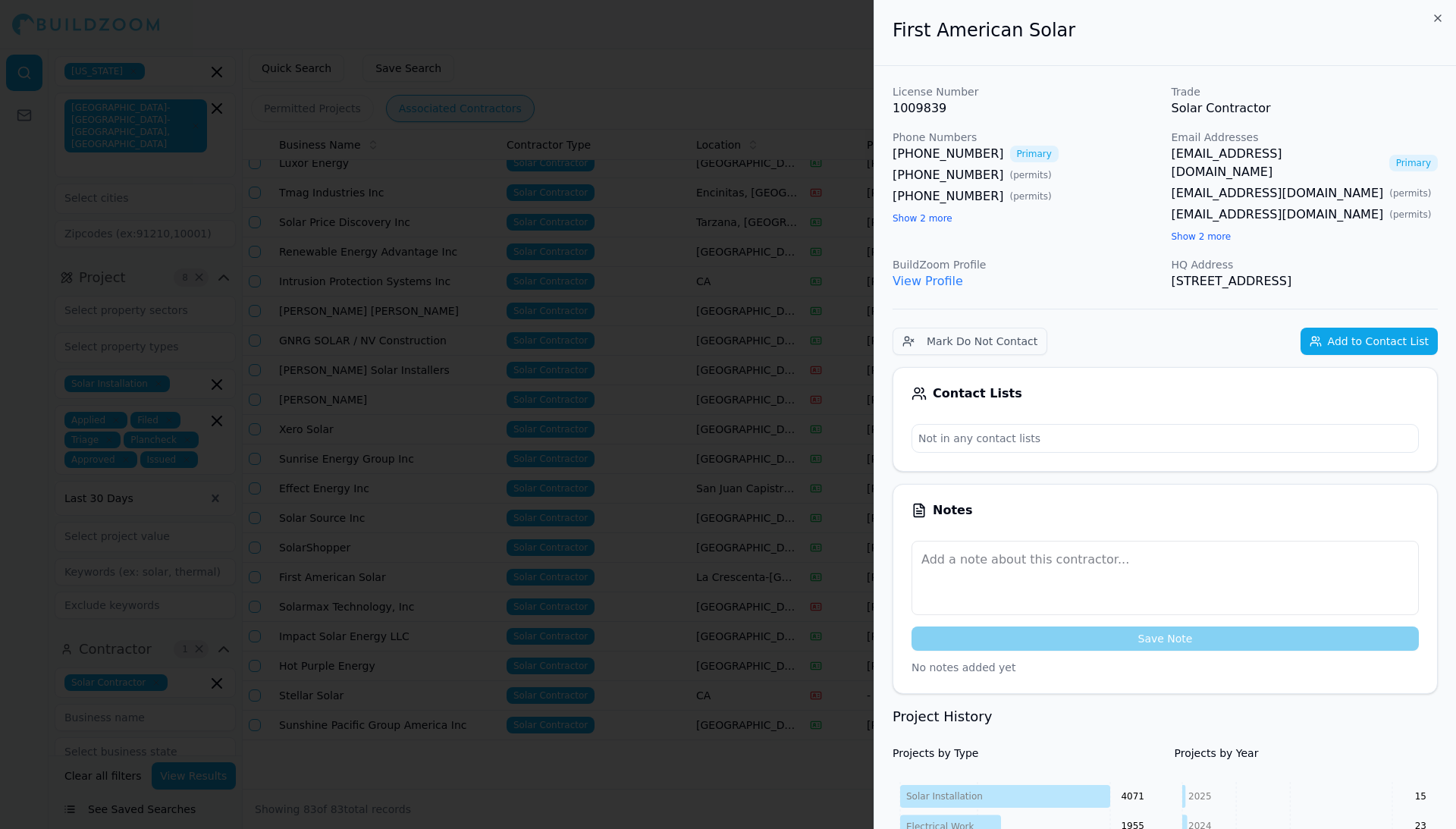
scroll to position [0, 0]
click at [683, 552] on div at bounding box center [728, 414] width 1456 height 829
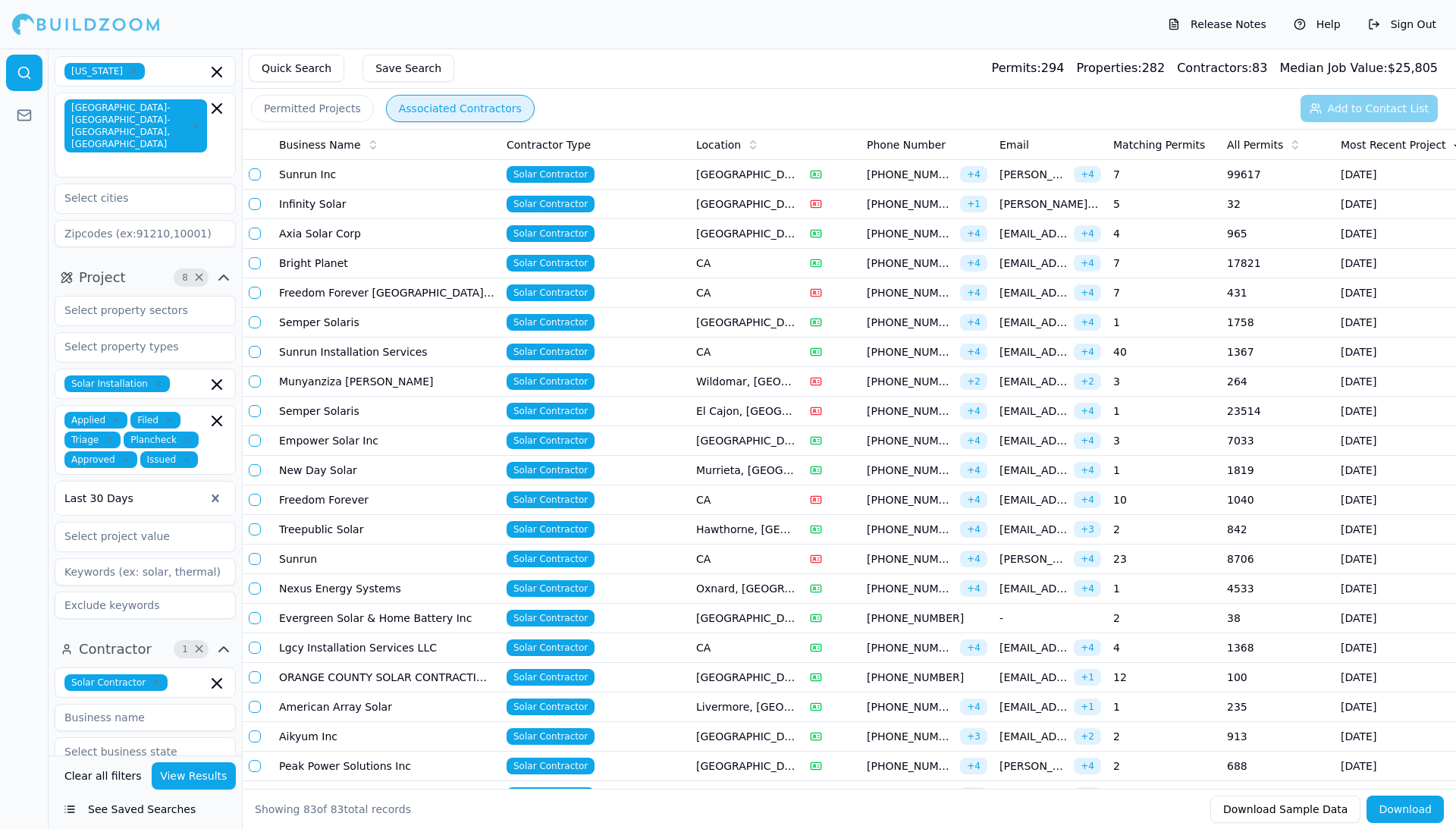
click at [360, 208] on td "Infinity Solar" at bounding box center [387, 204] width 228 height 30
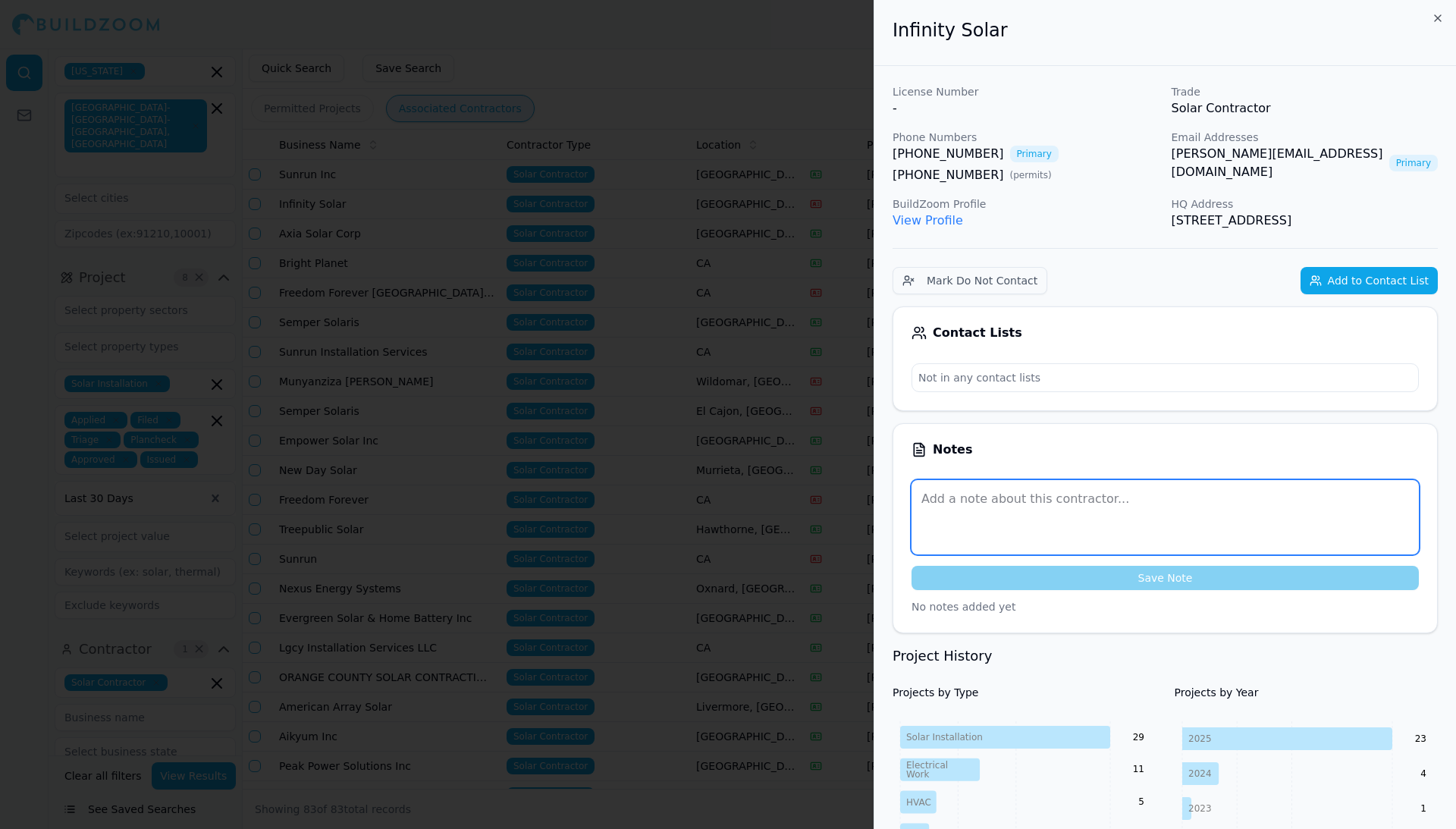
click at [974, 501] on textarea at bounding box center [1165, 517] width 507 height 74
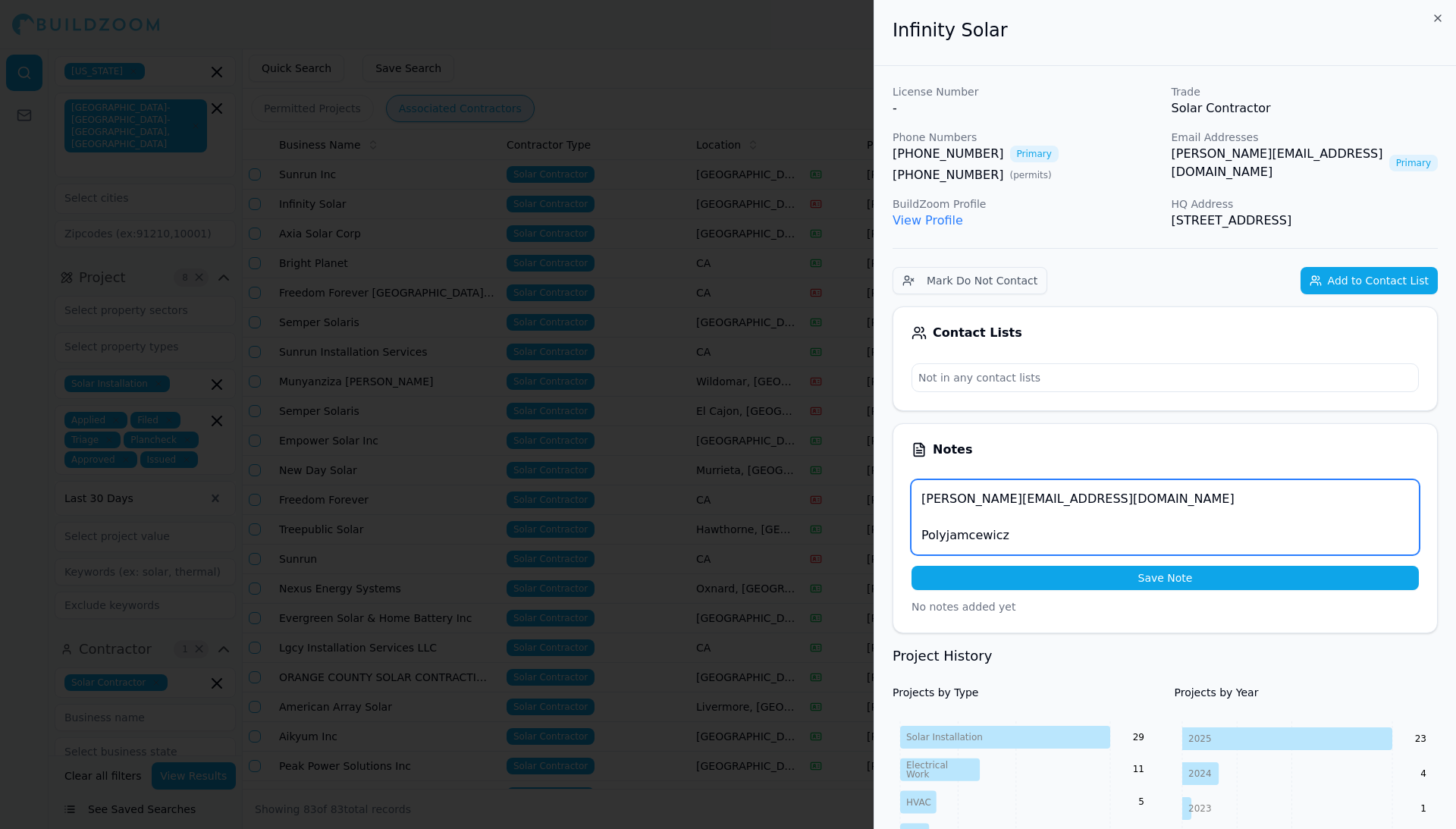
type textarea "[PERSON_NAME][EMAIL_ADDRESS][DOMAIN_NAME] Polyjamcewicz"
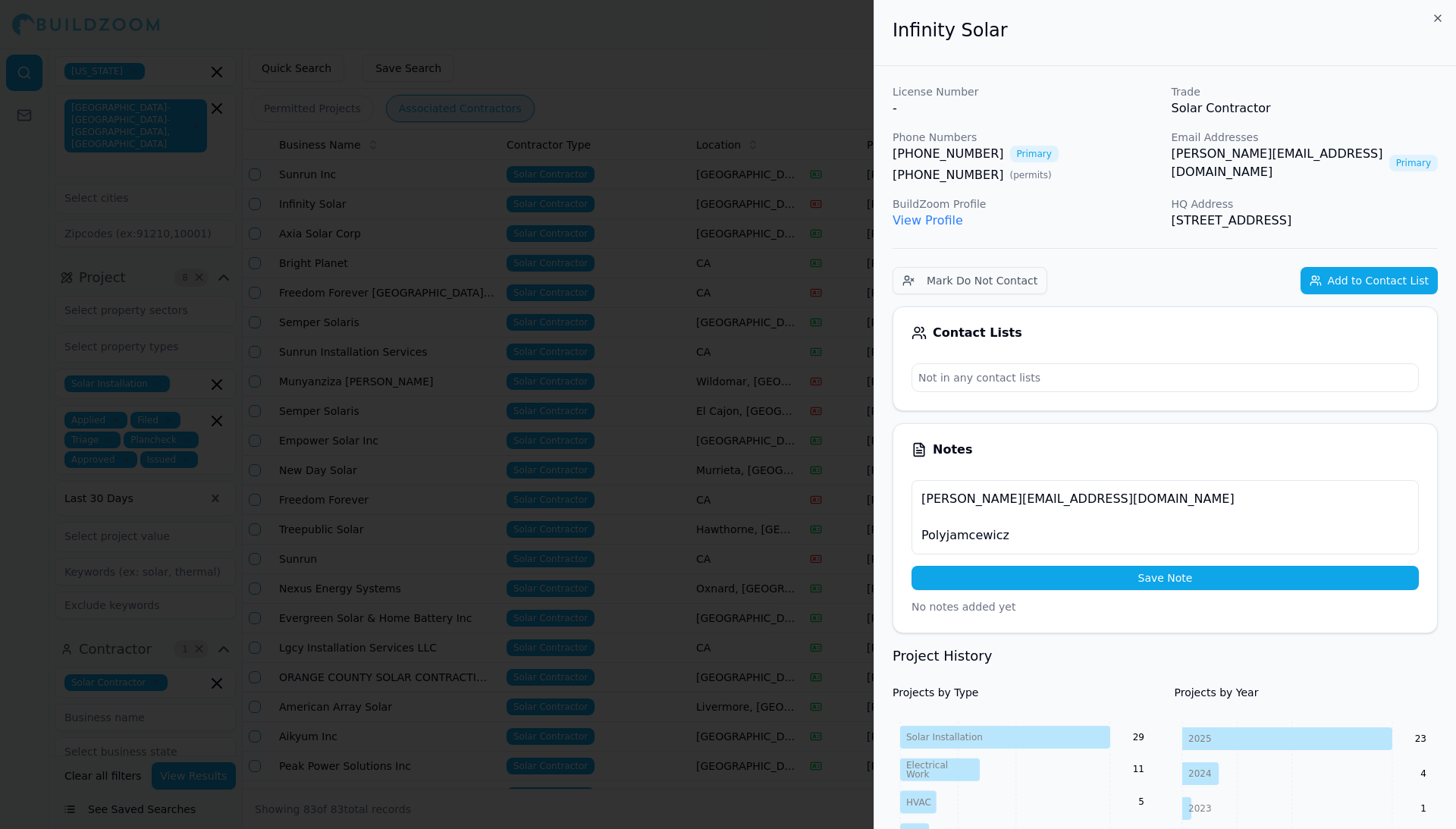
click at [1102, 581] on button "Save Note" at bounding box center [1165, 578] width 507 height 24
